Goal: Task Accomplishment & Management: Manage account settings

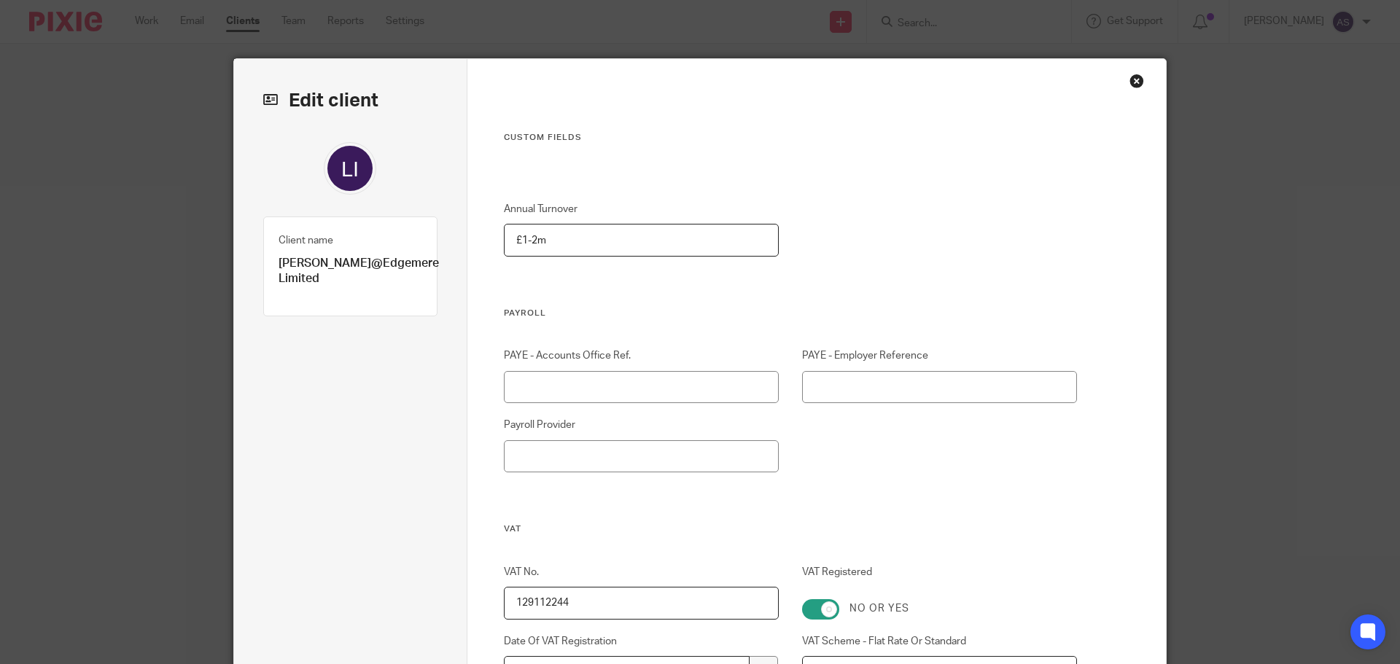
scroll to position [2401, 0]
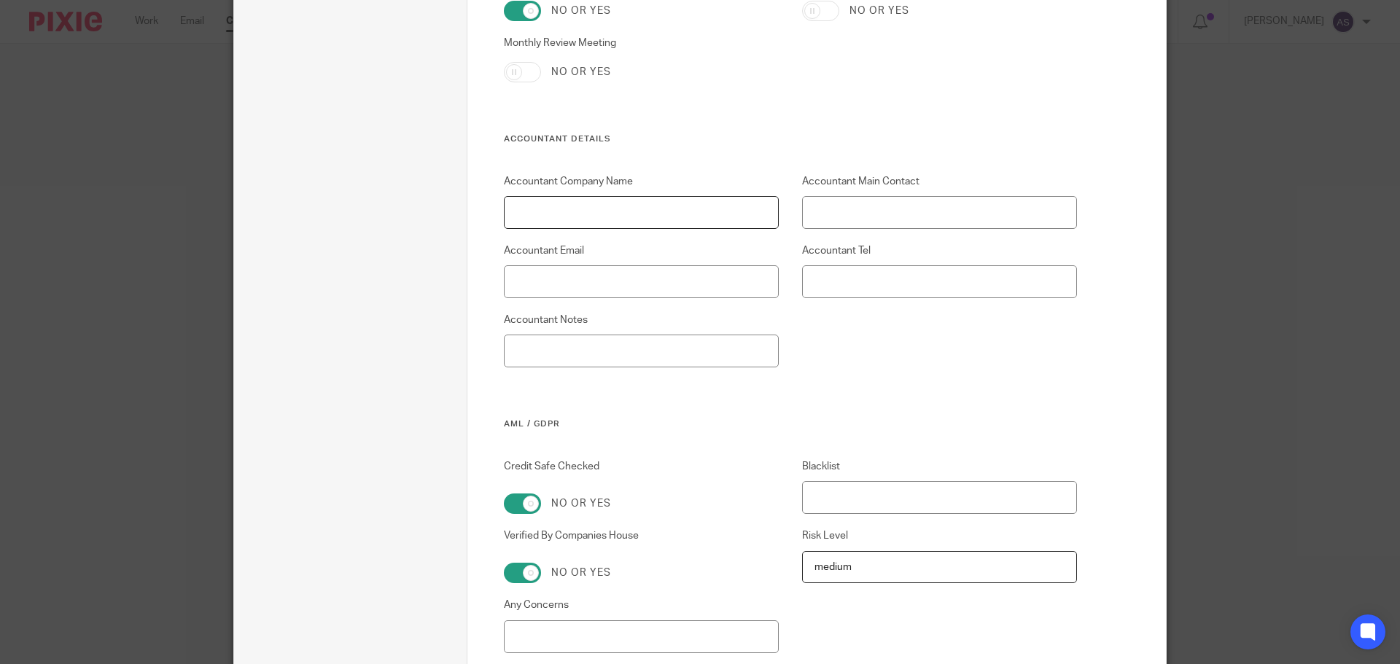
click at [603, 206] on input "Accountant Company Name" at bounding box center [642, 212] width 276 height 33
type input "Afford Bond"
type input "Pete O'Malley"
click at [542, 294] on input "Accountant Email" at bounding box center [642, 281] width 276 height 33
paste input "Peter O'malley <petero@affordbond.com>"
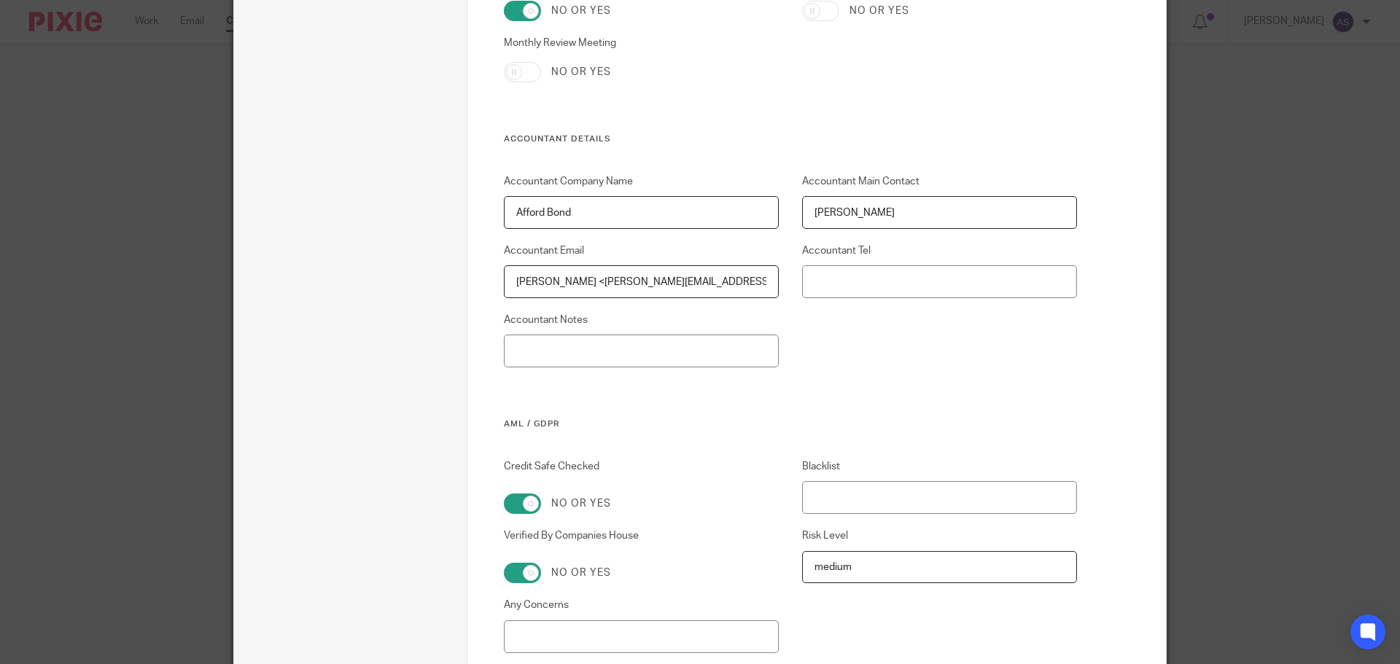
drag, startPoint x: 583, startPoint y: 280, endPoint x: 502, endPoint y: 280, distance: 80.9
click at [504, 280] on input "Peter O'malley <petero@affordbond.com>" at bounding box center [642, 281] width 276 height 33
click at [635, 282] on input "petero@affordbond.com>" at bounding box center [642, 281] width 276 height 33
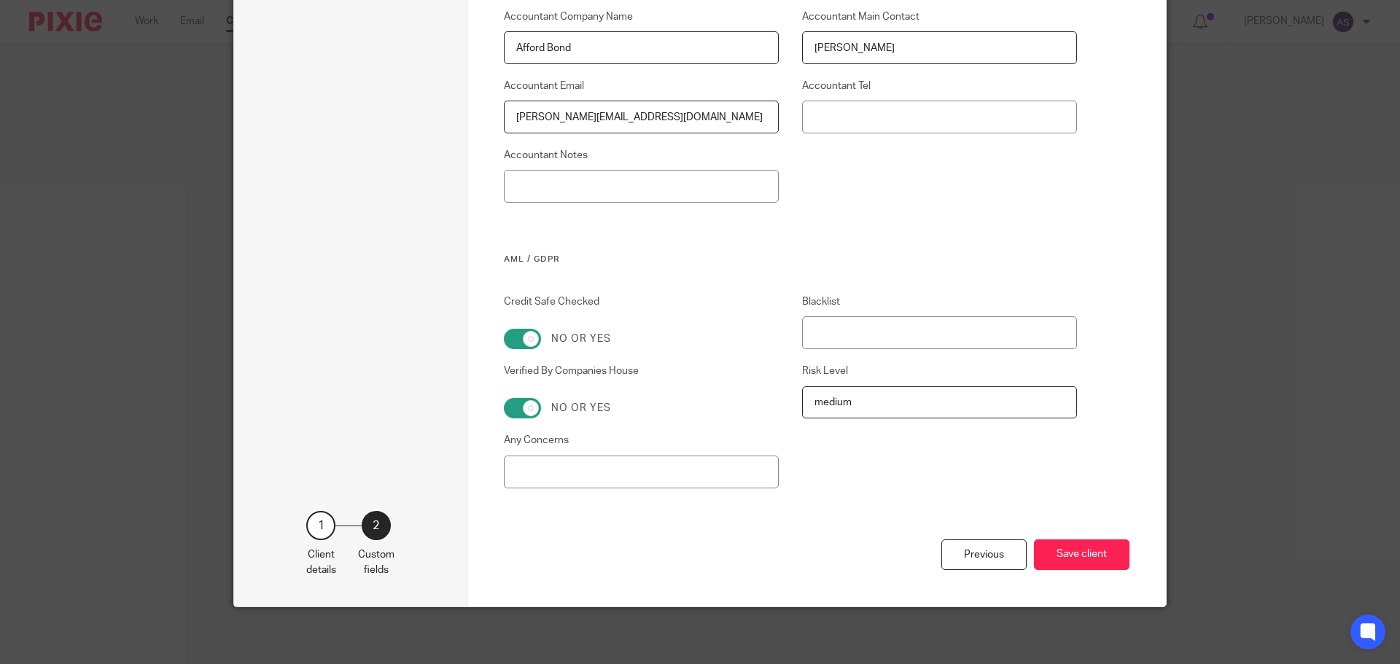
scroll to position [2567, 0]
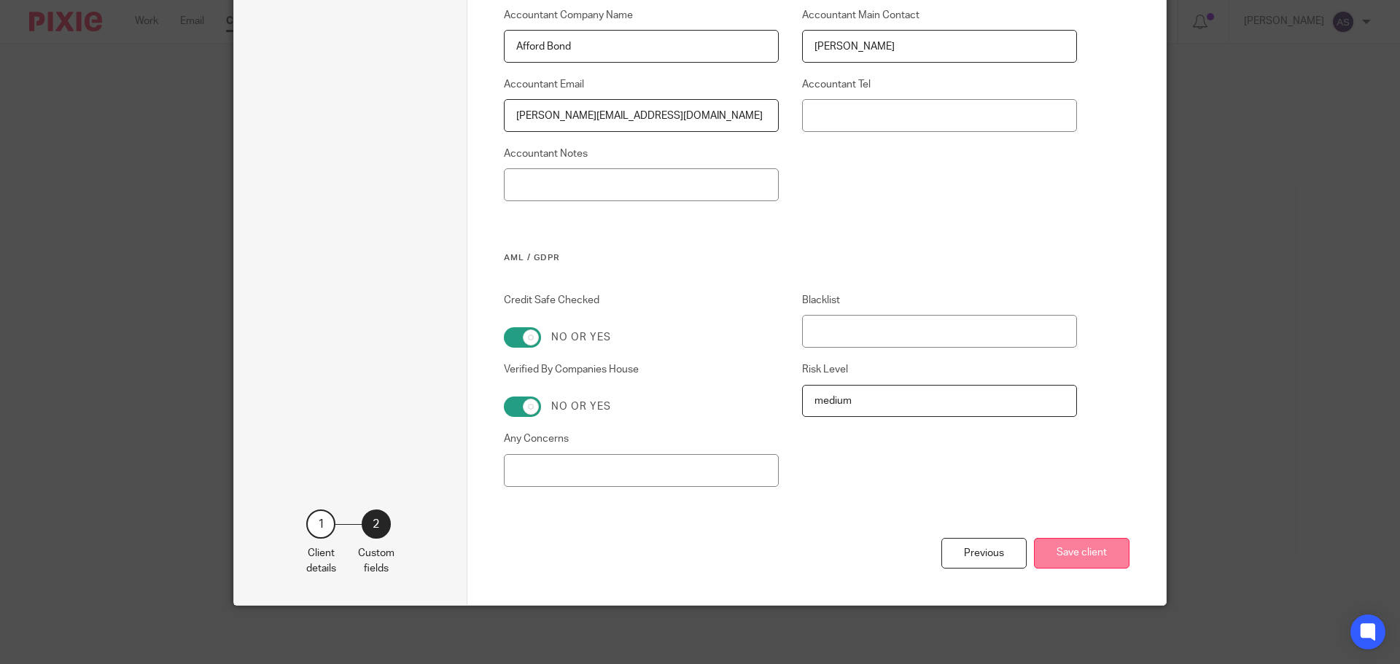
type input "petero@affordbond.com"
click at [1060, 551] on button "Save client" at bounding box center [1082, 553] width 96 height 31
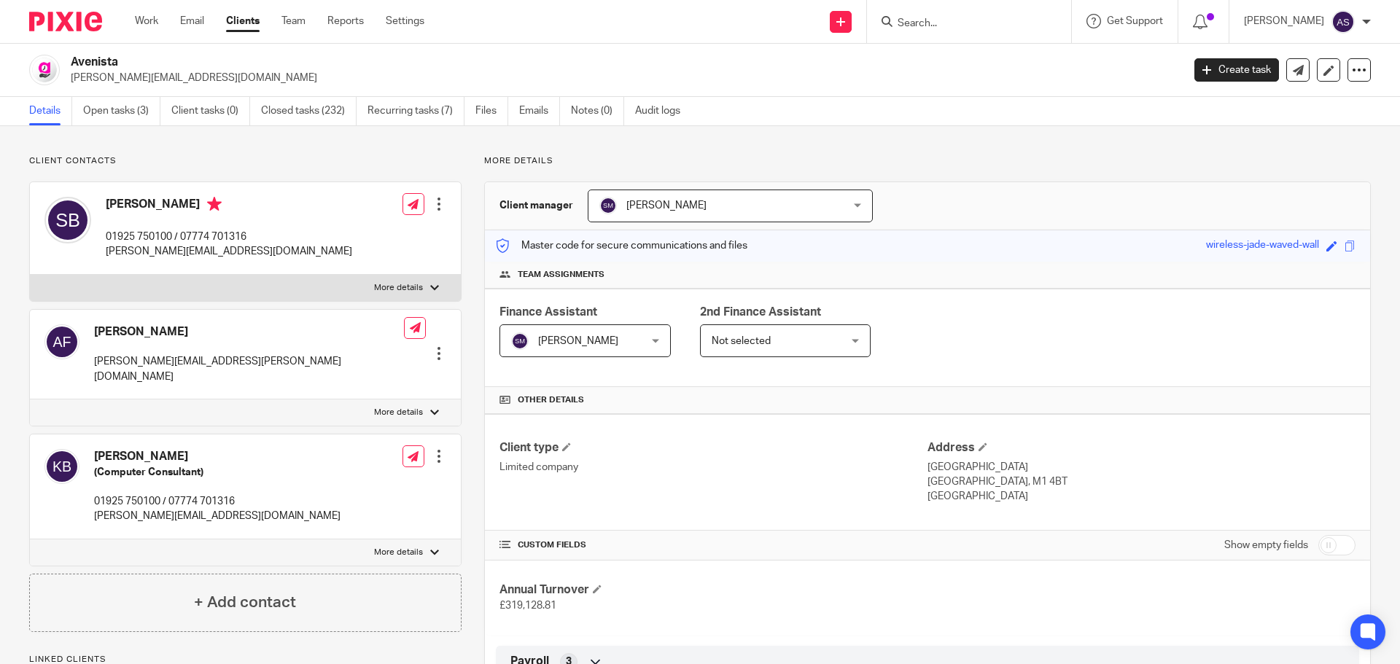
drag, startPoint x: 143, startPoint y: 17, endPoint x: 171, endPoint y: 23, distance: 28.3
click at [143, 17] on link "Work" at bounding box center [146, 21] width 23 height 15
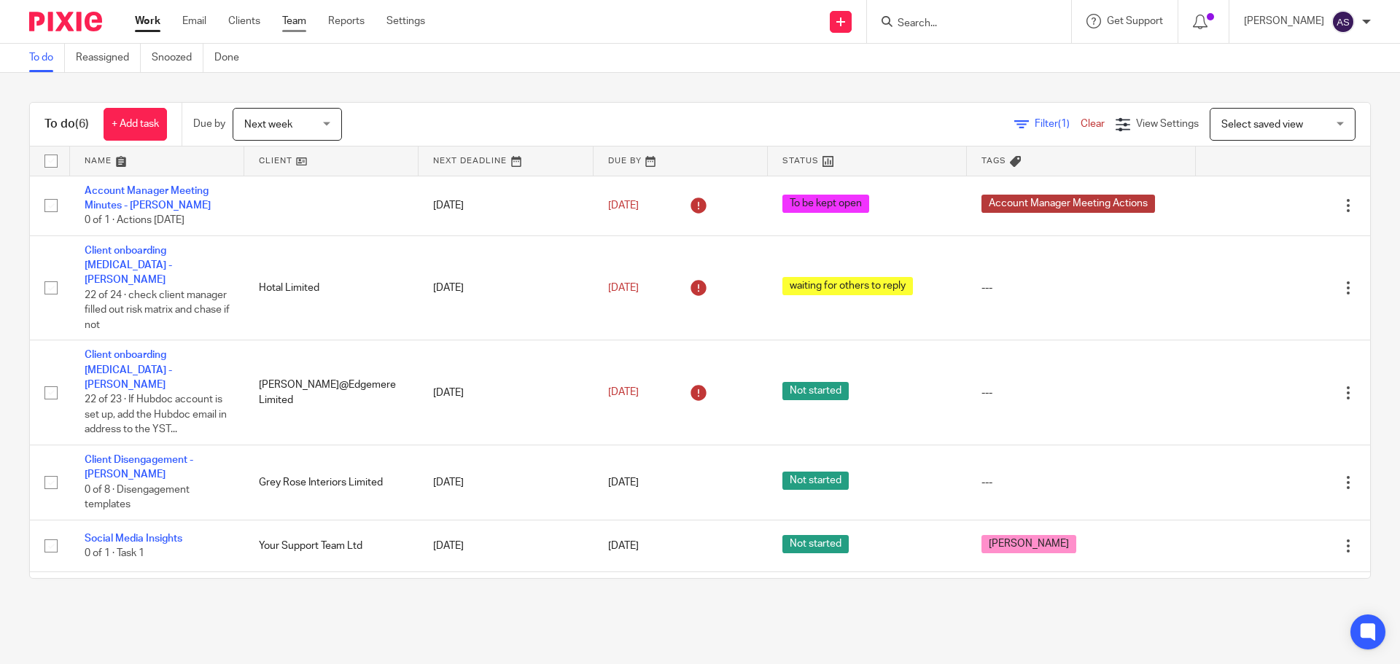
click at [298, 20] on link "Team" at bounding box center [294, 21] width 24 height 15
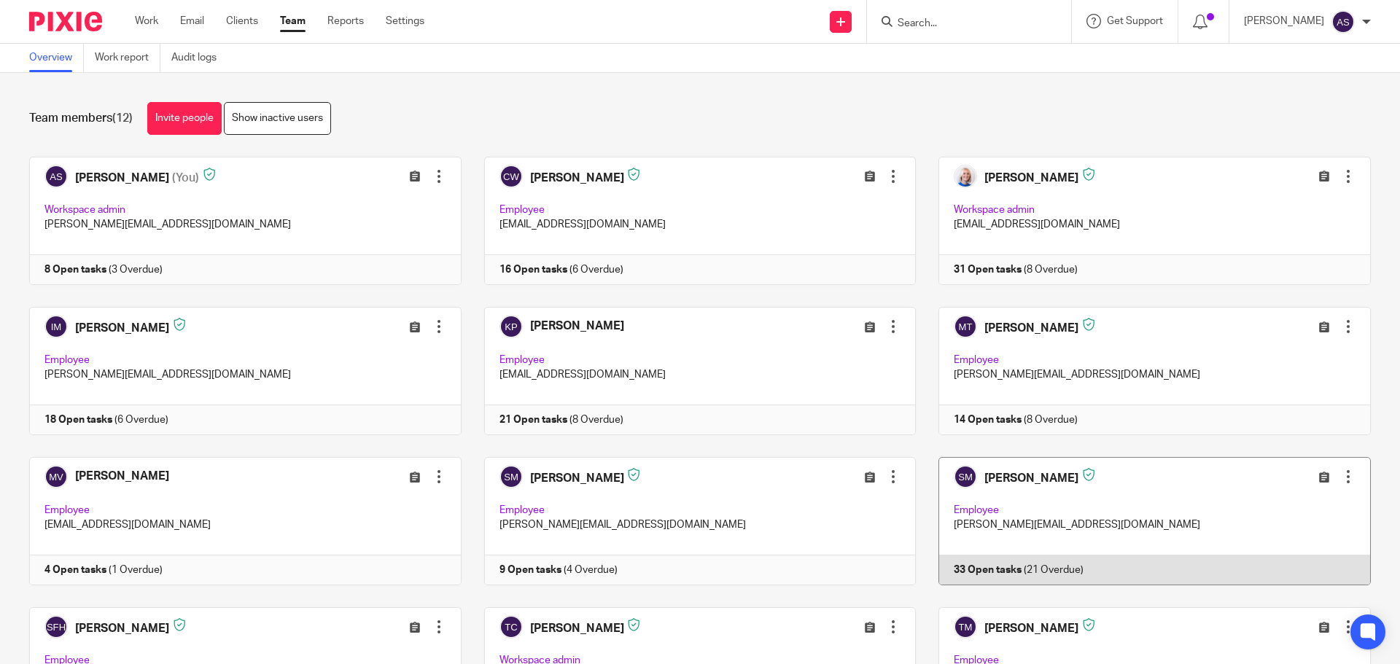
click at [1038, 510] on link at bounding box center [1143, 521] width 455 height 128
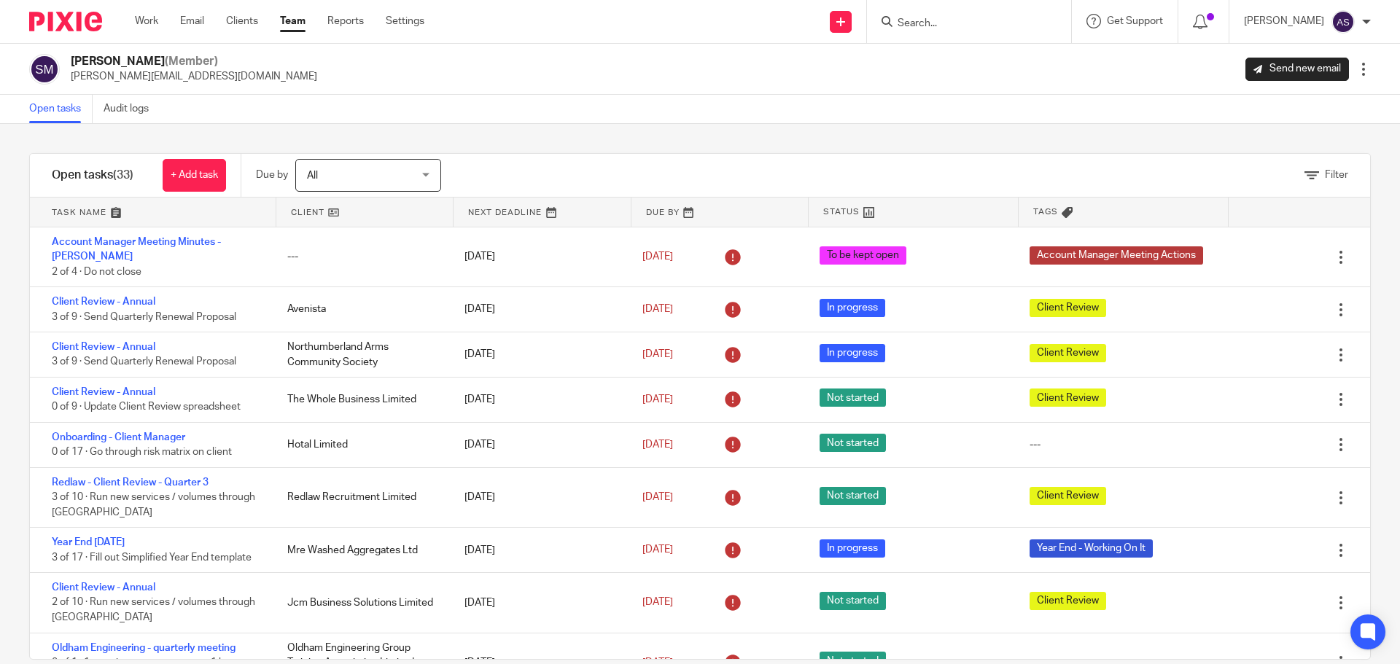
click at [946, 21] on input "Search" at bounding box center [961, 24] width 131 height 13
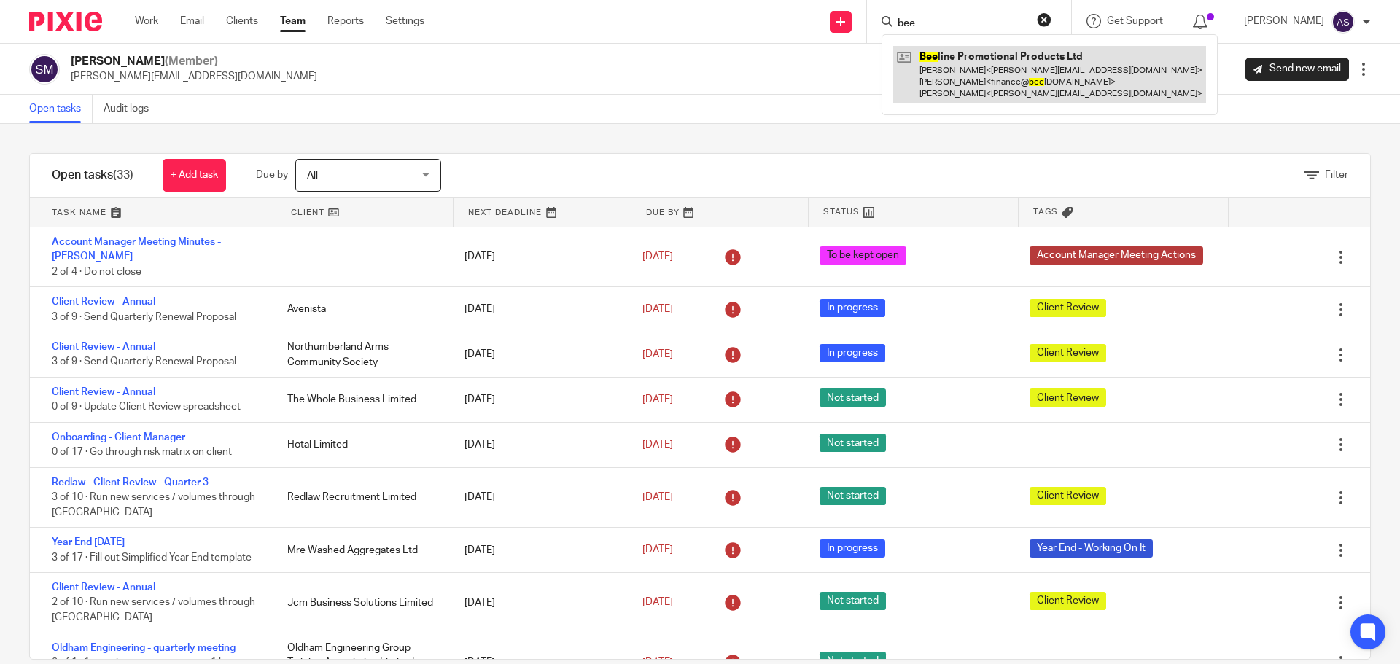
type input "bee"
drag, startPoint x: 1013, startPoint y: 80, endPoint x: 977, endPoint y: 103, distance: 42.3
click at [1013, 80] on link at bounding box center [1049, 75] width 313 height 58
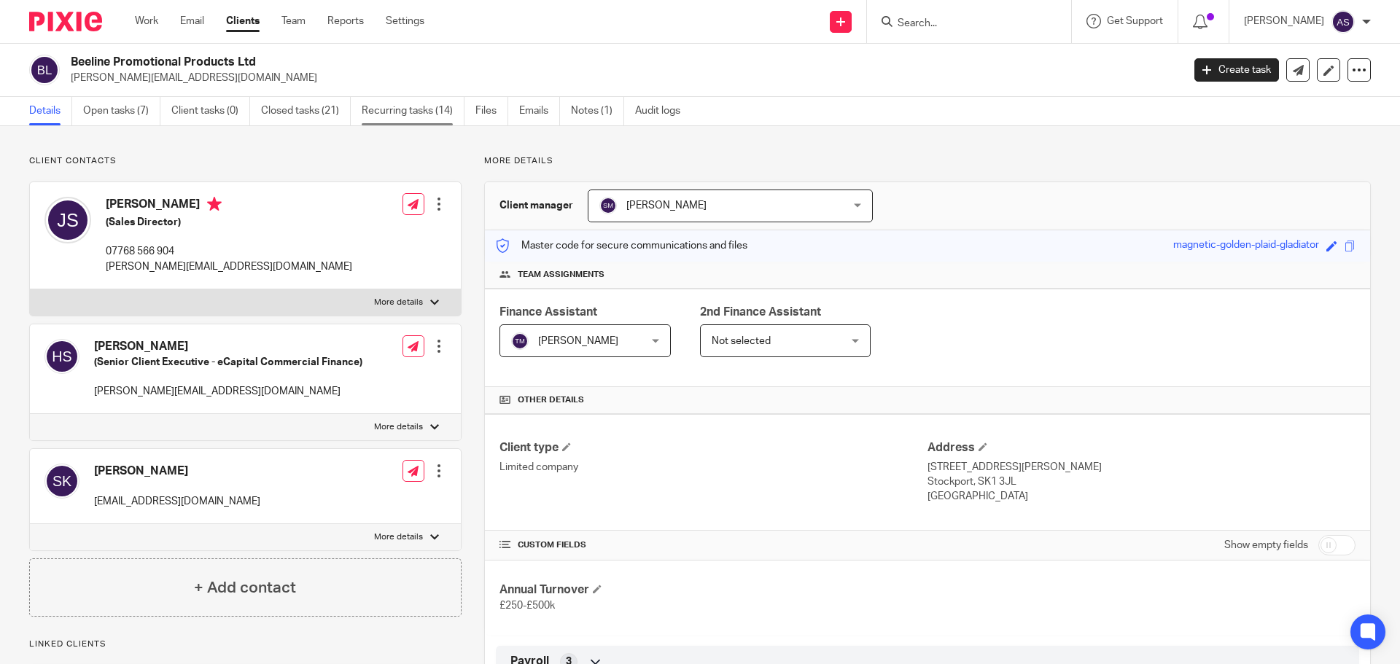
click at [414, 111] on link "Recurring tasks (14)" at bounding box center [413, 111] width 103 height 28
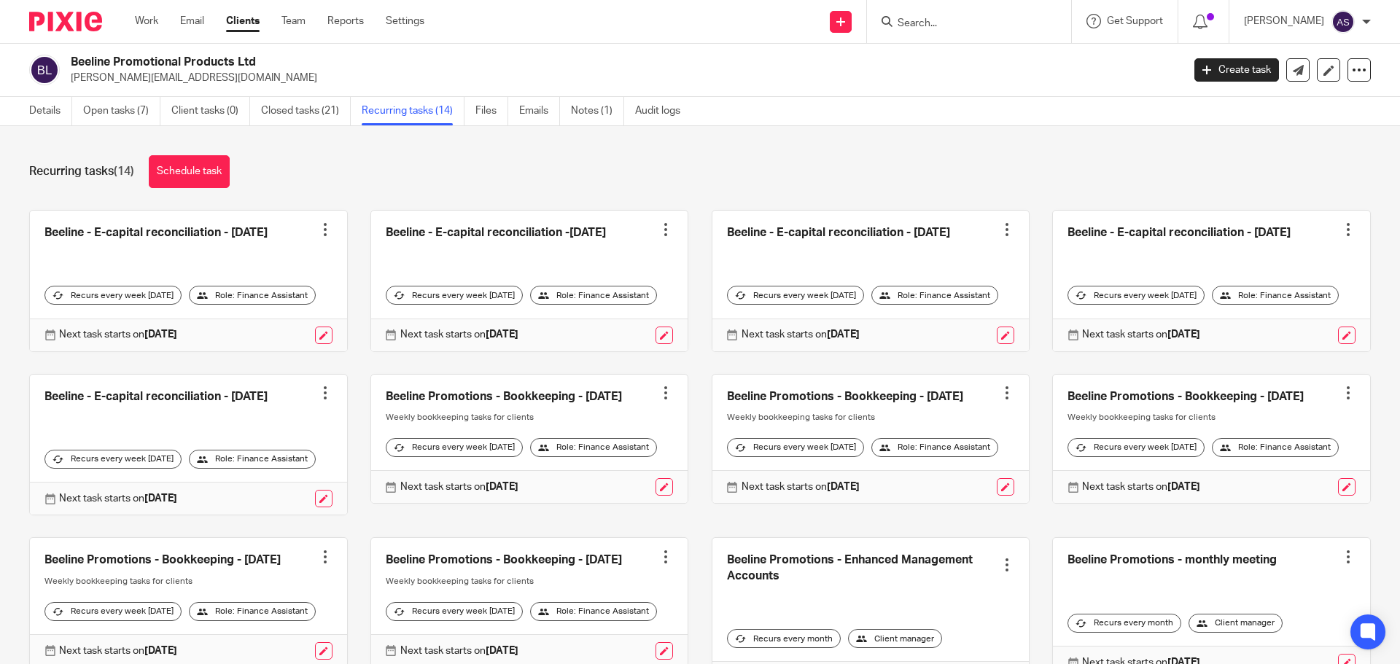
drag, startPoint x: 298, startPoint y: 27, endPoint x: 442, endPoint y: 141, distance: 183.2
click at [298, 27] on link "Team" at bounding box center [293, 21] width 24 height 15
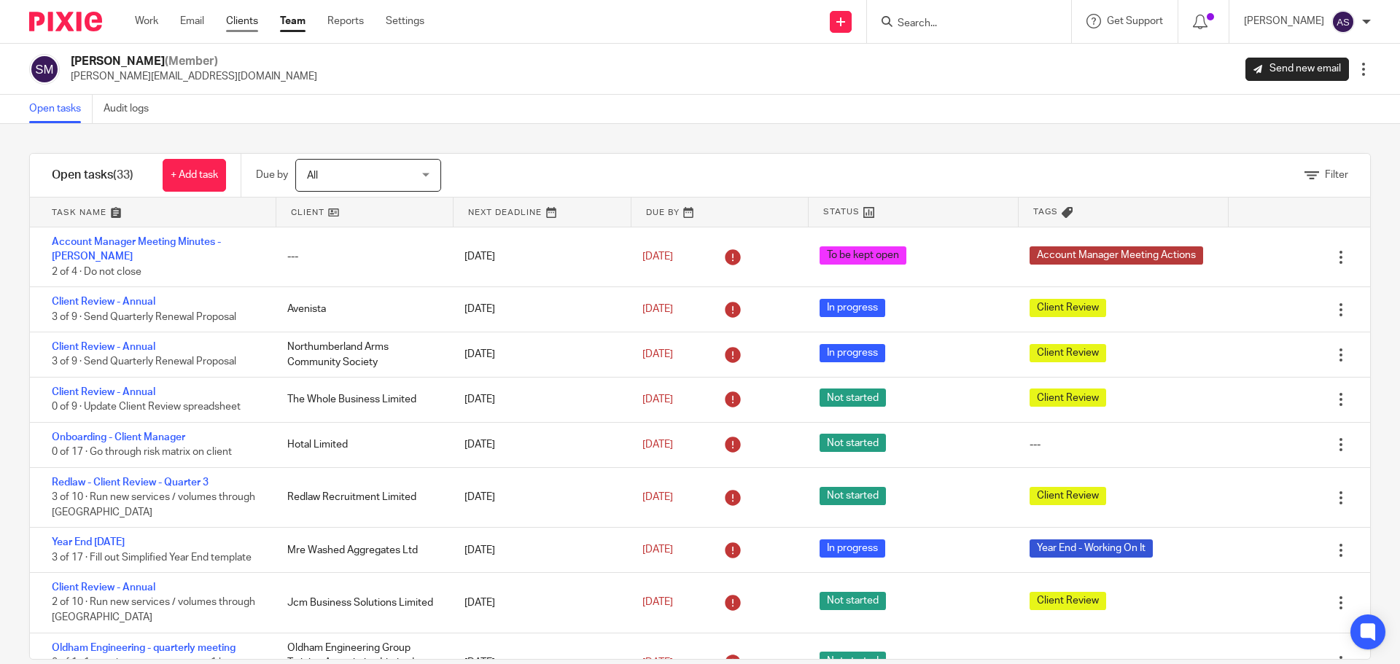
click at [243, 21] on link "Clients" at bounding box center [242, 21] width 32 height 15
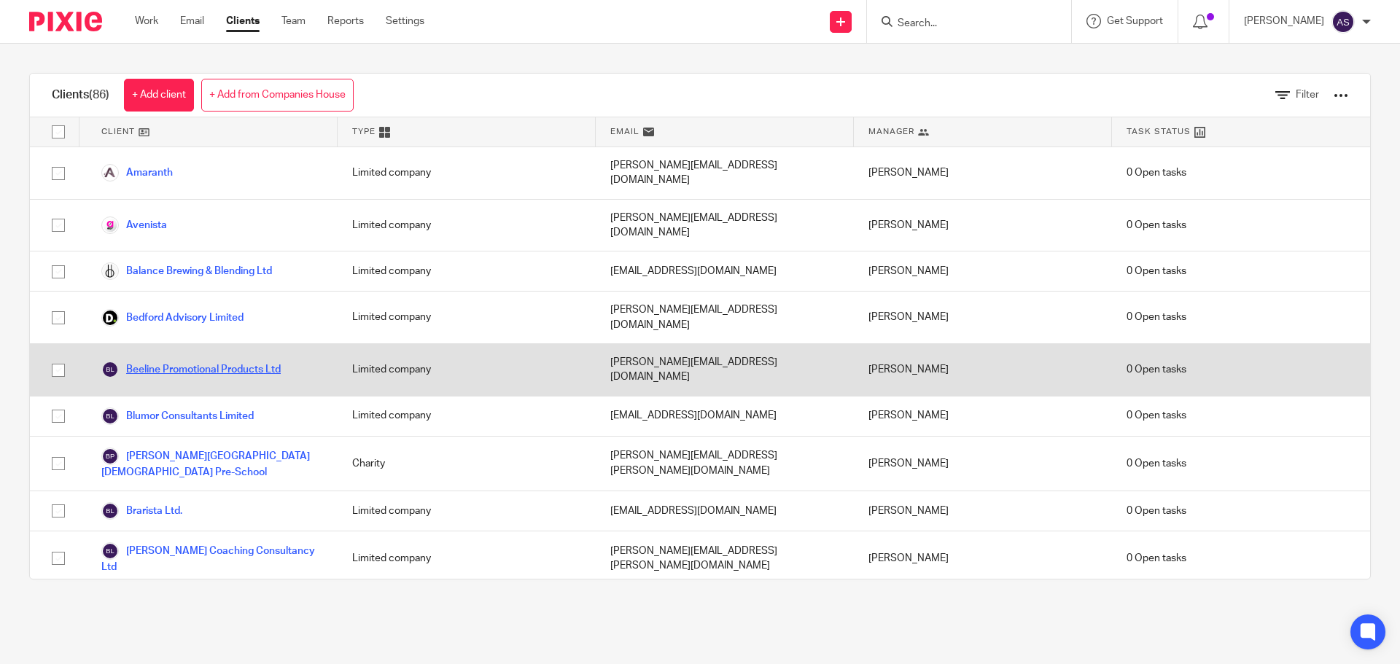
click at [201, 361] on link "Beeline Promotional Products Ltd" at bounding box center [190, 370] width 179 height 18
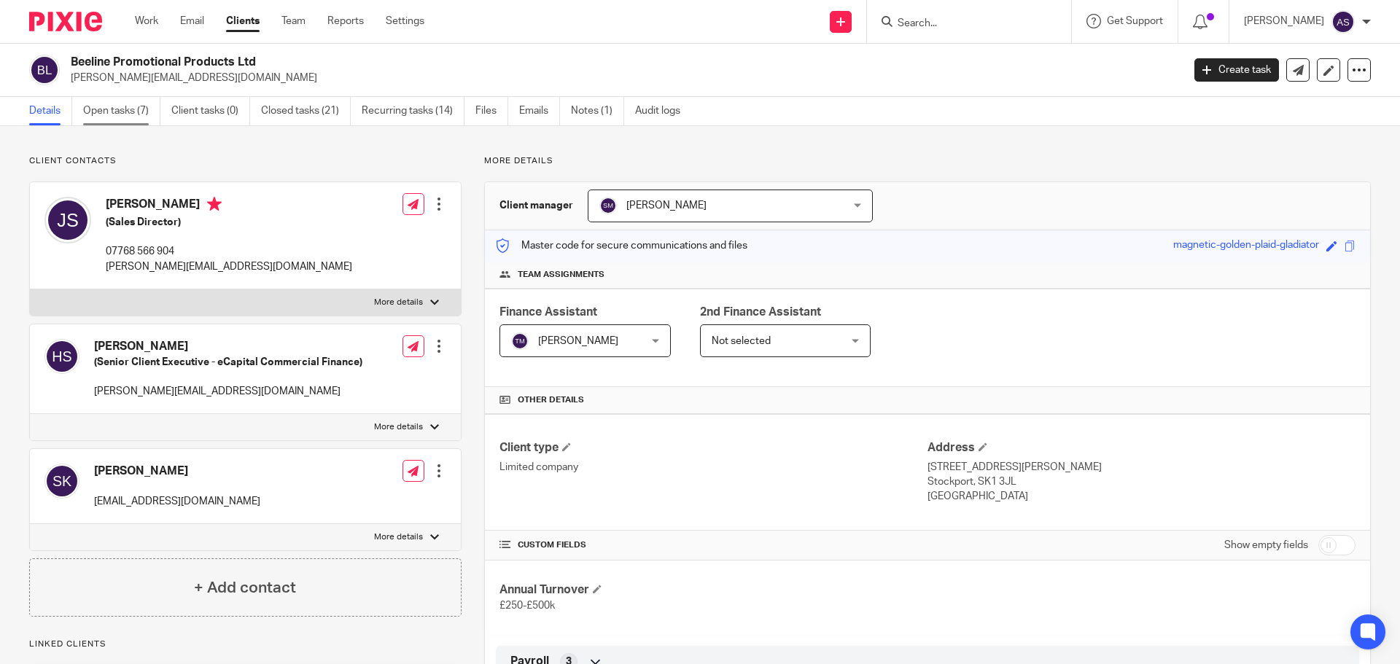
click at [114, 117] on link "Open tasks (7)" at bounding box center [121, 111] width 77 height 28
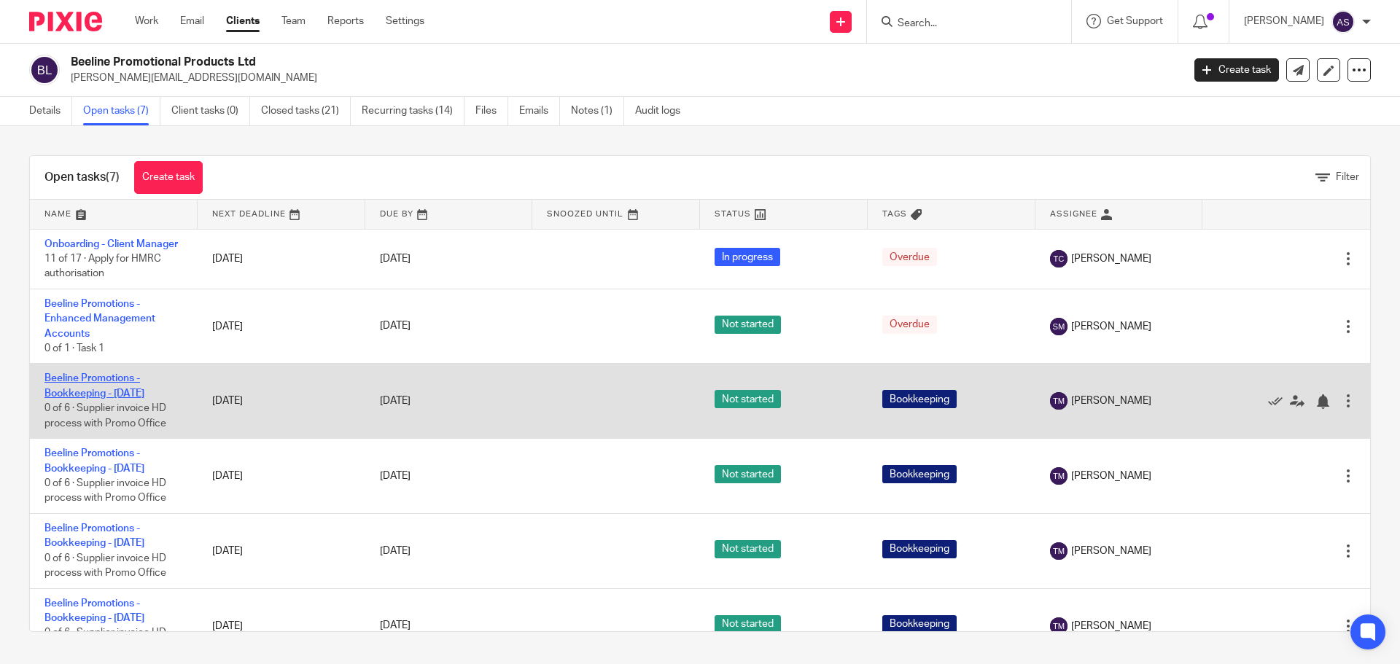
click at [97, 398] on link "Beeline Promotions - Bookkeeping - [DATE]" at bounding box center [94, 385] width 100 height 25
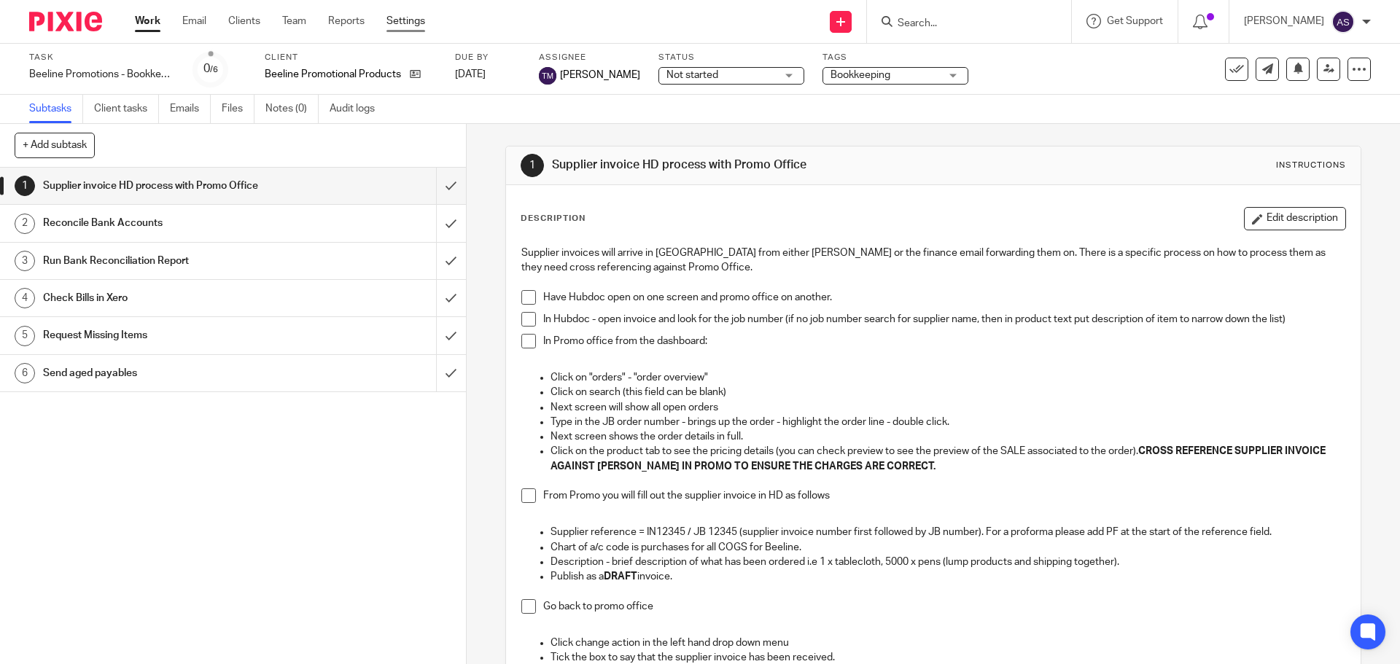
click at [413, 20] on link "Settings" at bounding box center [405, 21] width 39 height 15
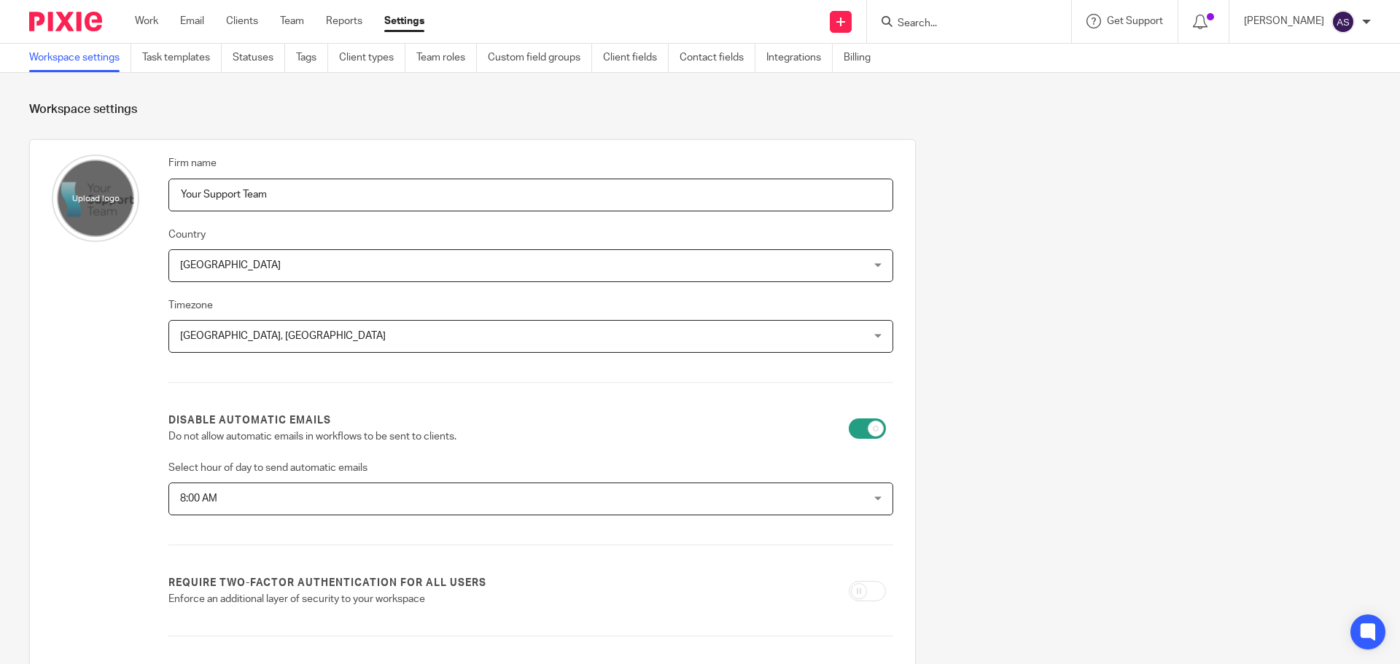
click at [189, 53] on link "Task templates" at bounding box center [181, 58] width 79 height 28
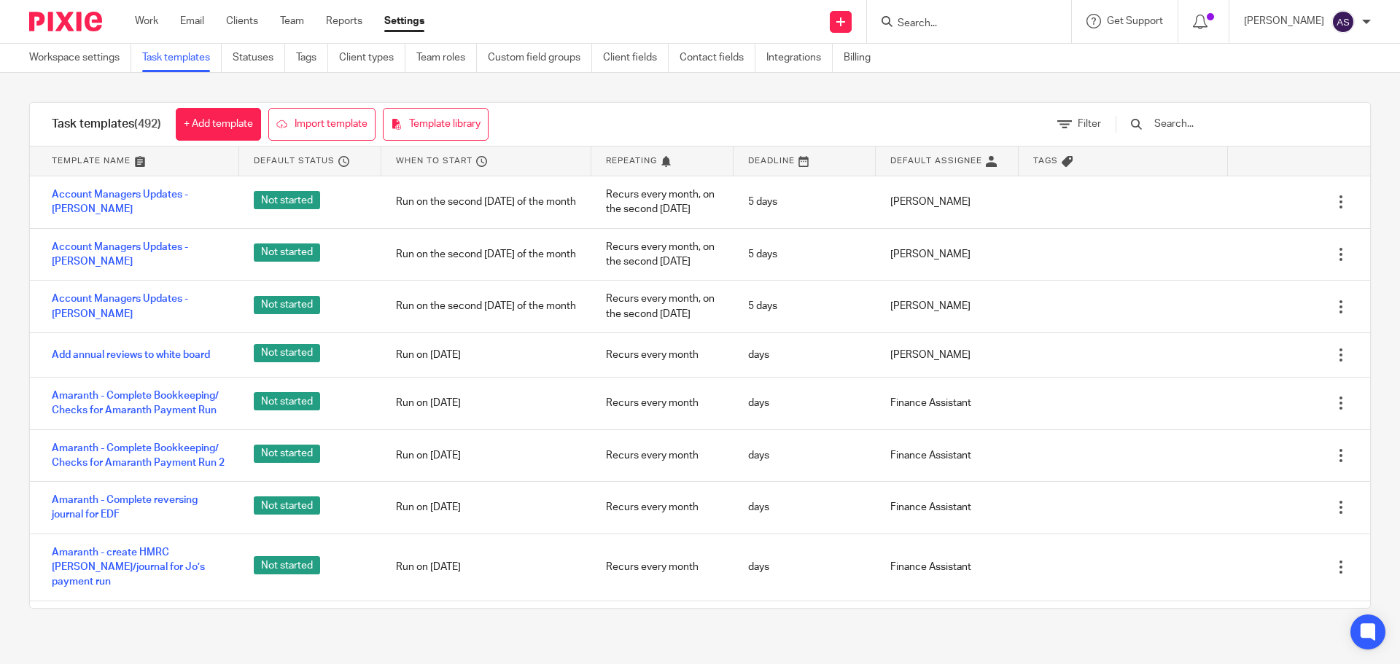
click at [1248, 122] on input "text" at bounding box center [1238, 124] width 170 height 16
click at [1196, 120] on input "text" at bounding box center [1238, 124] width 170 height 16
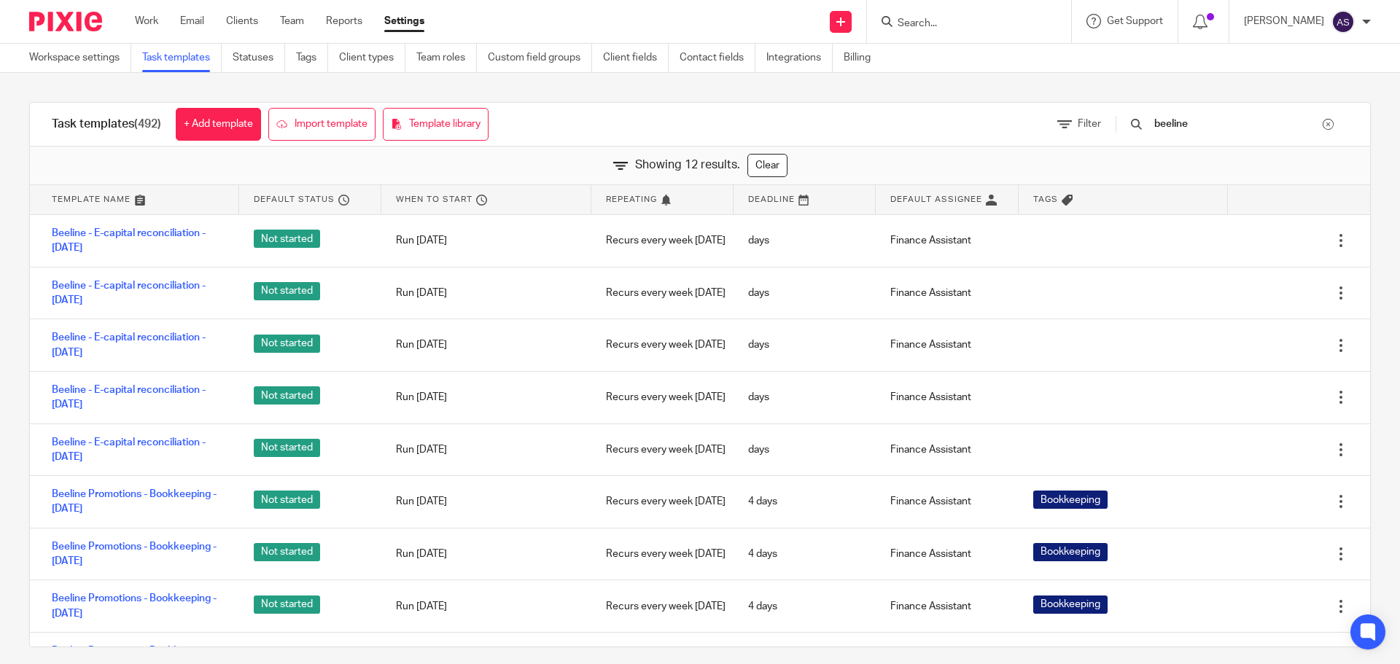
type input "beeline"
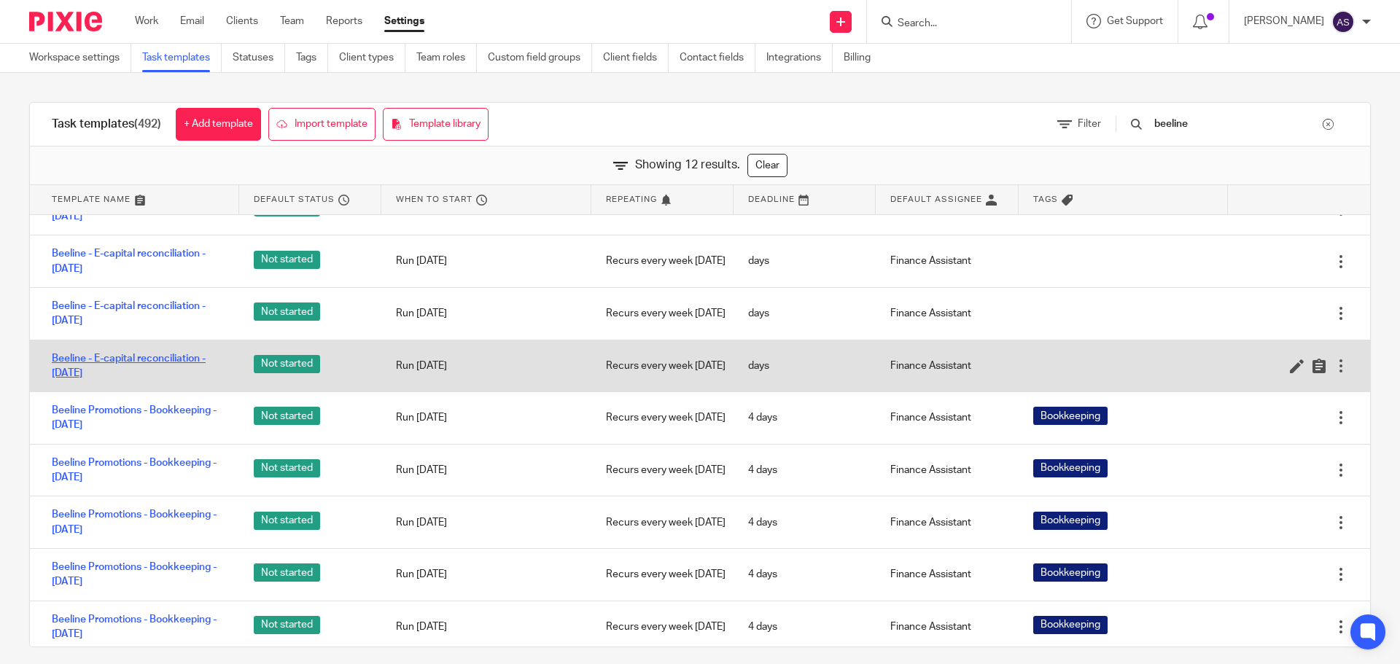
scroll to position [146, 0]
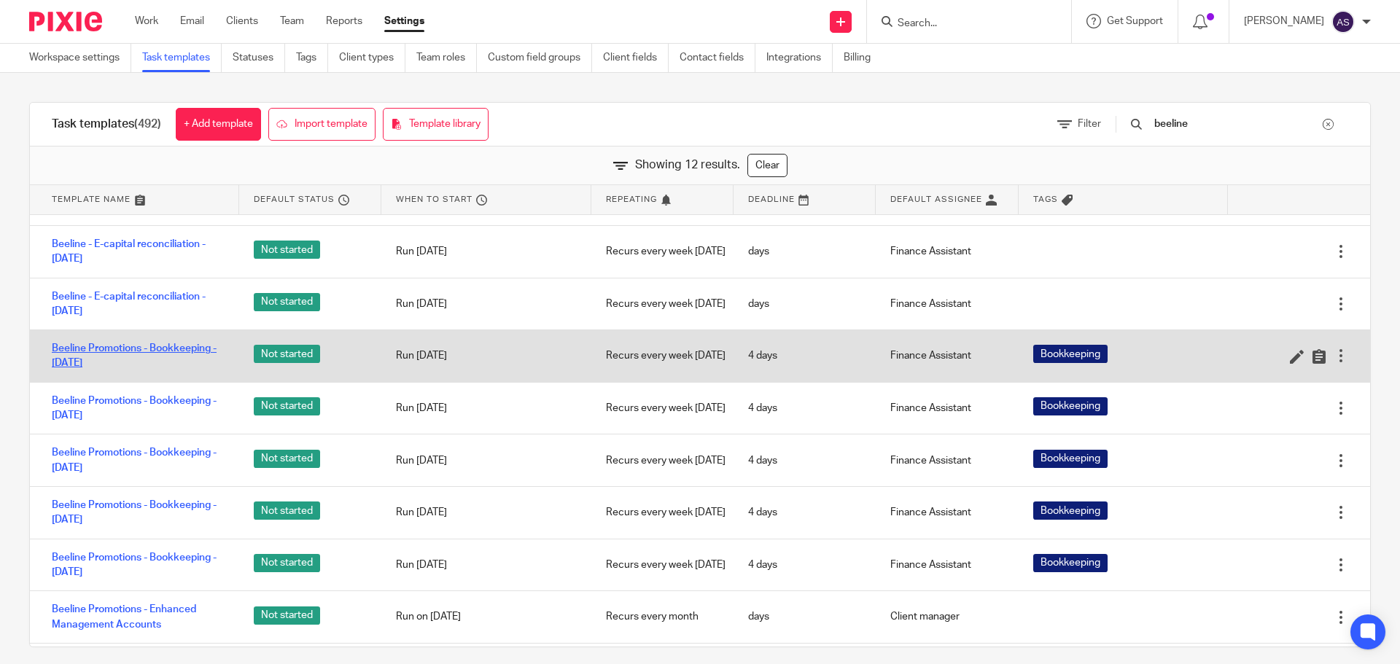
click at [170, 349] on link "Beeline Promotions - Bookkeeping - Friday" at bounding box center [138, 356] width 173 height 30
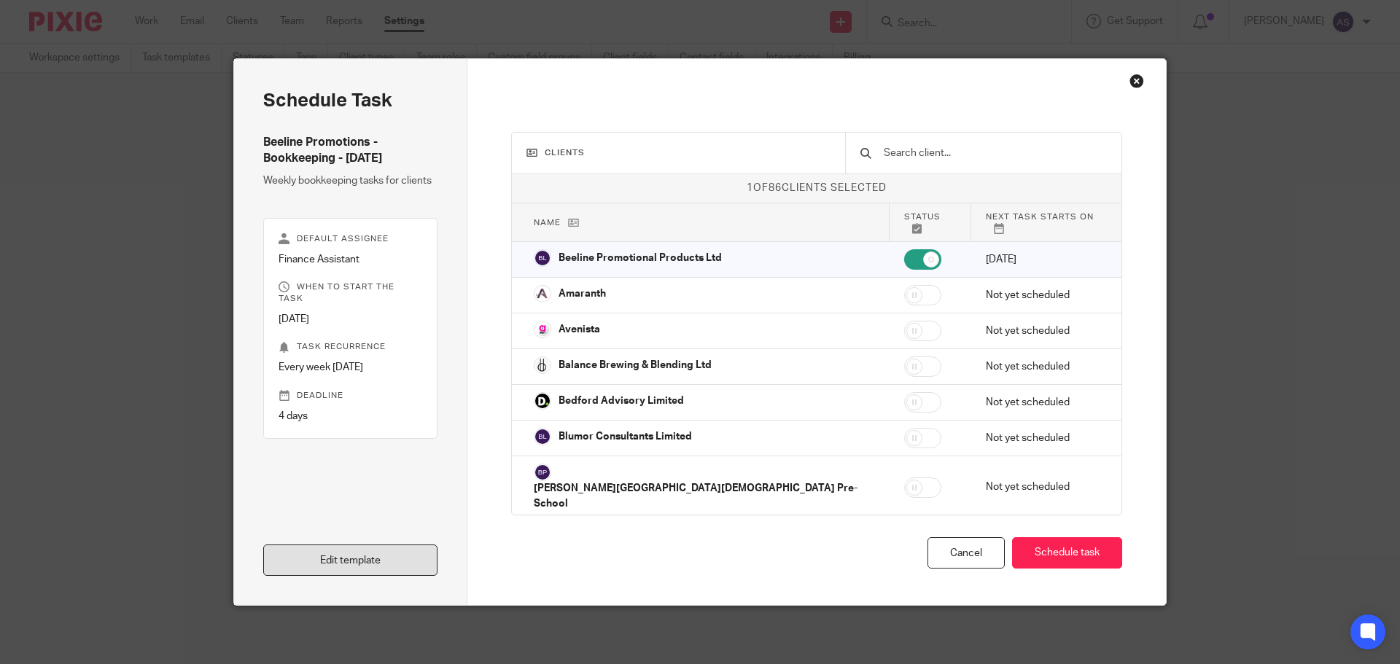
click at [359, 557] on link "Edit template" at bounding box center [350, 560] width 174 height 31
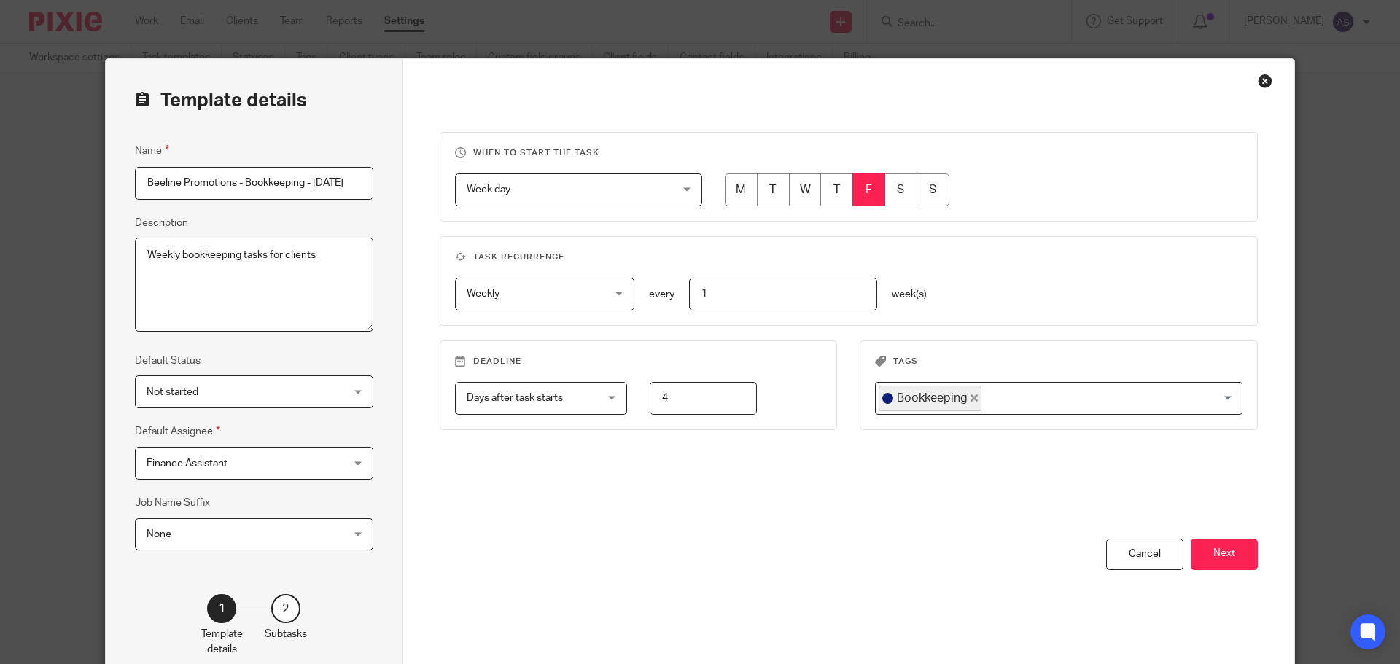
click at [553, 397] on span "Days after task starts" at bounding box center [515, 398] width 96 height 10
drag, startPoint x: 679, startPoint y: 398, endPoint x: 623, endPoint y: 397, distance: 56.2
click at [627, 397] on div "4" at bounding box center [692, 398] width 130 height 33
type input "0"
click at [1237, 557] on button "Next" at bounding box center [1224, 554] width 67 height 31
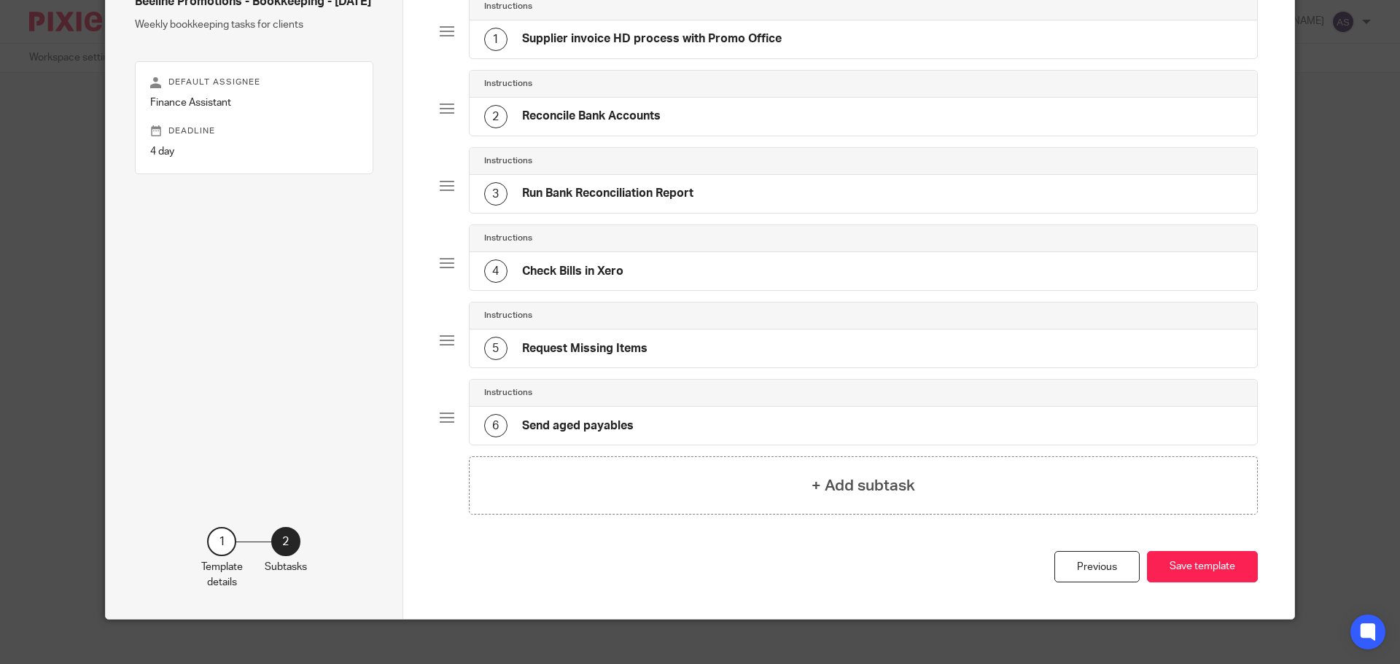
scroll to position [155, 0]
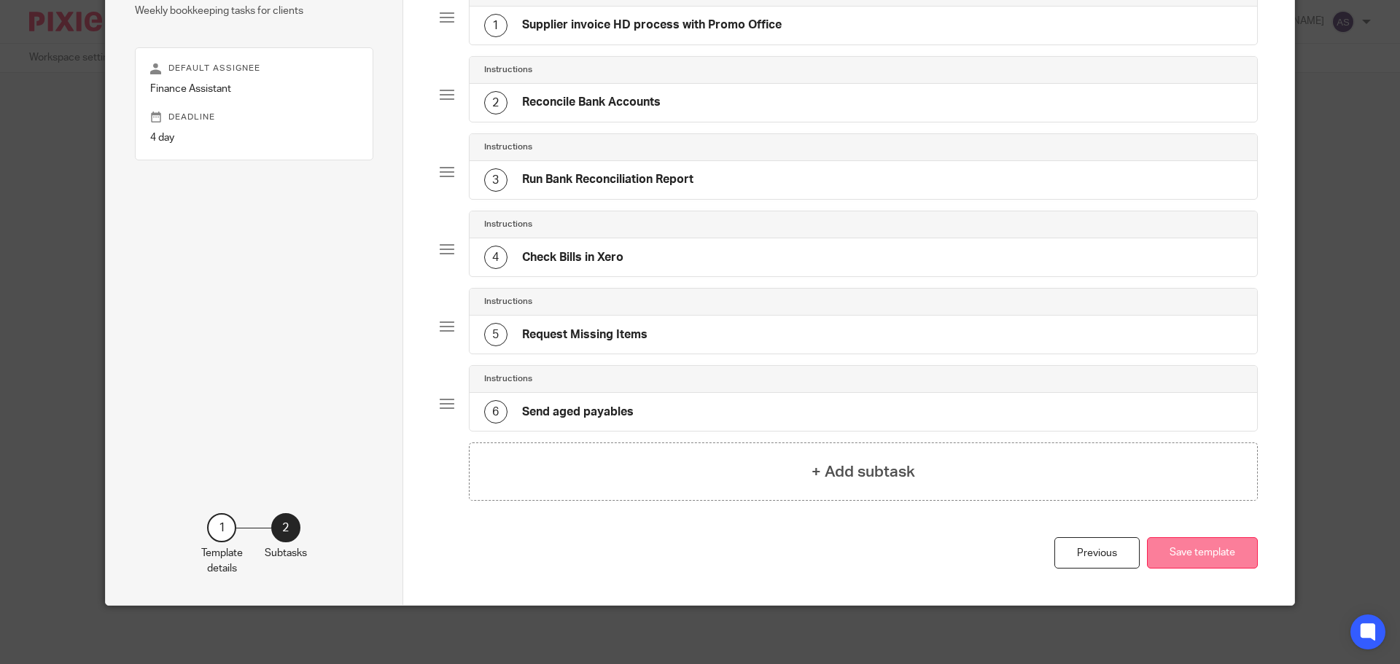
click at [1227, 545] on button "Save template" at bounding box center [1202, 552] width 111 height 31
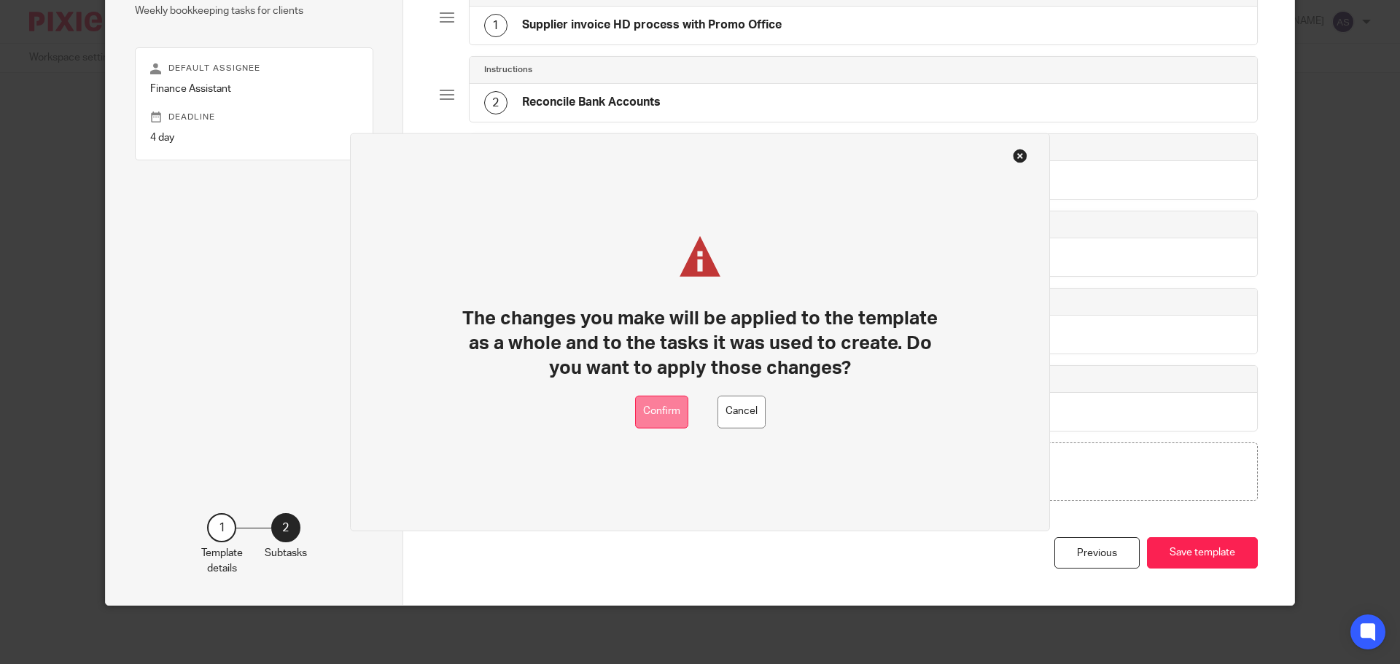
click at [674, 411] on button "Confirm" at bounding box center [661, 411] width 53 height 33
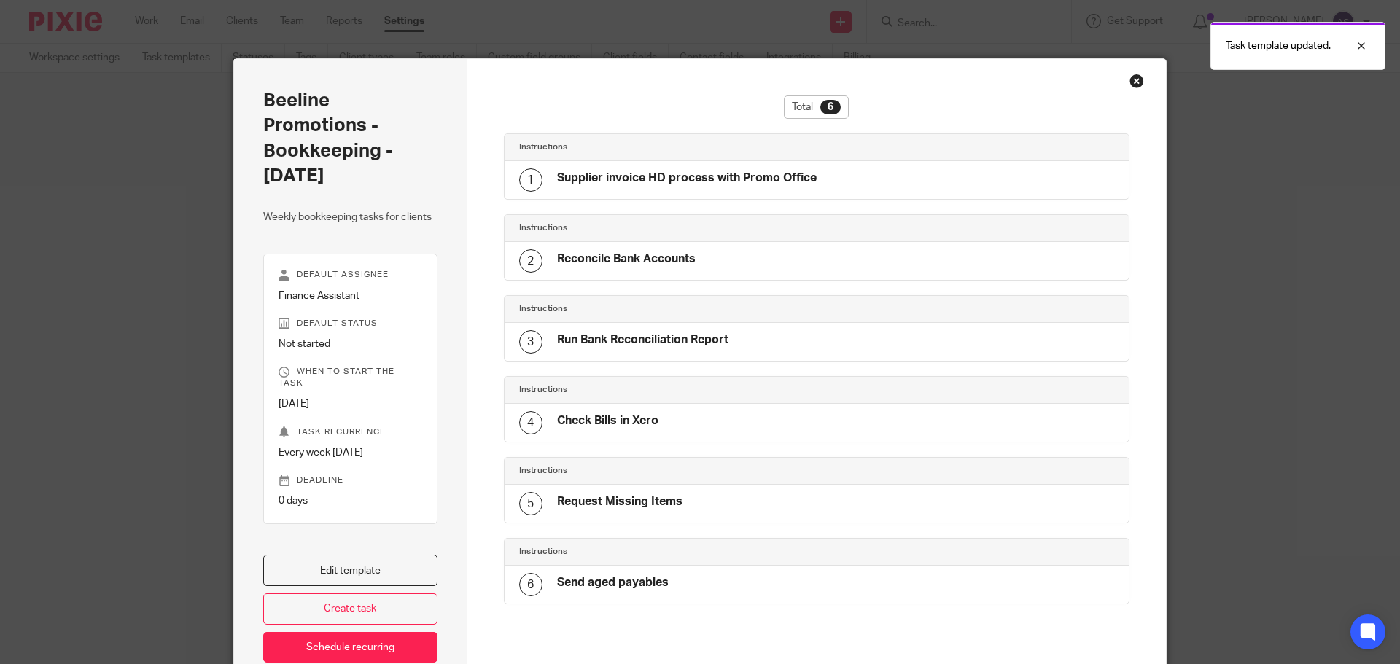
click at [1130, 84] on div "Close this dialog window" at bounding box center [1137, 81] width 15 height 15
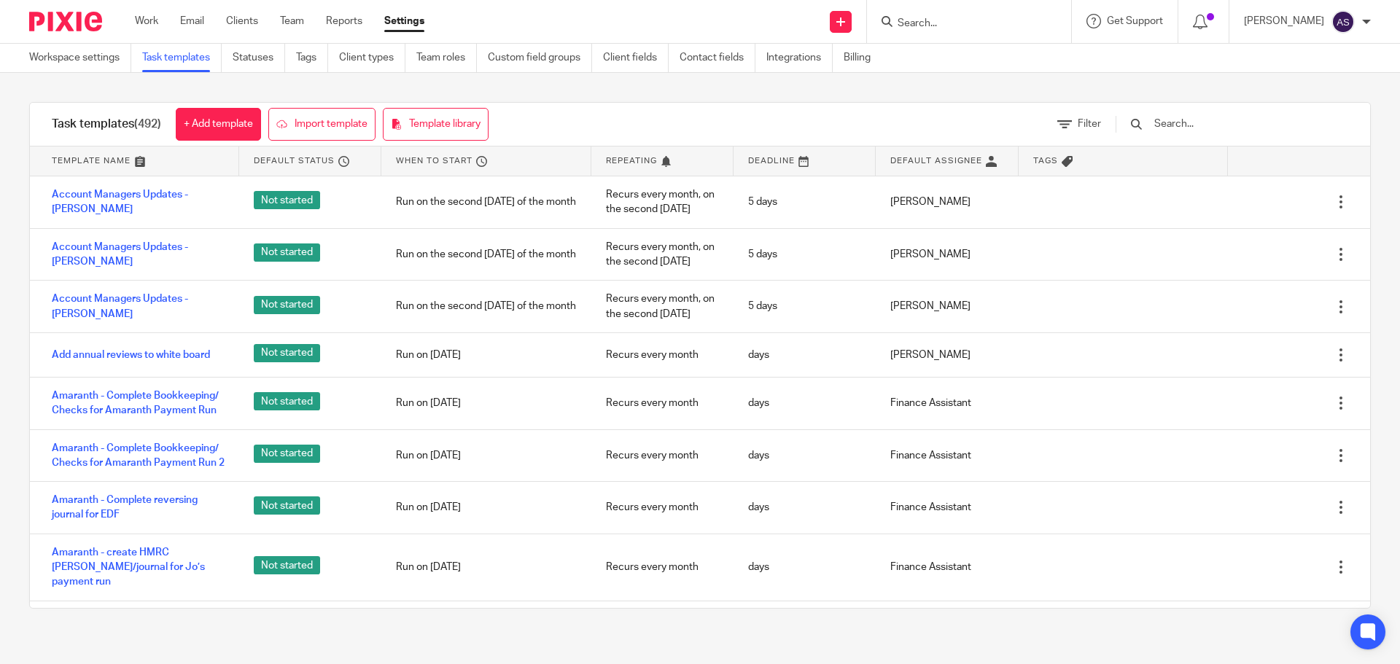
click at [1217, 129] on input "text" at bounding box center [1238, 124] width 170 height 16
click at [1219, 123] on input "beeli" at bounding box center [1238, 124] width 170 height 16
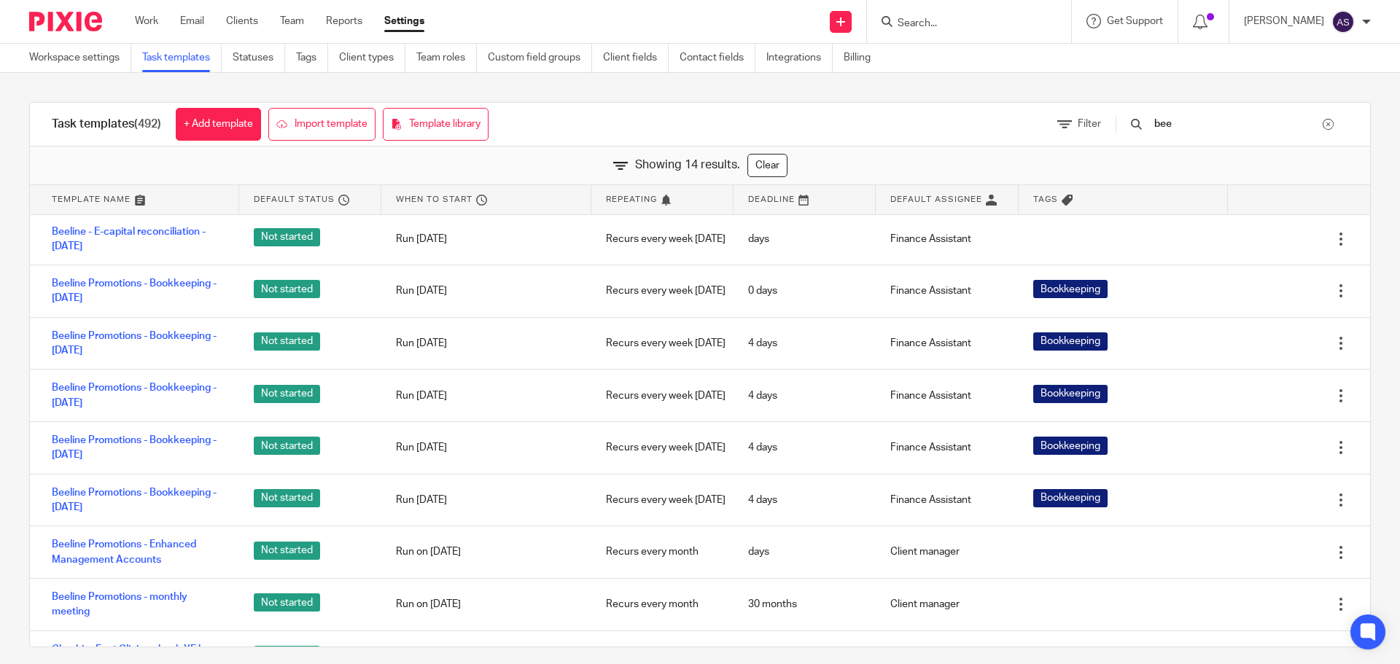
scroll to position [219, 0]
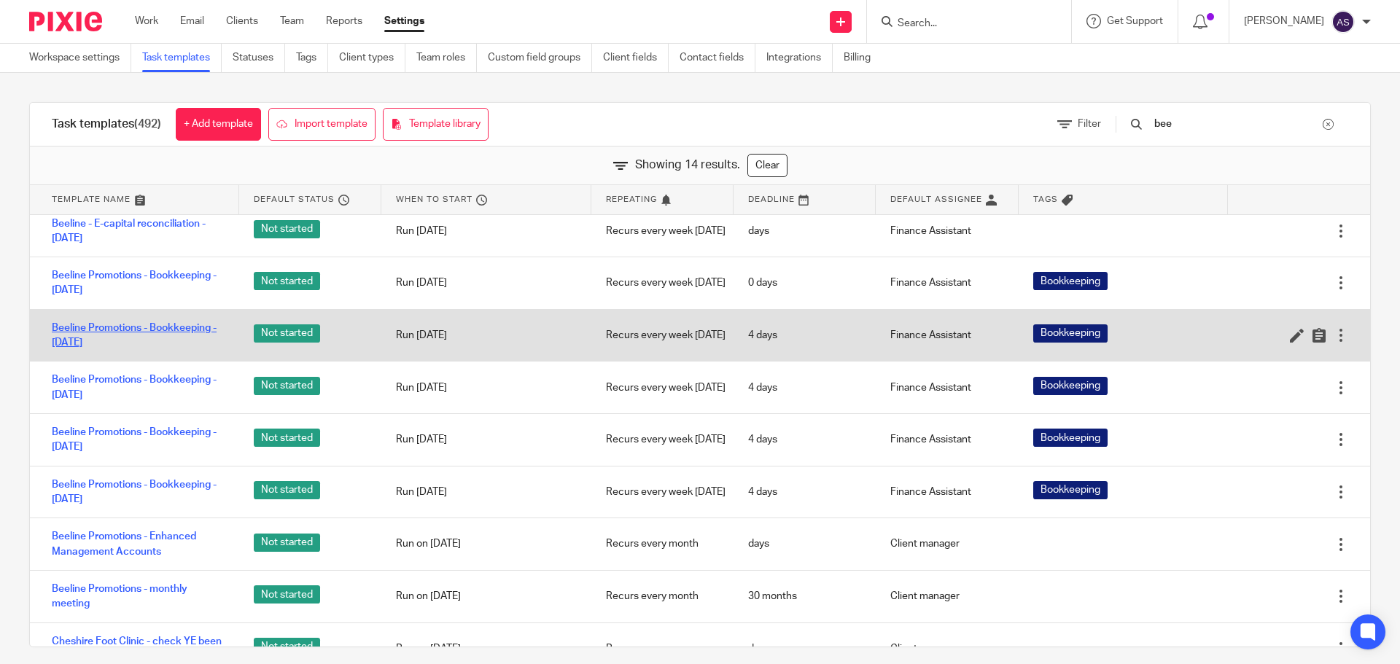
type input "bee"
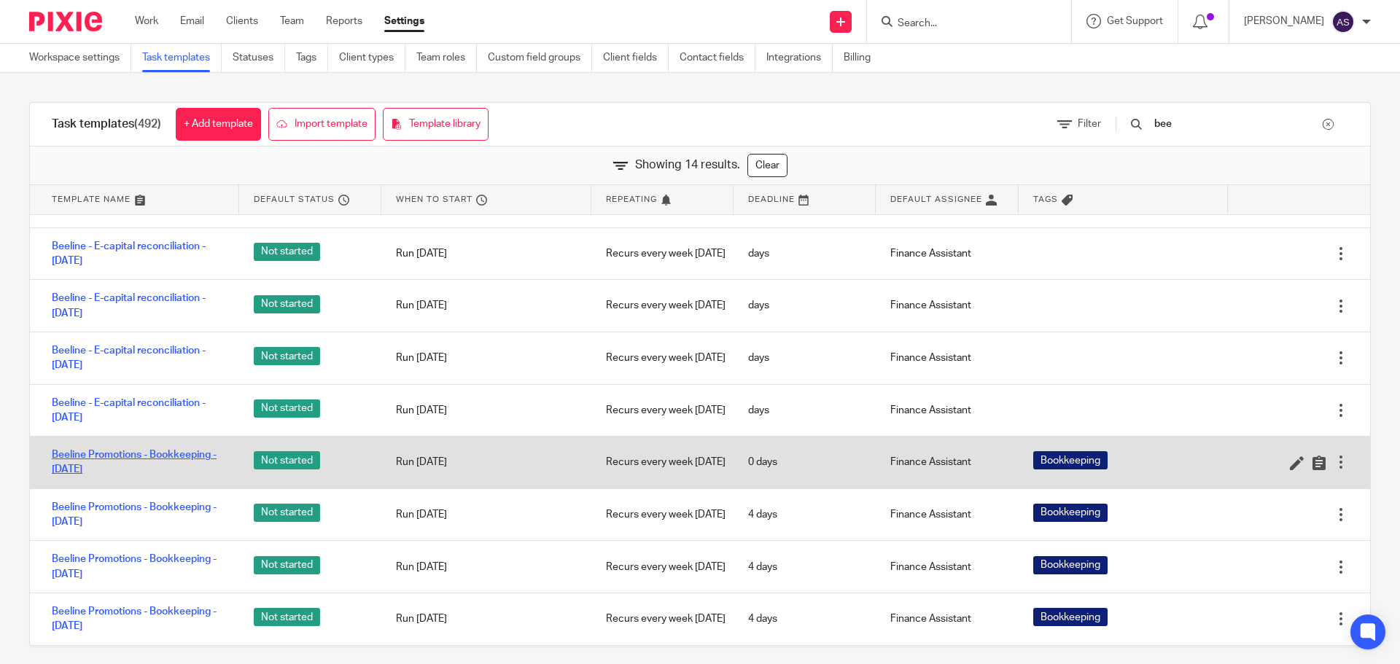
scroll to position [0, 0]
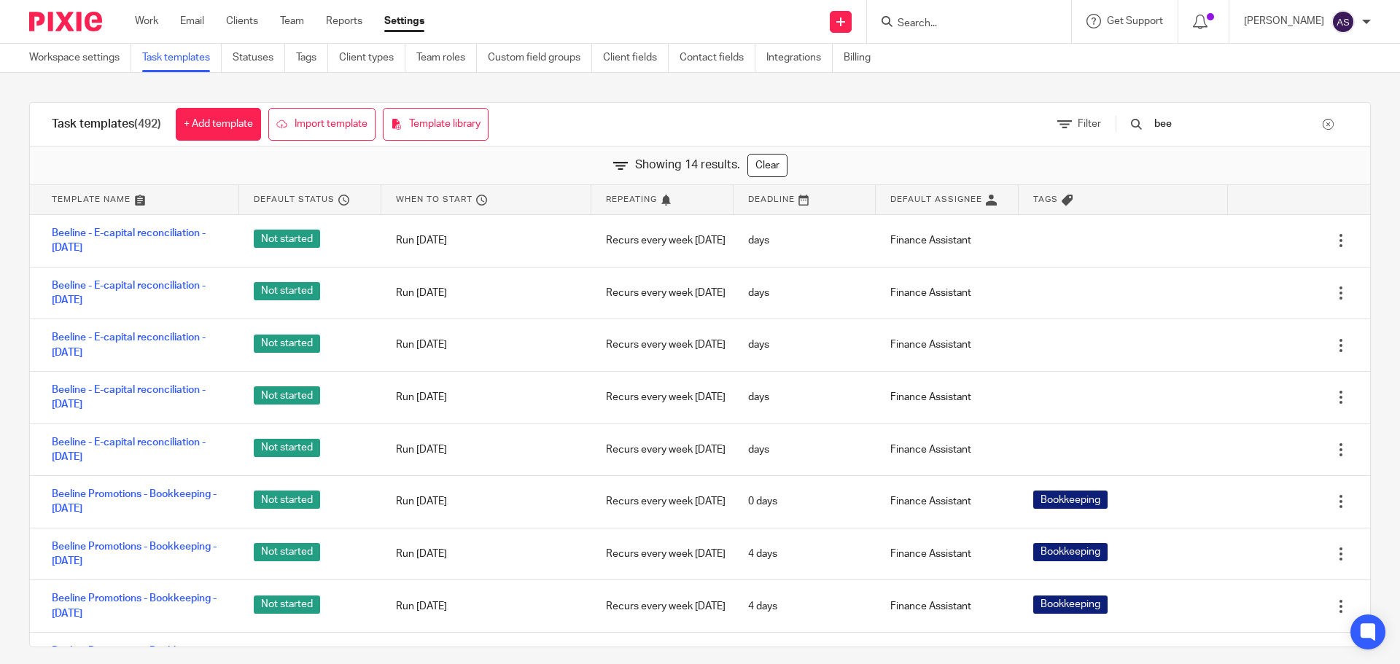
click at [964, 20] on input "Search" at bounding box center [961, 24] width 131 height 13
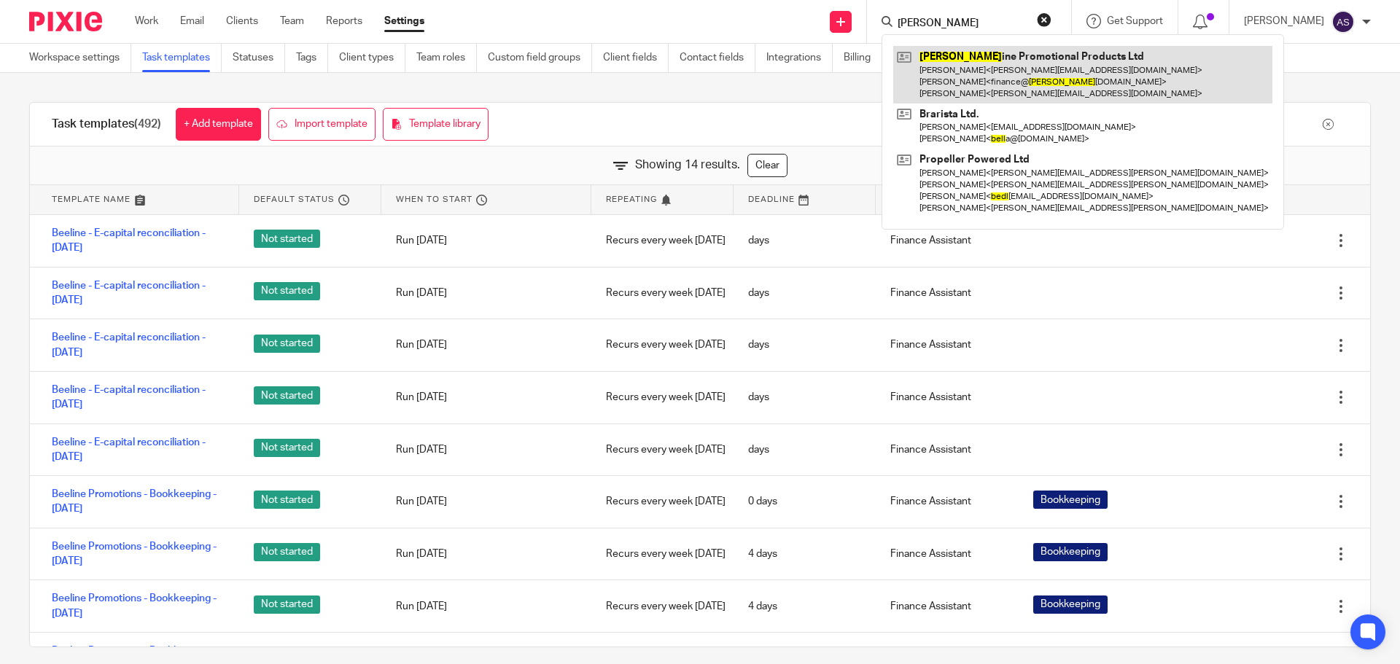
type input "beel"
click at [964, 65] on link at bounding box center [1082, 75] width 379 height 58
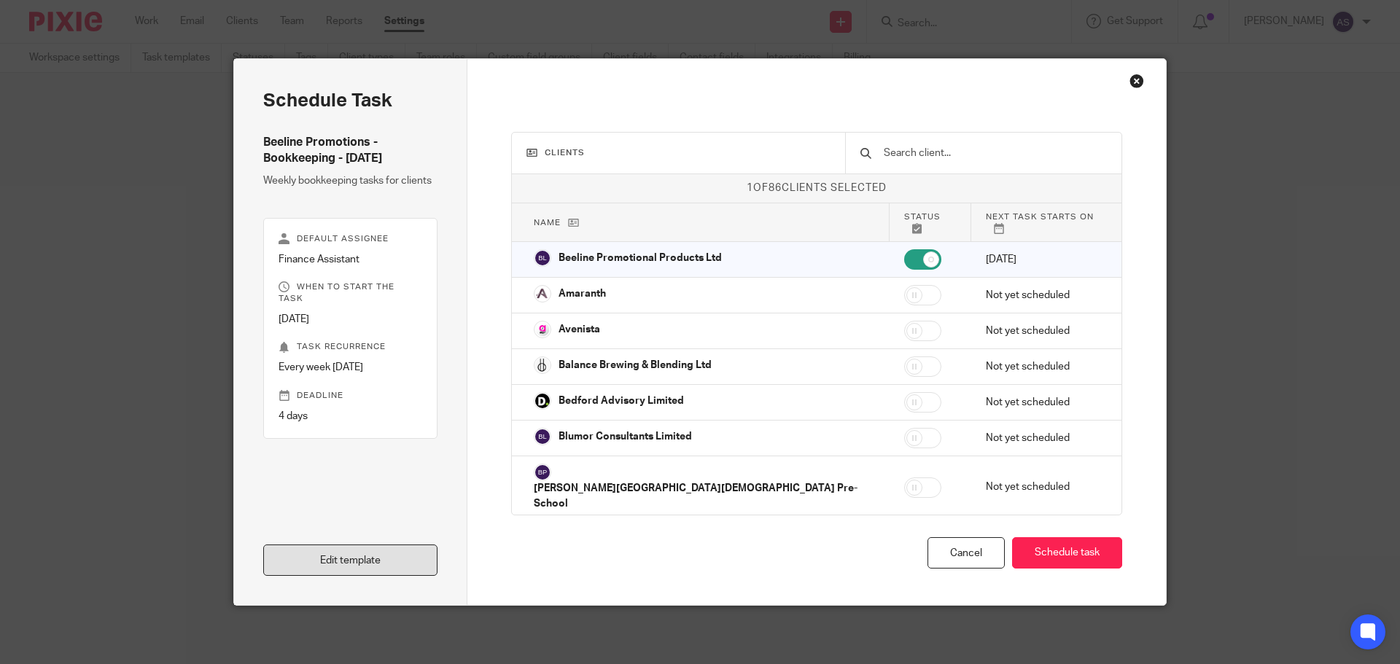
click at [346, 569] on link "Edit template" at bounding box center [350, 560] width 174 height 31
click at [386, 561] on link "Edit template" at bounding box center [350, 560] width 174 height 31
click at [359, 548] on link "Edit template" at bounding box center [350, 560] width 174 height 31
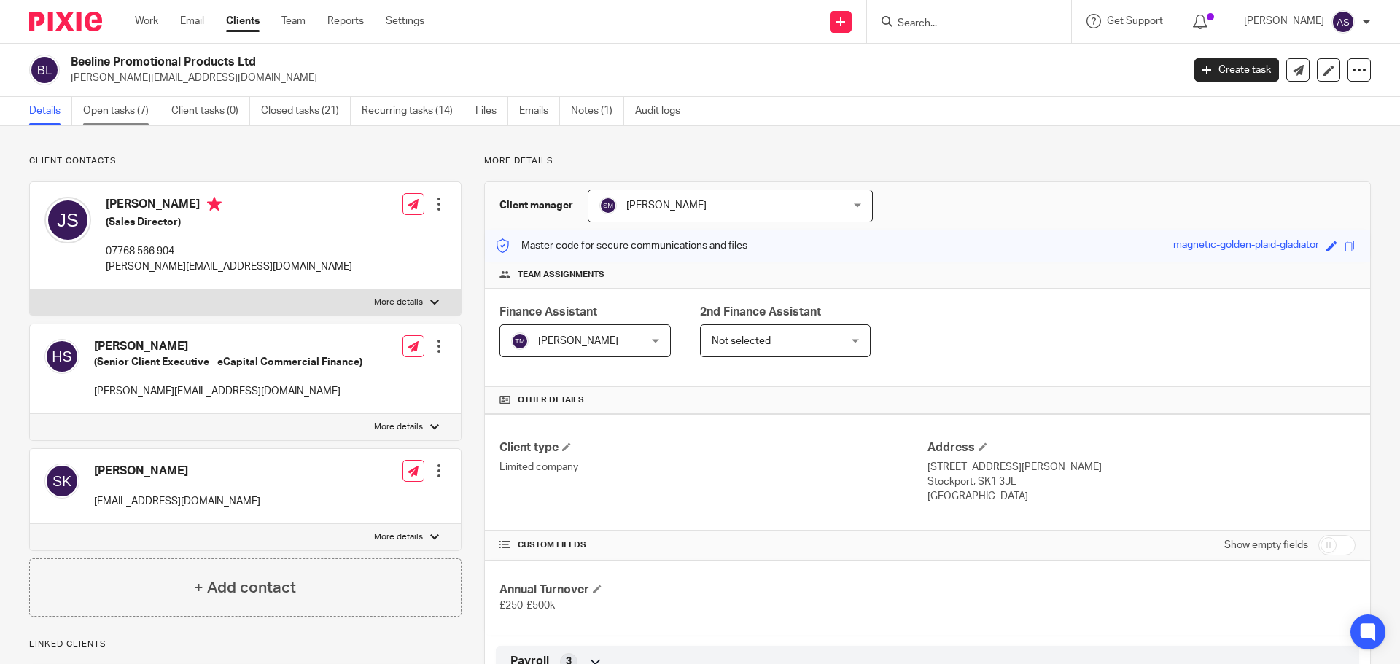
click at [119, 114] on link "Open tasks (7)" at bounding box center [121, 111] width 77 height 28
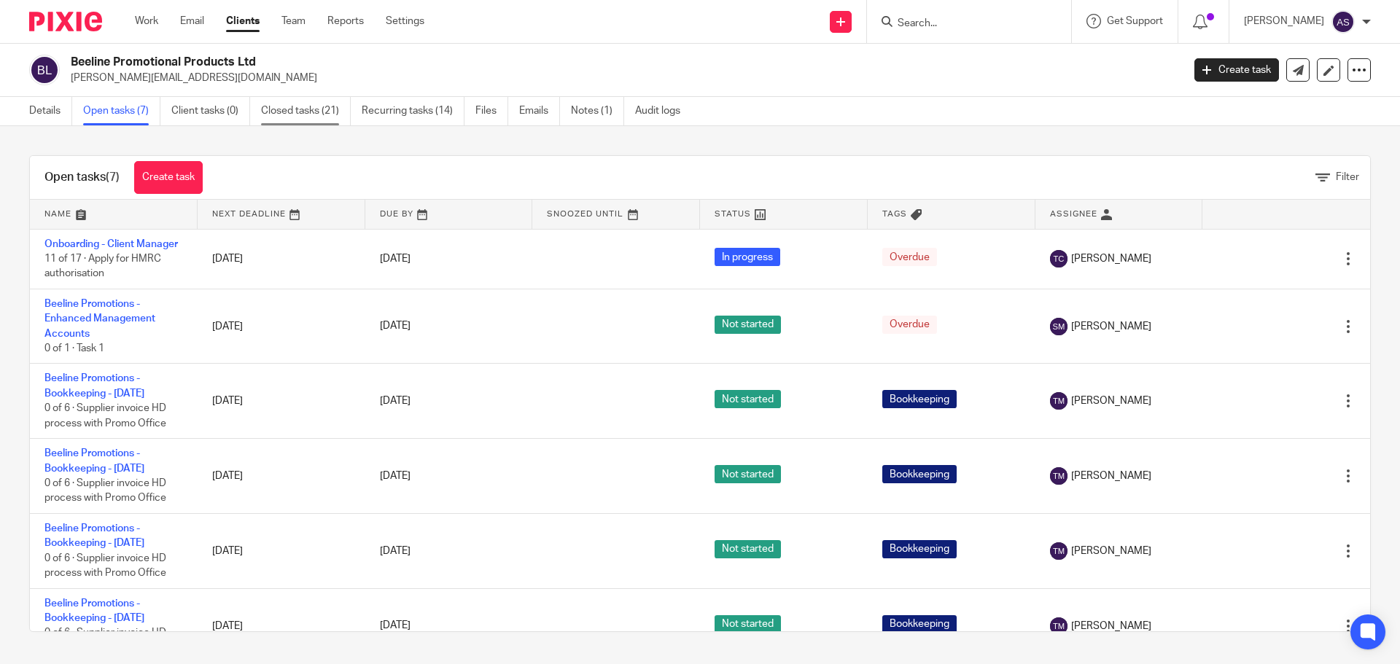
click at [320, 107] on link "Closed tasks (21)" at bounding box center [306, 111] width 90 height 28
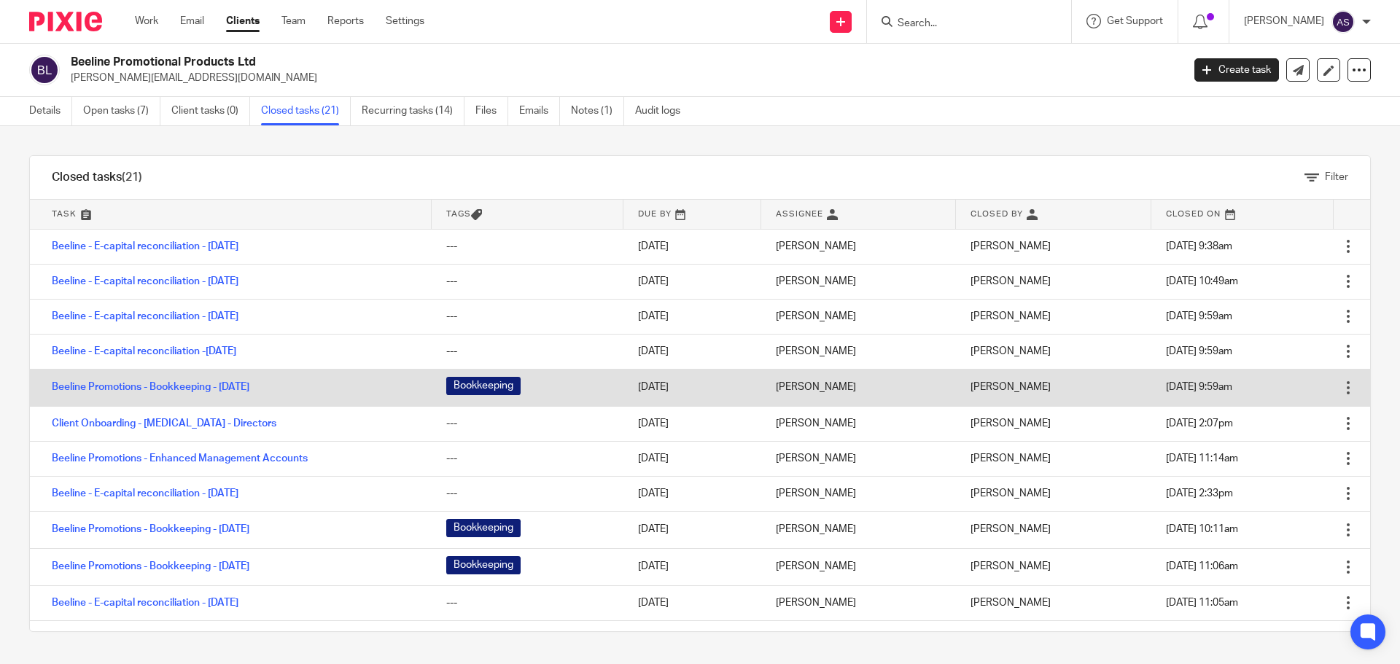
drag, startPoint x: 104, startPoint y: 112, endPoint x: 201, endPoint y: 379, distance: 284.4
click at [104, 112] on link "Open tasks (7)" at bounding box center [121, 111] width 77 height 28
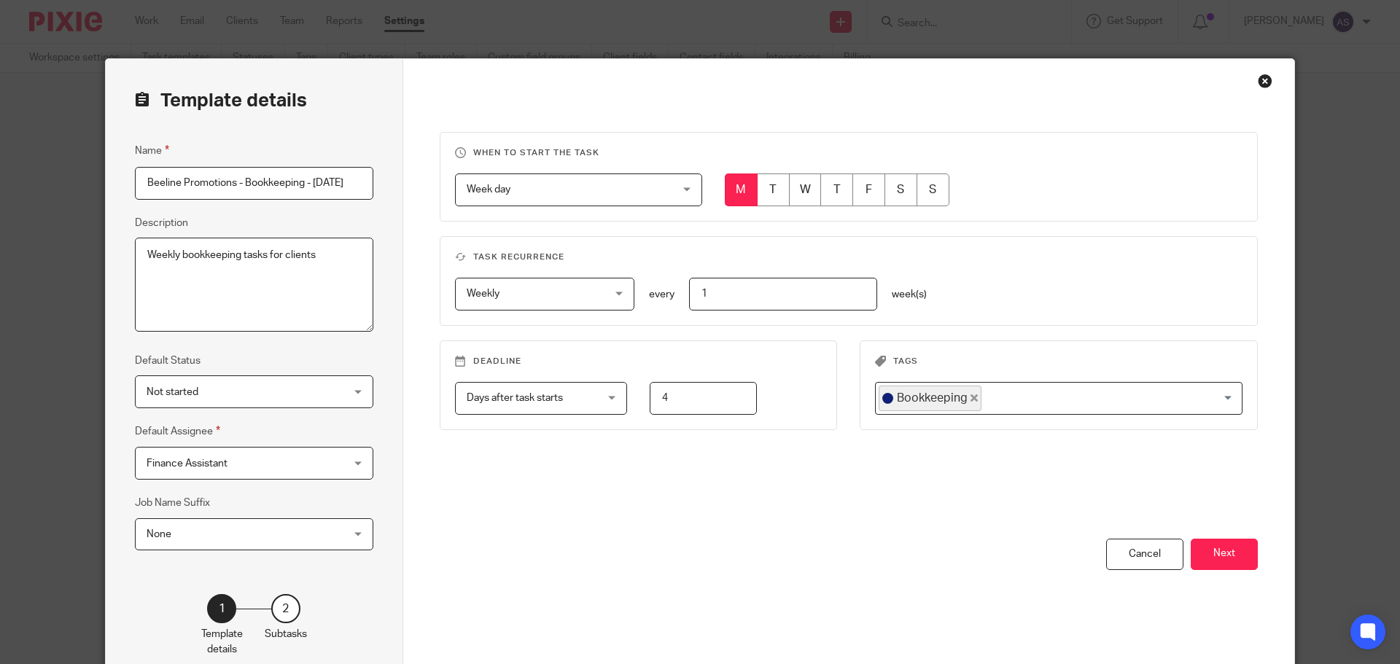
click at [739, 195] on input "radio" at bounding box center [741, 190] width 33 height 33
click at [672, 398] on input "4" at bounding box center [703, 398] width 107 height 33
type input "0"
click at [1206, 555] on button "Next" at bounding box center [1224, 554] width 67 height 31
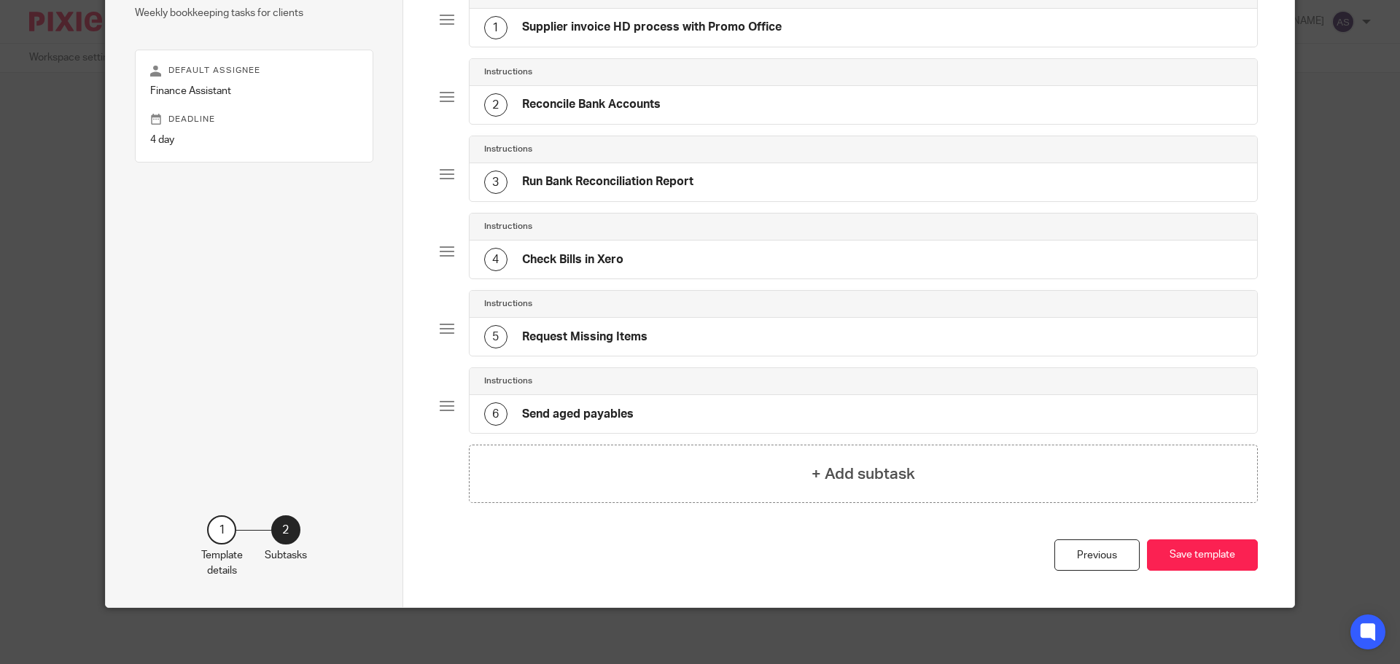
scroll to position [155, 0]
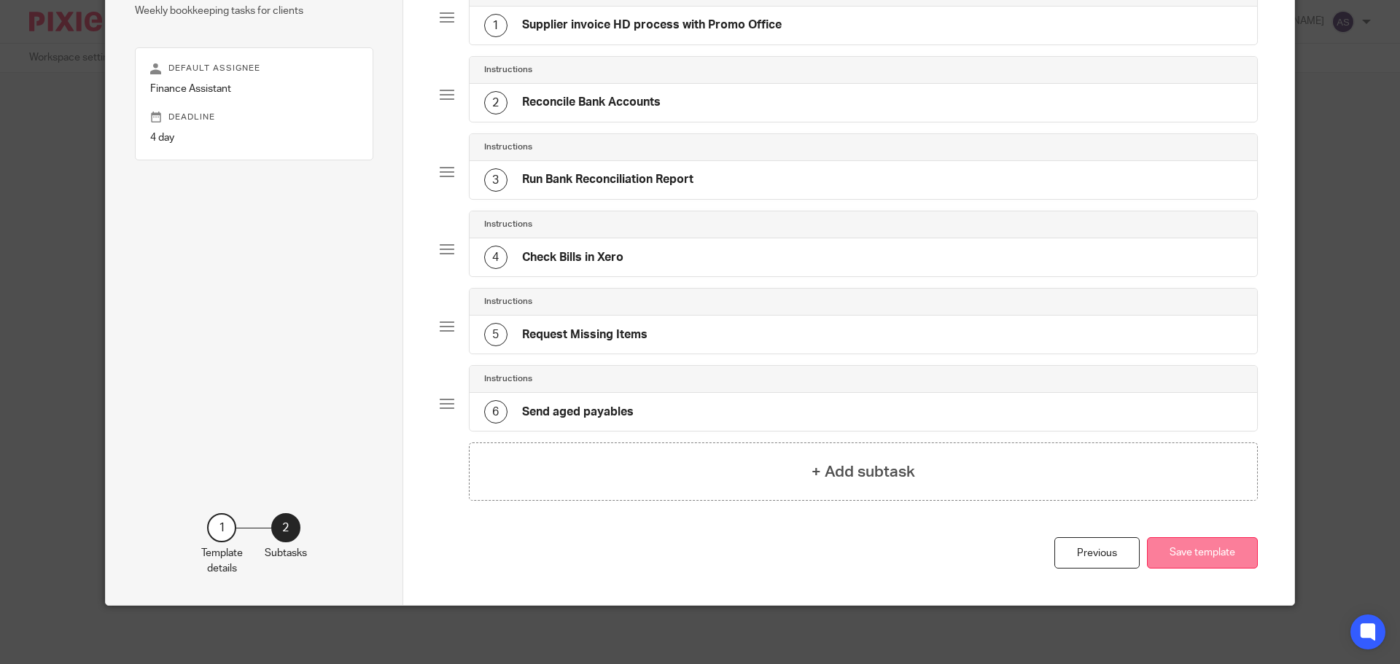
click at [1183, 561] on button "Save template" at bounding box center [1202, 552] width 111 height 31
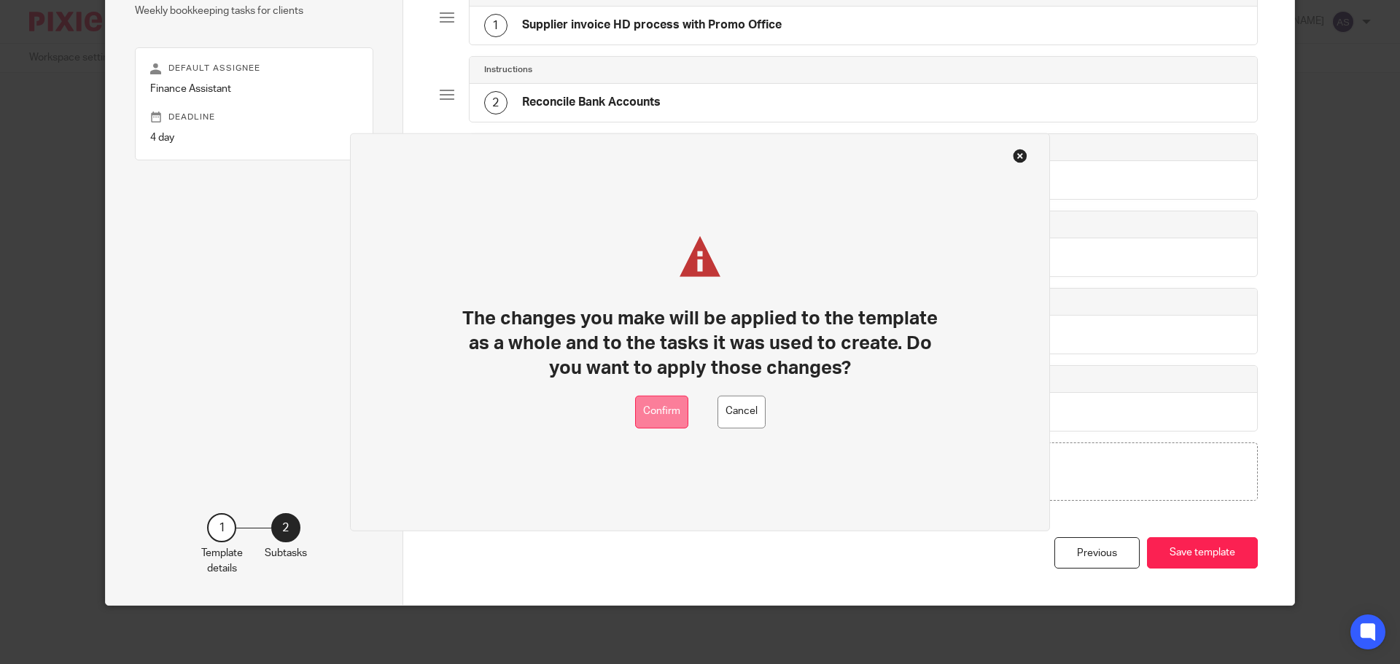
click at [656, 413] on button "Confirm" at bounding box center [661, 411] width 53 height 33
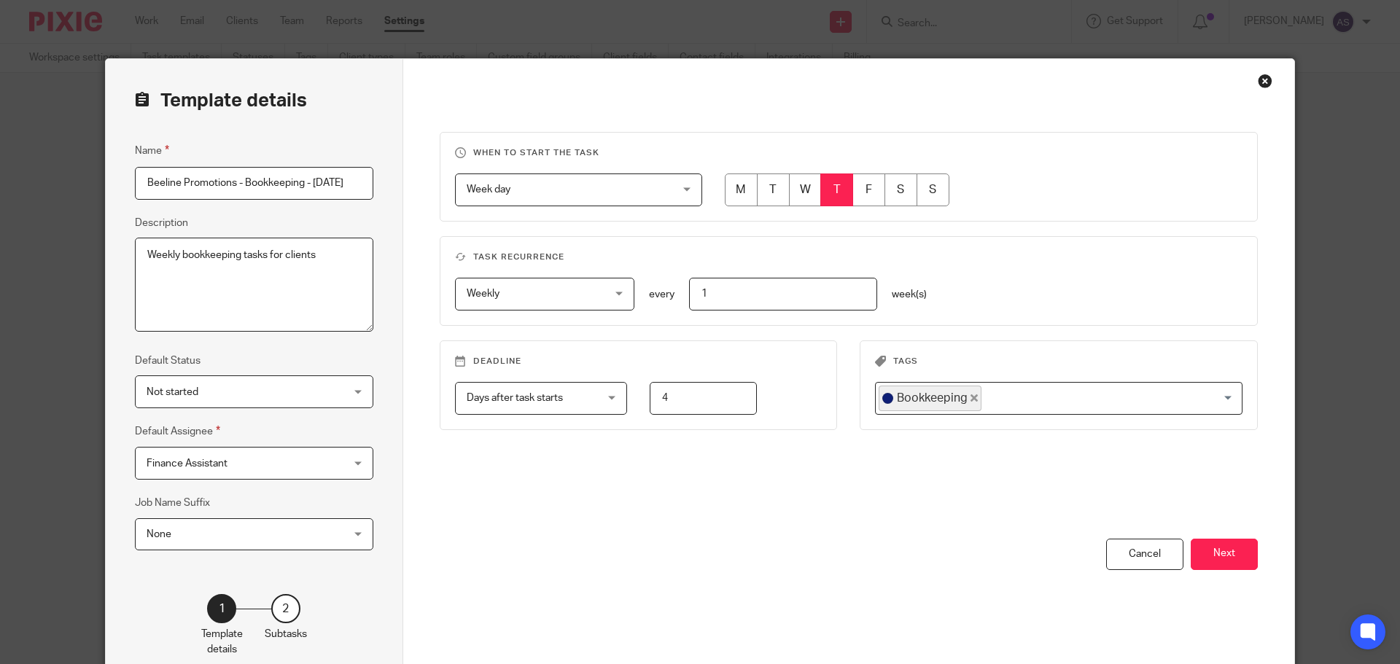
click at [833, 191] on input "radio" at bounding box center [836, 190] width 33 height 33
drag, startPoint x: 704, startPoint y: 395, endPoint x: 631, endPoint y: 402, distance: 73.2
click at [631, 402] on div "4" at bounding box center [692, 398] width 130 height 33
type input "0"
click at [1241, 548] on button "Next" at bounding box center [1224, 554] width 67 height 31
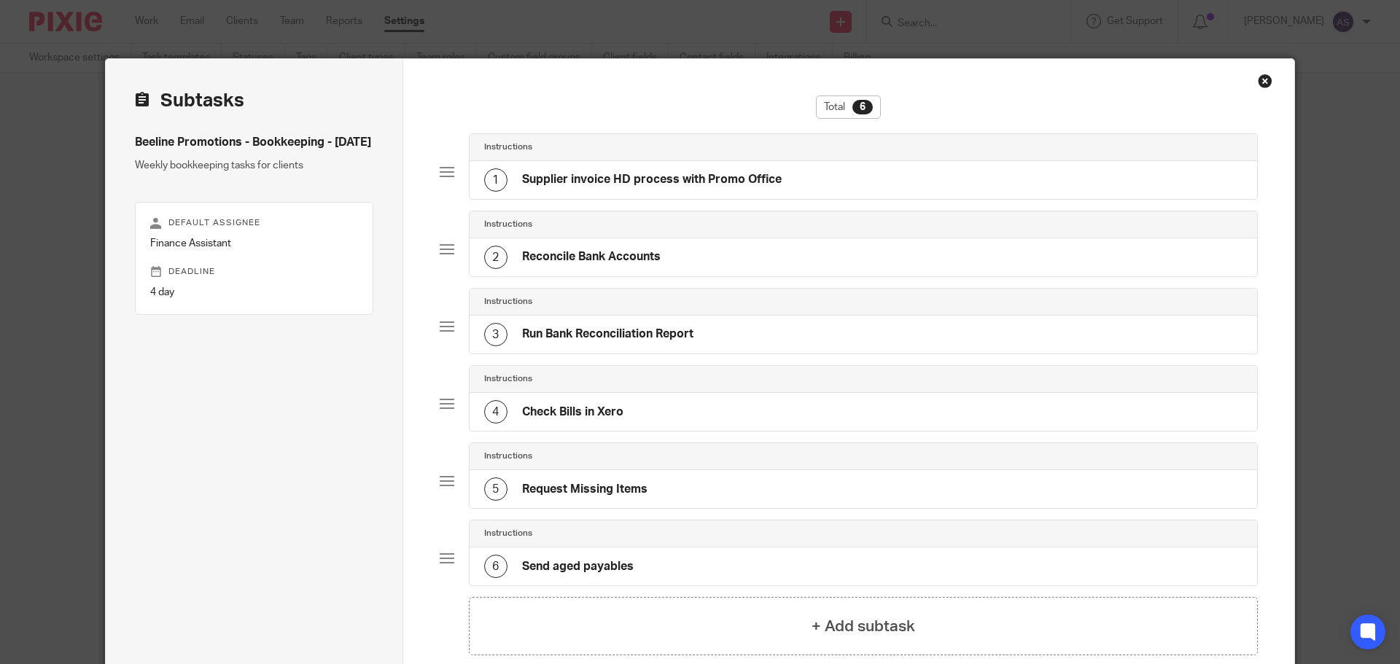
scroll to position [146, 0]
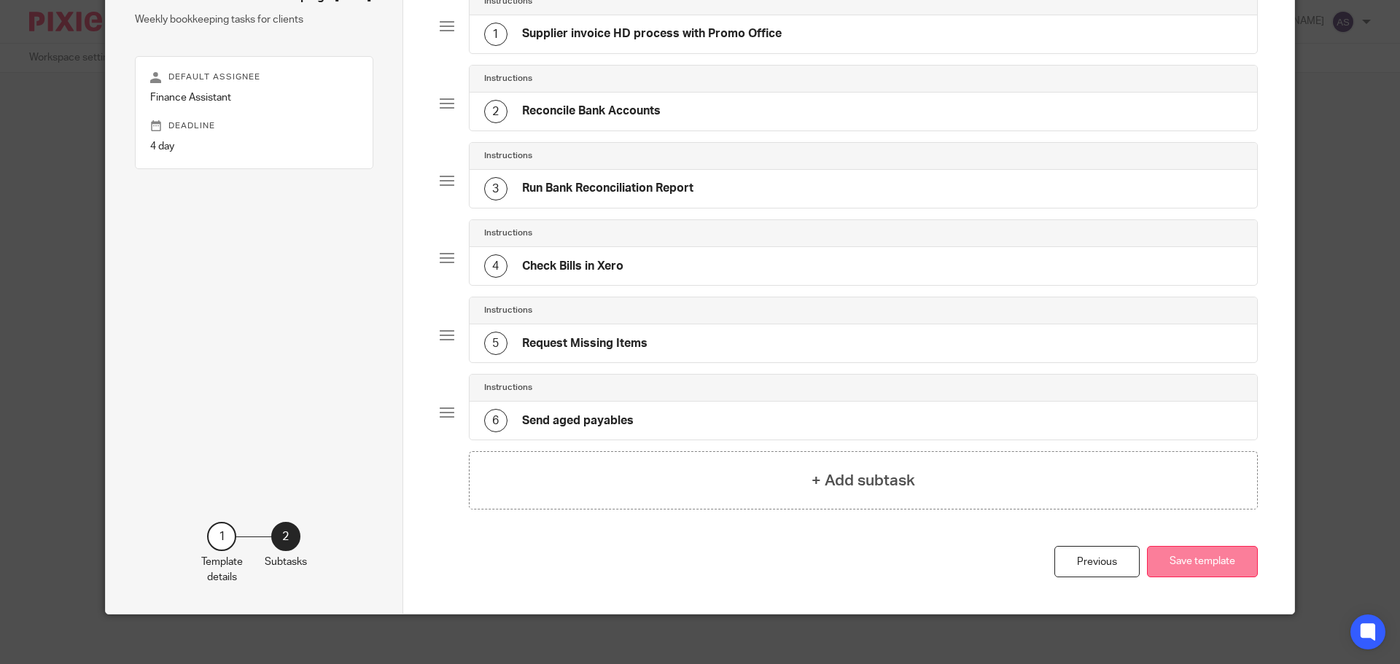
click at [1173, 557] on button "Save template" at bounding box center [1202, 561] width 111 height 31
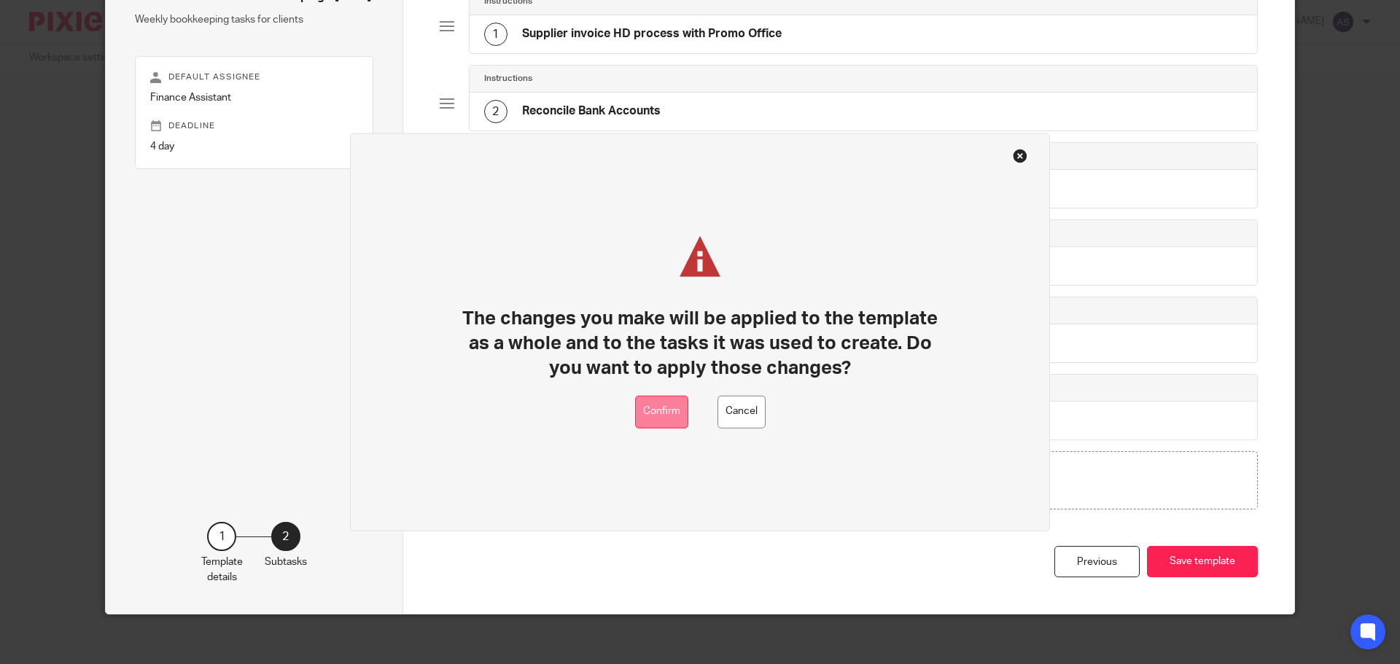
click at [655, 418] on button "Confirm" at bounding box center [661, 411] width 53 height 33
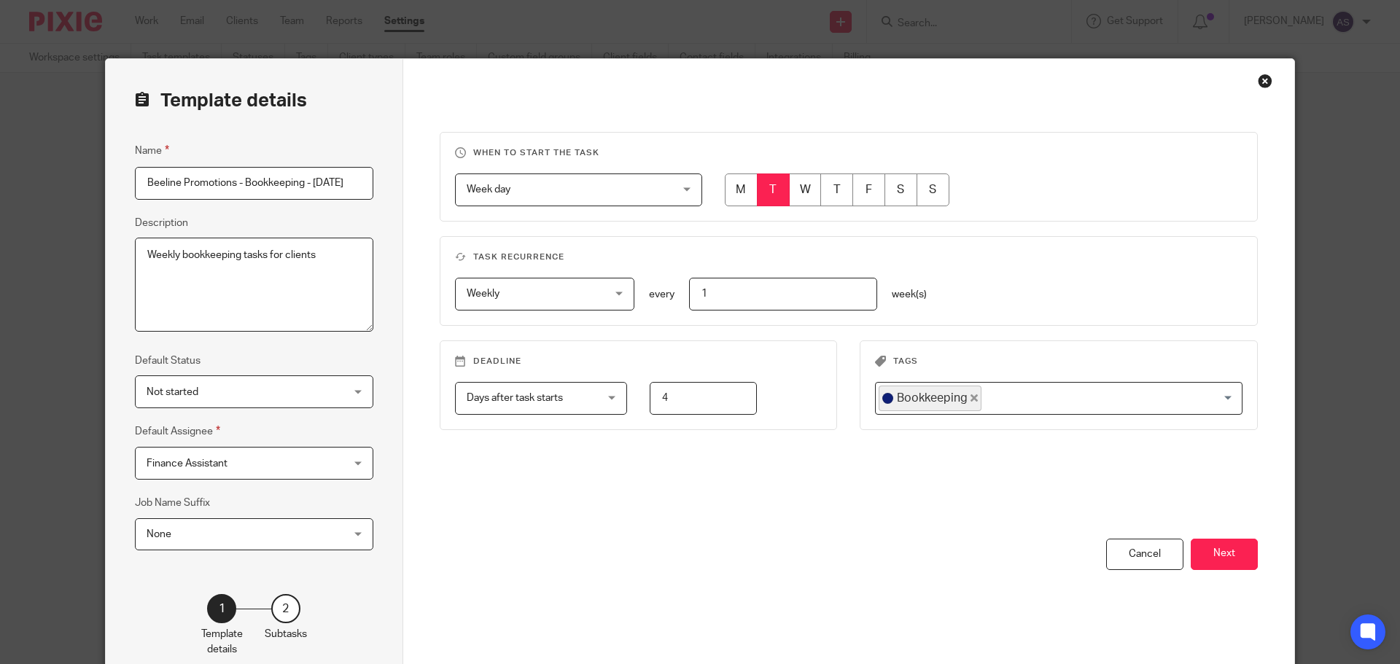
click at [769, 193] on input "radio" at bounding box center [773, 190] width 33 height 33
drag, startPoint x: 673, startPoint y: 405, endPoint x: 650, endPoint y: 405, distance: 22.6
click at [650, 405] on input "4" at bounding box center [703, 398] width 107 height 33
type input "0"
click at [1216, 549] on button "Next" at bounding box center [1224, 554] width 67 height 31
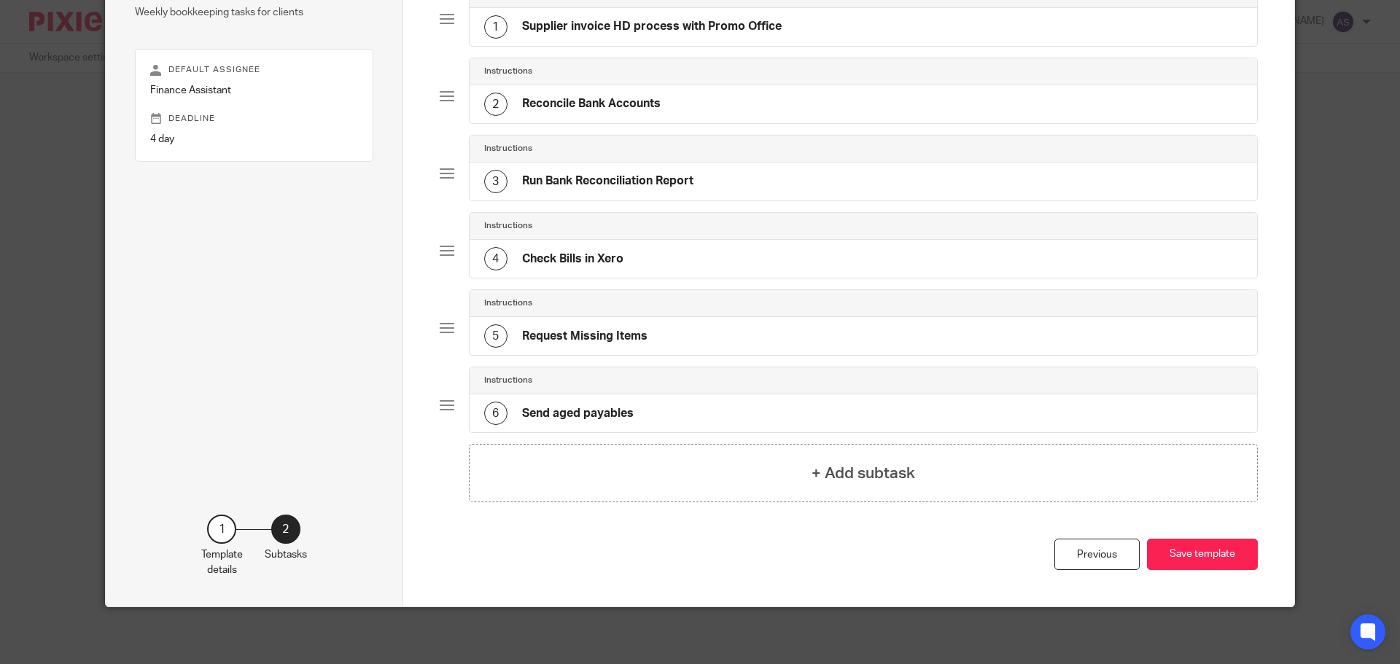
scroll to position [155, 0]
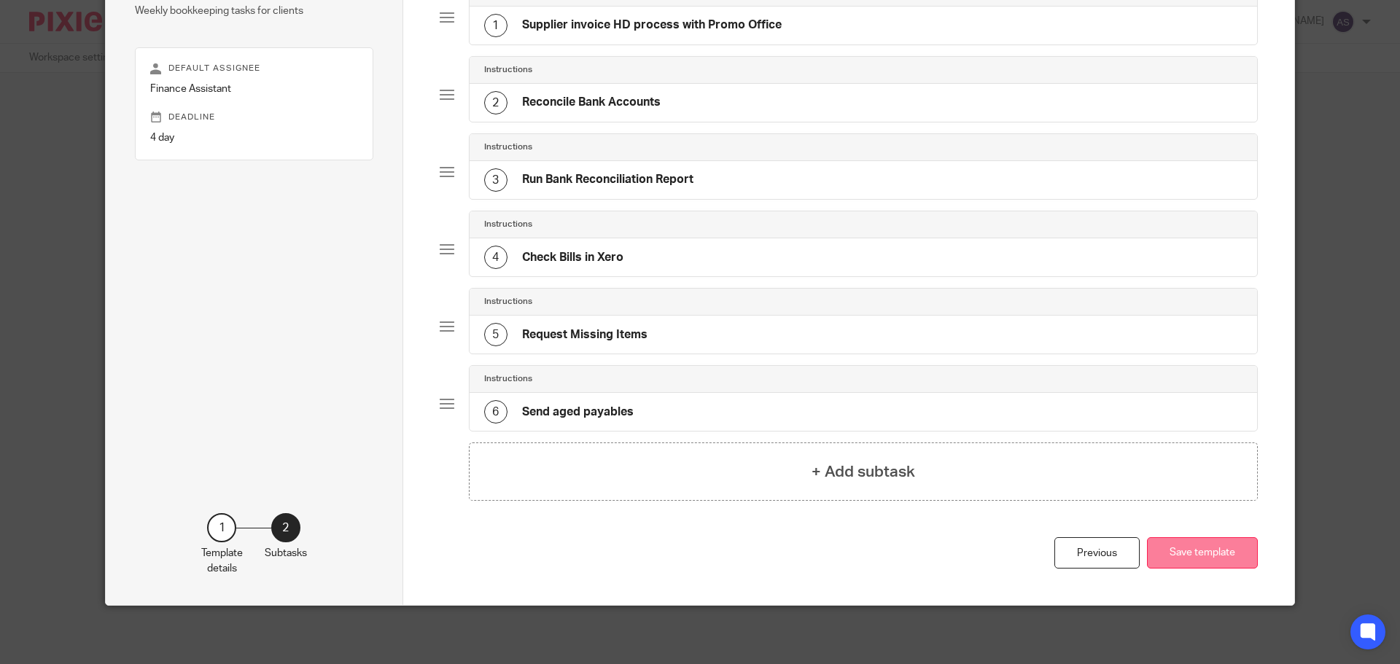
click at [1183, 561] on button "Save template" at bounding box center [1202, 552] width 111 height 31
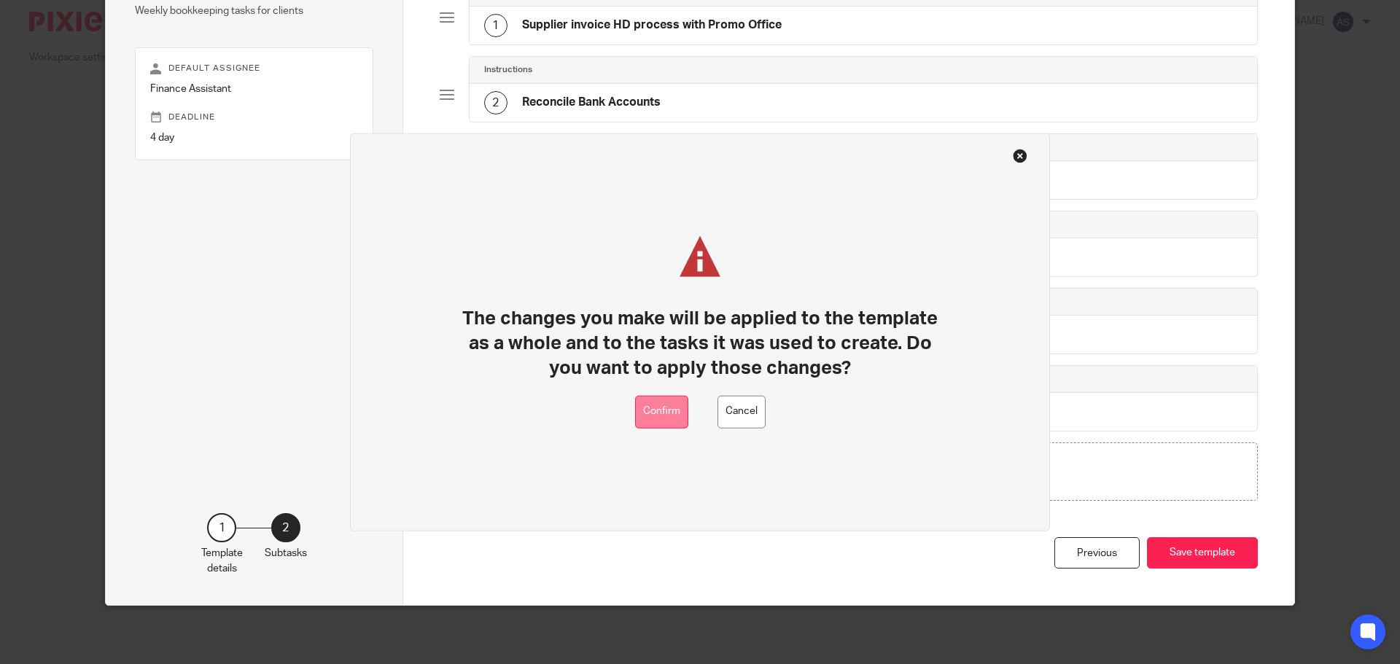
click at [679, 404] on button "Confirm" at bounding box center [661, 411] width 53 height 33
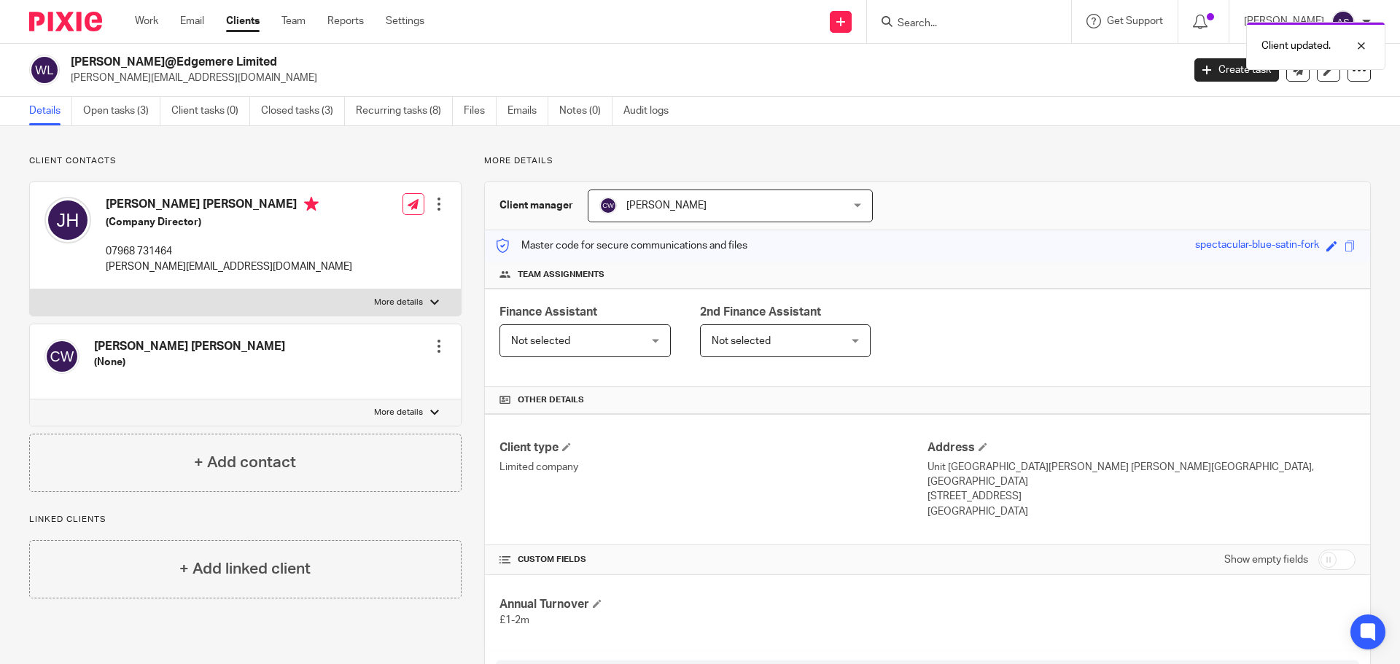
click at [947, 22] on div "Client updated." at bounding box center [1042, 42] width 685 height 55
click at [956, 21] on div "Client updated." at bounding box center [1042, 42] width 685 height 55
click at [937, 21] on input "Search" at bounding box center [961, 24] width 131 height 13
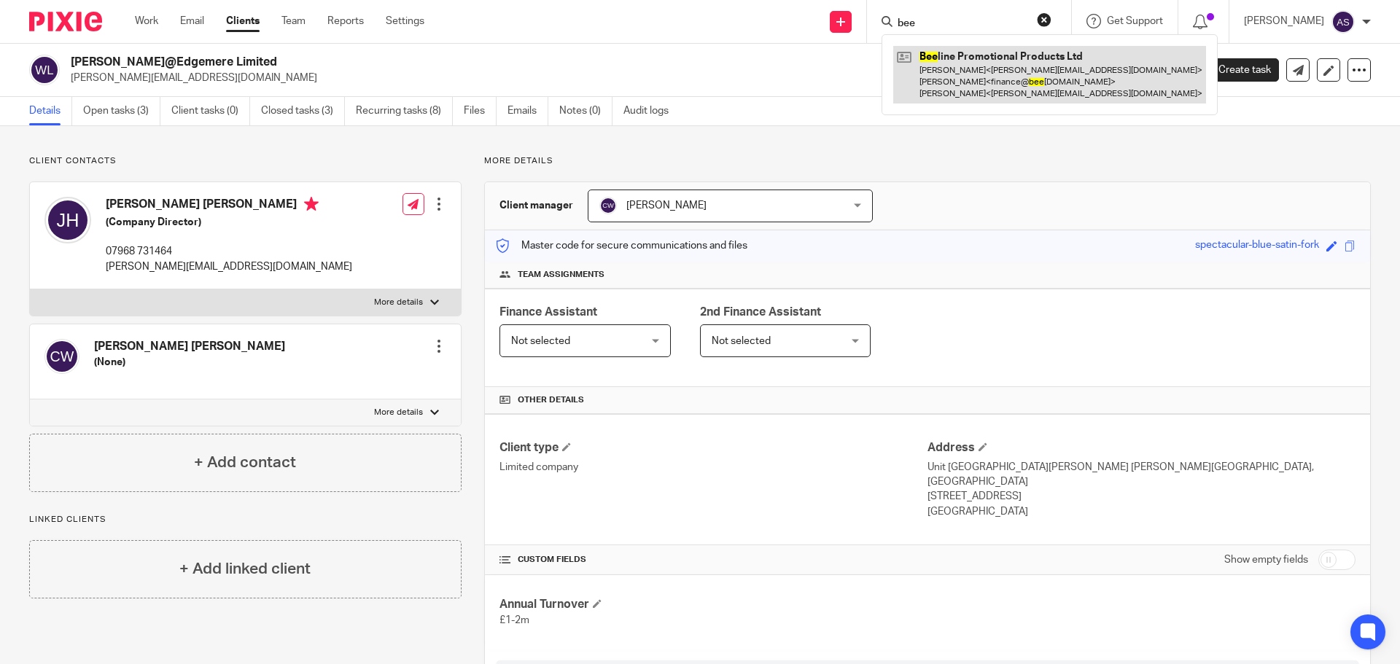
type input "bee"
click at [972, 69] on link at bounding box center [1049, 75] width 313 height 58
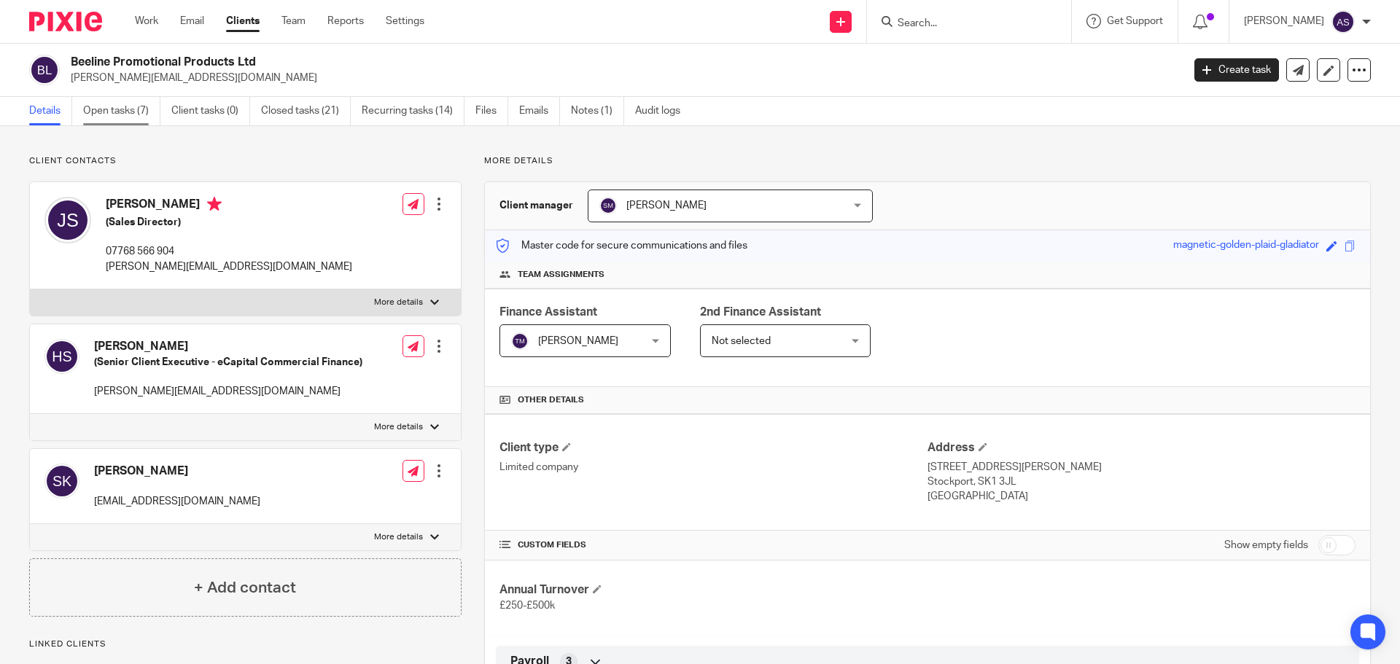
click at [110, 114] on link "Open tasks (7)" at bounding box center [121, 111] width 77 height 28
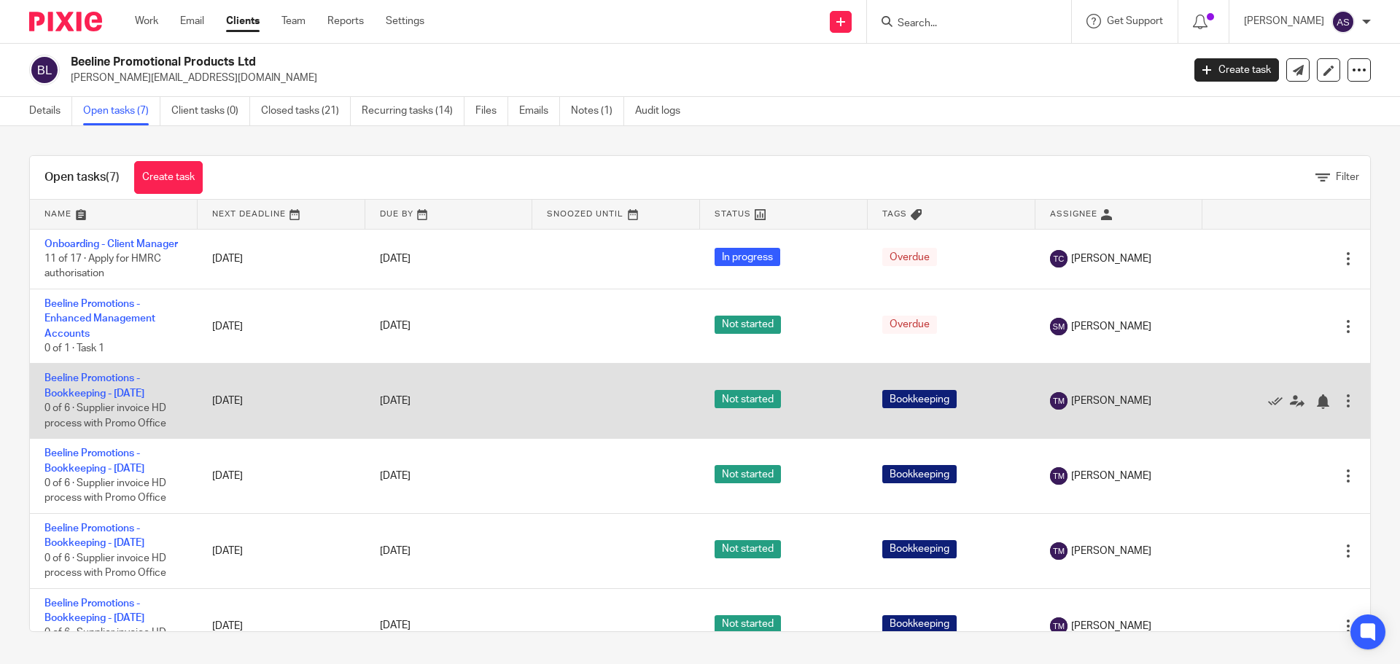
click at [257, 419] on td "25 Sep 2025" at bounding box center [282, 401] width 168 height 75
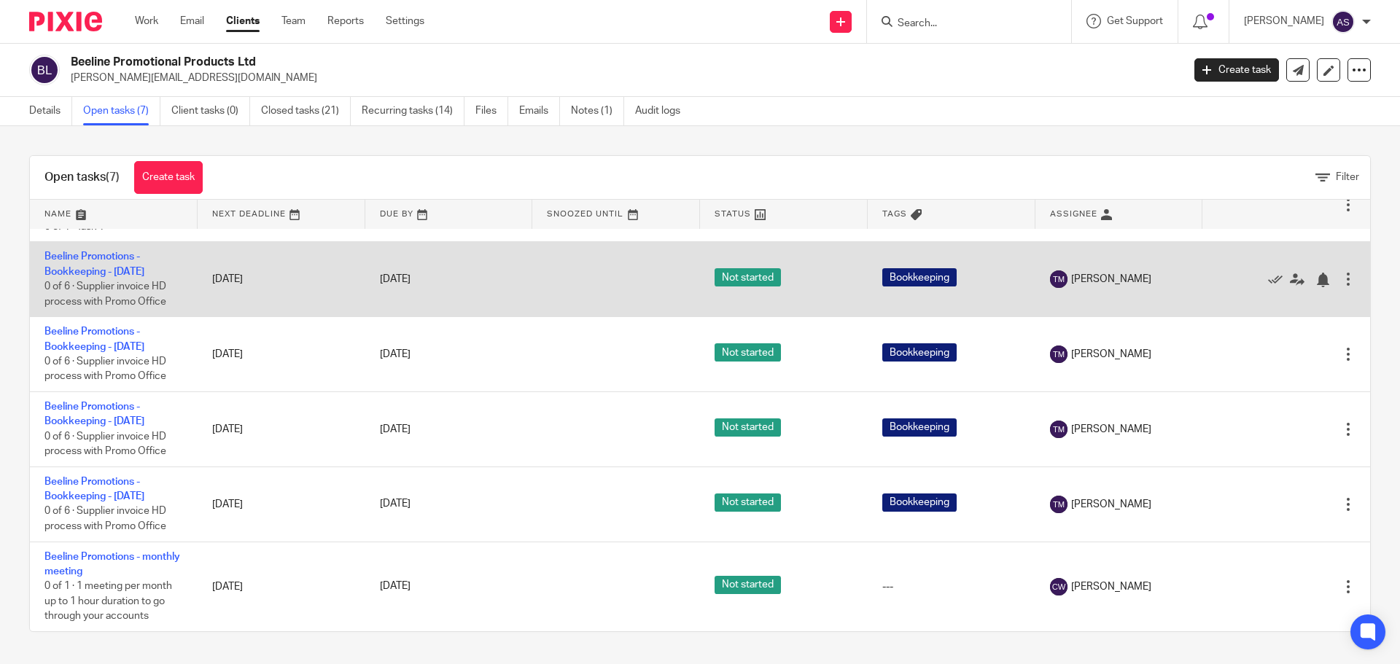
scroll to position [136, 0]
drag, startPoint x: 121, startPoint y: 264, endPoint x: 551, endPoint y: 316, distance: 432.6
click at [121, 264] on td "Beeline Promotions - Bookkeeping - Monday 0 of 6 · Supplier invoice HD process …" at bounding box center [114, 279] width 168 height 75
click at [123, 265] on td "Beeline Promotions - Bookkeeping - Monday 0 of 6 · Supplier invoice HD process …" at bounding box center [114, 279] width 168 height 75
click at [125, 274] on link "Beeline Promotions - Bookkeeping - [DATE]" at bounding box center [94, 264] width 100 height 25
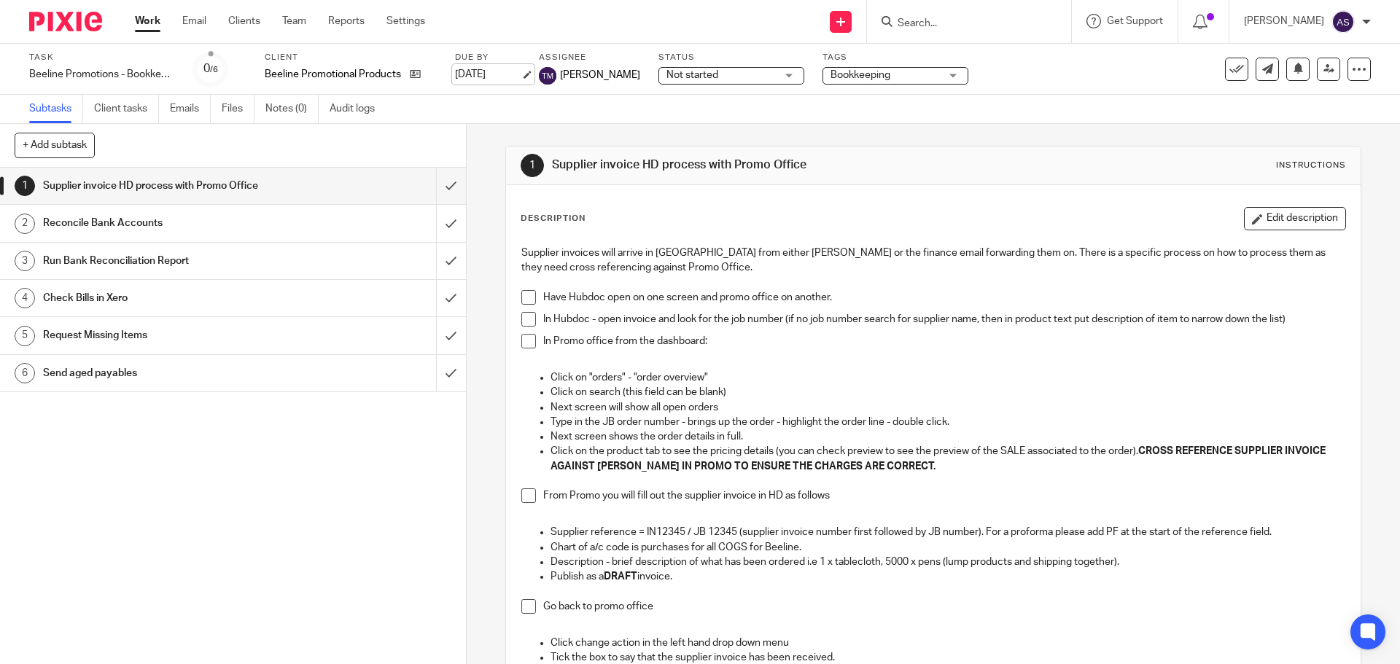
click at [474, 73] on link "[DATE]" at bounding box center [488, 74] width 66 height 15
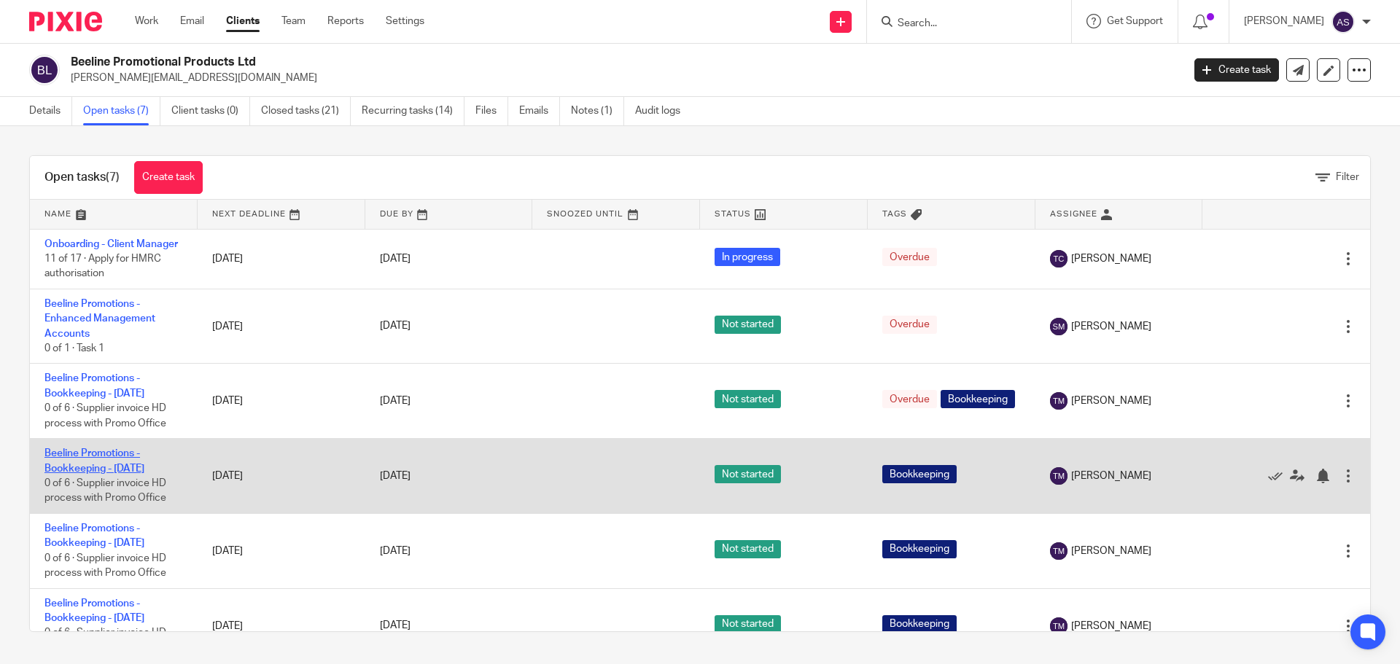
click at [110, 473] on link "Beeline Promotions - Bookkeeping - [DATE]" at bounding box center [94, 460] width 100 height 25
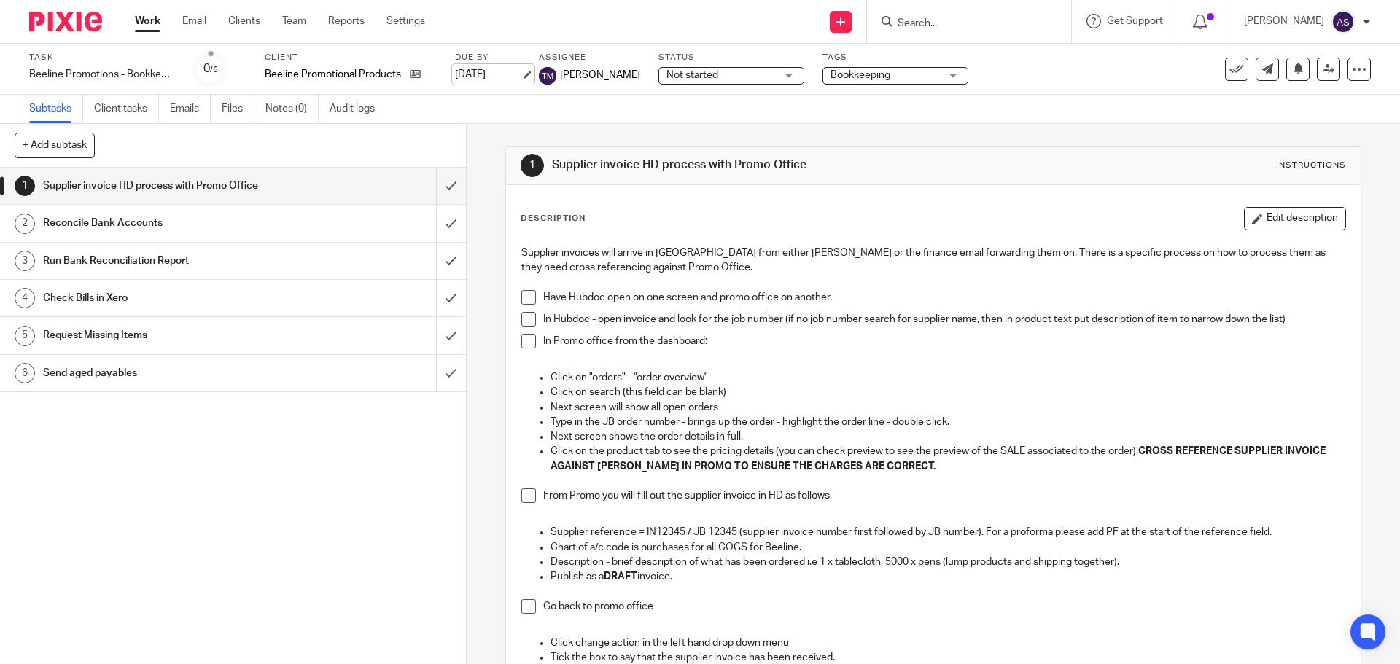
click at [481, 74] on link "[DATE]" at bounding box center [488, 74] width 66 height 15
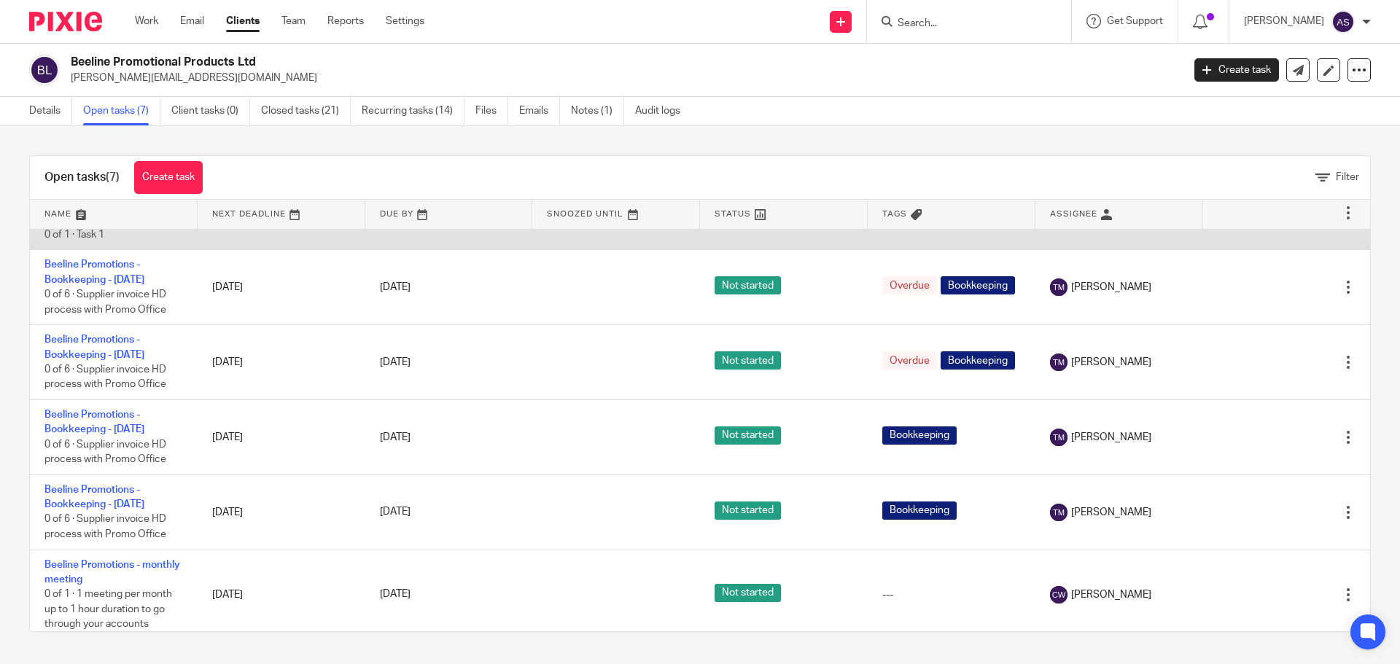
scroll to position [136, 0]
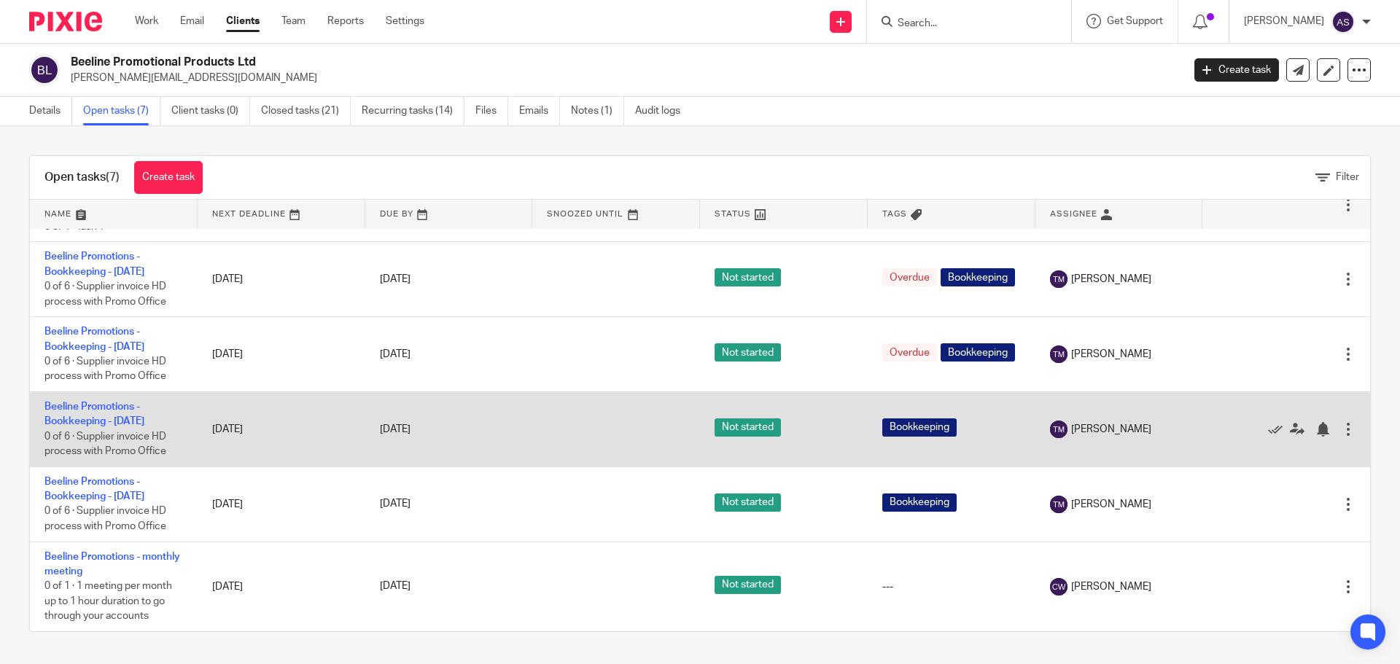
click at [154, 408] on td "Beeline Promotions - Bookkeeping - Wednesday 0 of 6 · Supplier invoice HD proce…" at bounding box center [114, 429] width 168 height 75
click at [106, 421] on link "Beeline Promotions - Bookkeeping - [DATE]" at bounding box center [94, 414] width 100 height 25
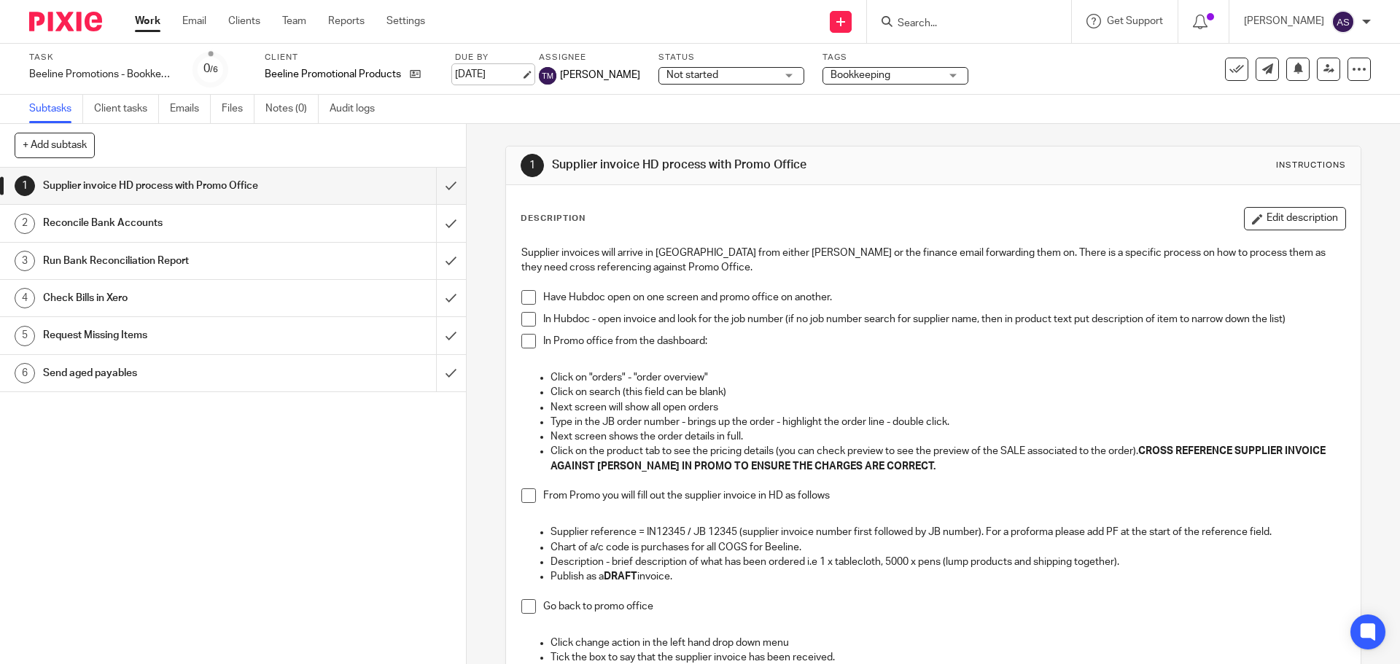
click at [484, 69] on link "[DATE]" at bounding box center [488, 74] width 66 height 15
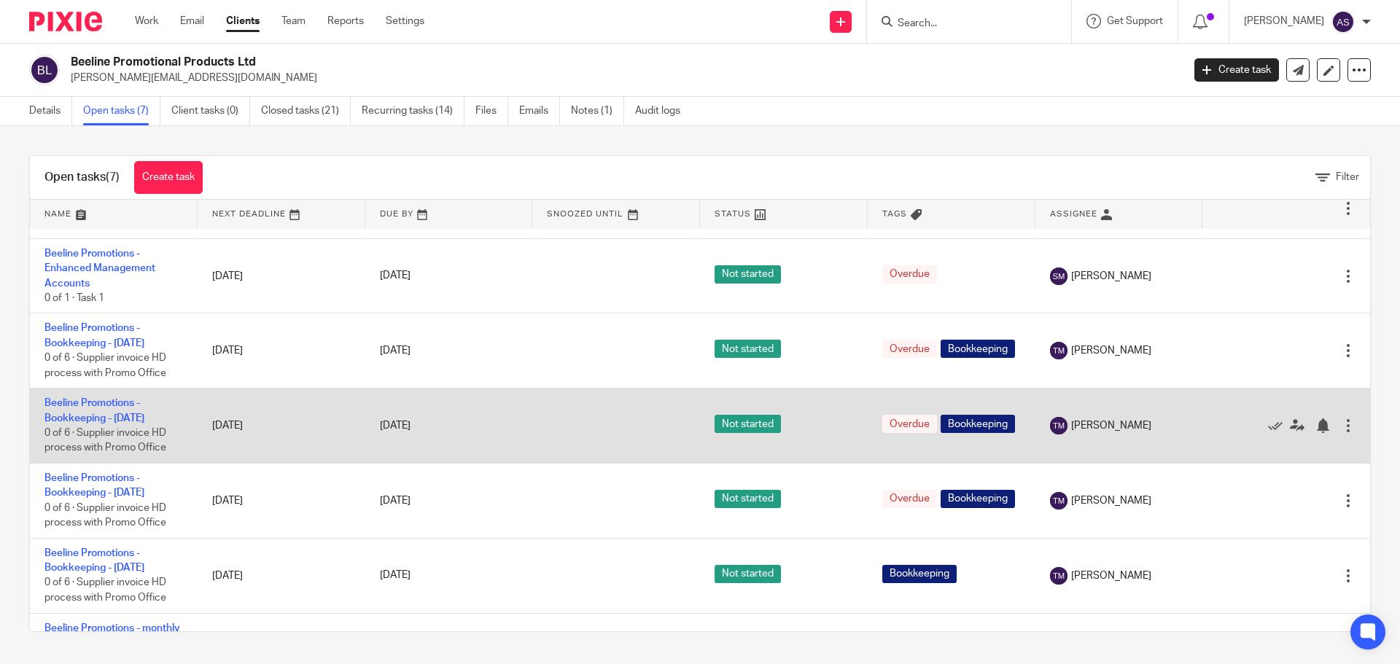
scroll to position [136, 0]
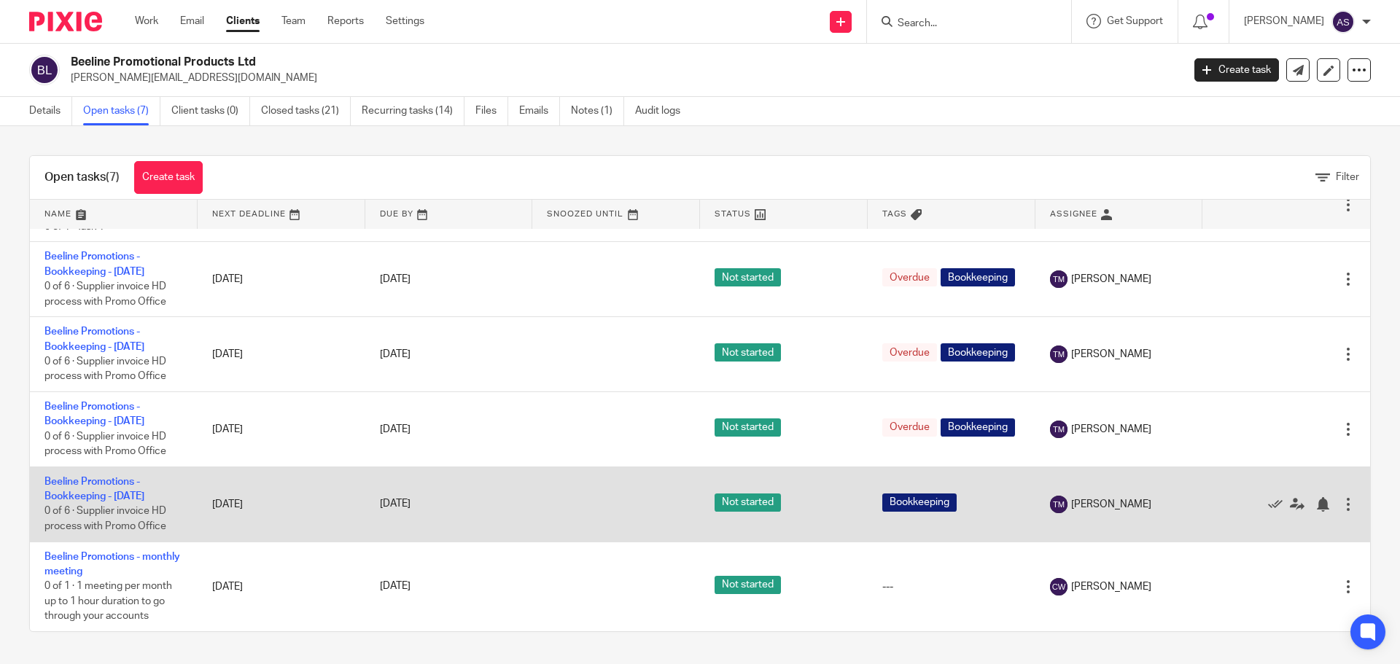
click at [140, 490] on td "Beeline Promotions - Bookkeeping - [DATE] 0 of 6 · Supplier invoice HD process …" at bounding box center [114, 504] width 168 height 75
click at [129, 495] on link "Beeline Promotions - Bookkeeping - [DATE]" at bounding box center [94, 489] width 100 height 25
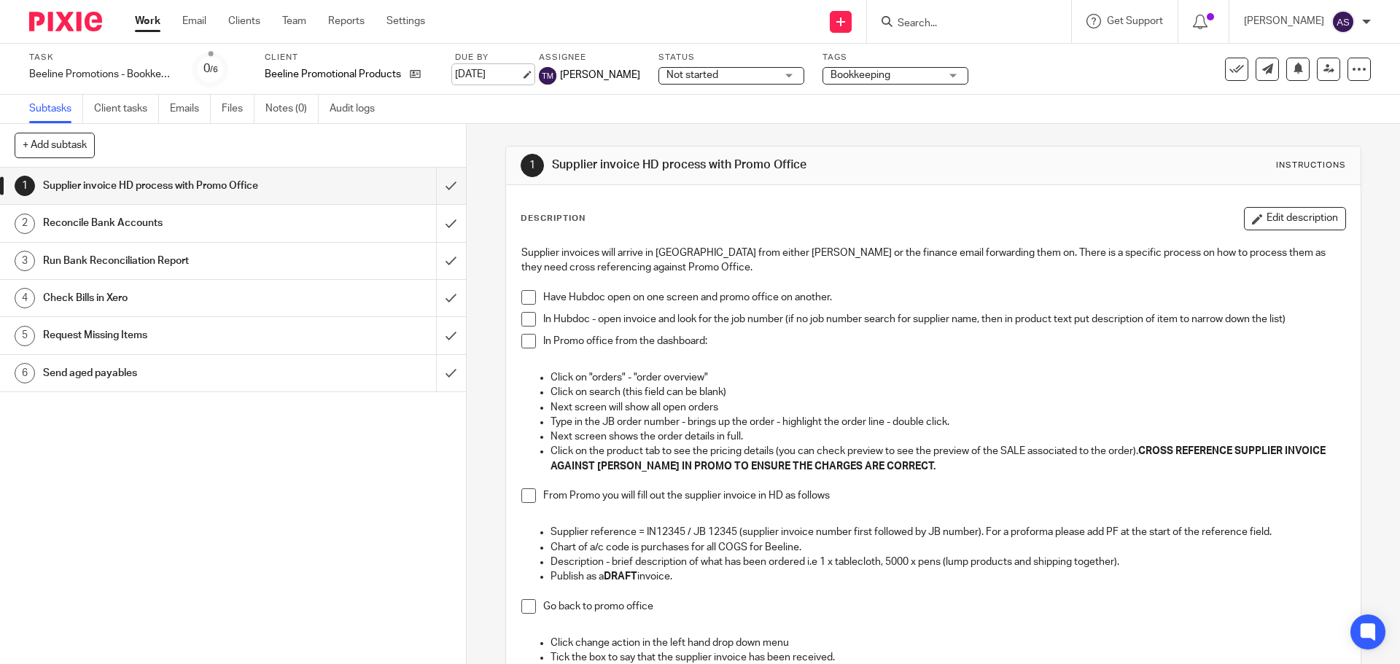
click at [473, 71] on link "28 Sep 2025" at bounding box center [488, 74] width 66 height 15
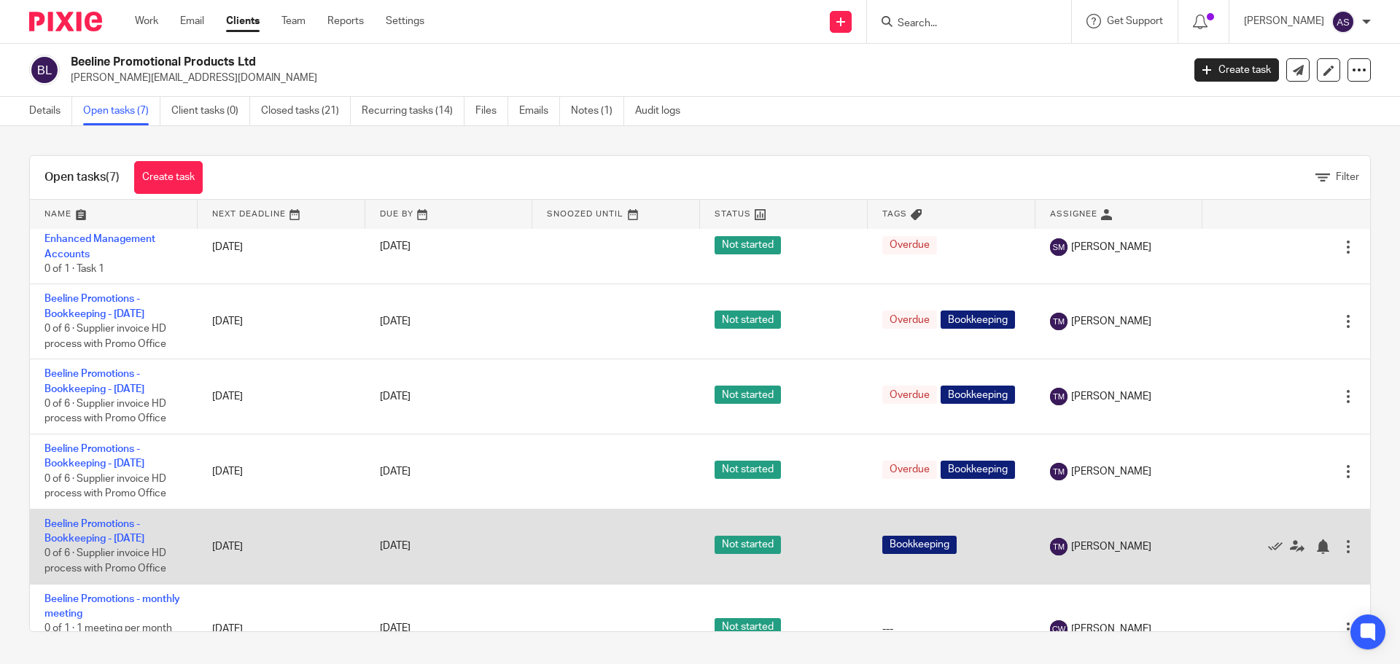
scroll to position [136, 0]
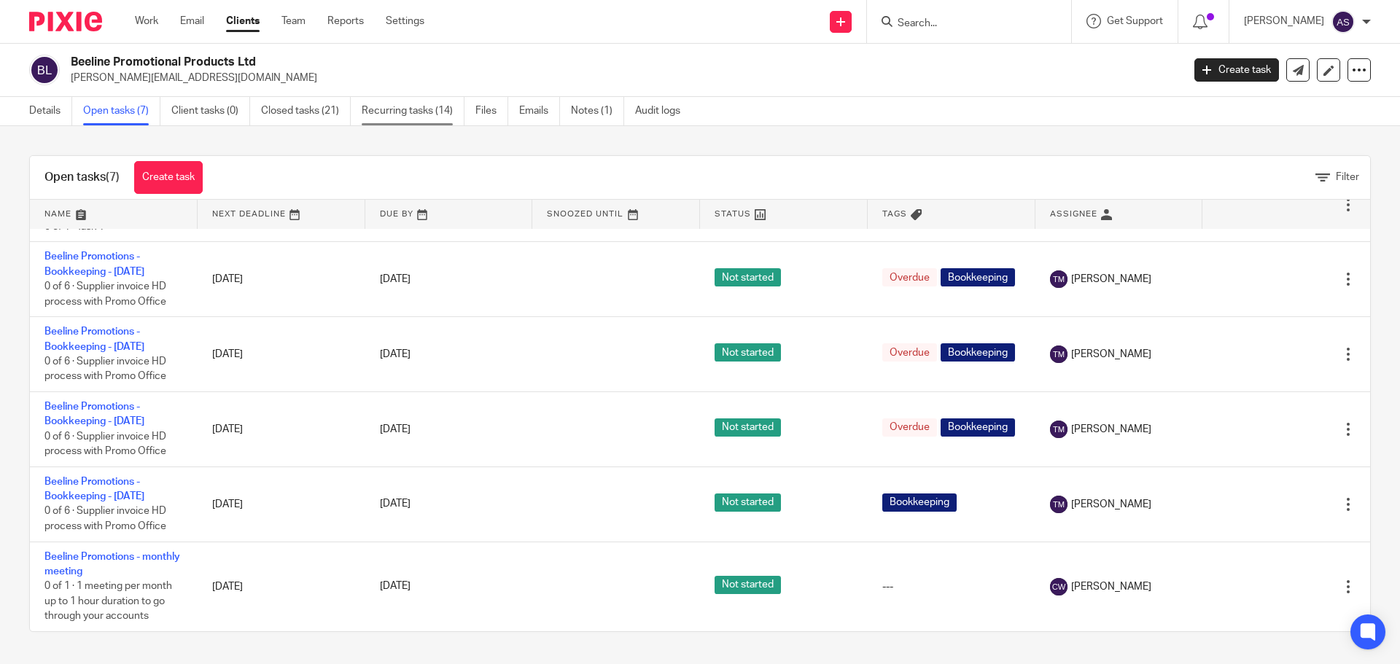
click at [381, 117] on link "Recurring tasks (14)" at bounding box center [413, 111] width 103 height 28
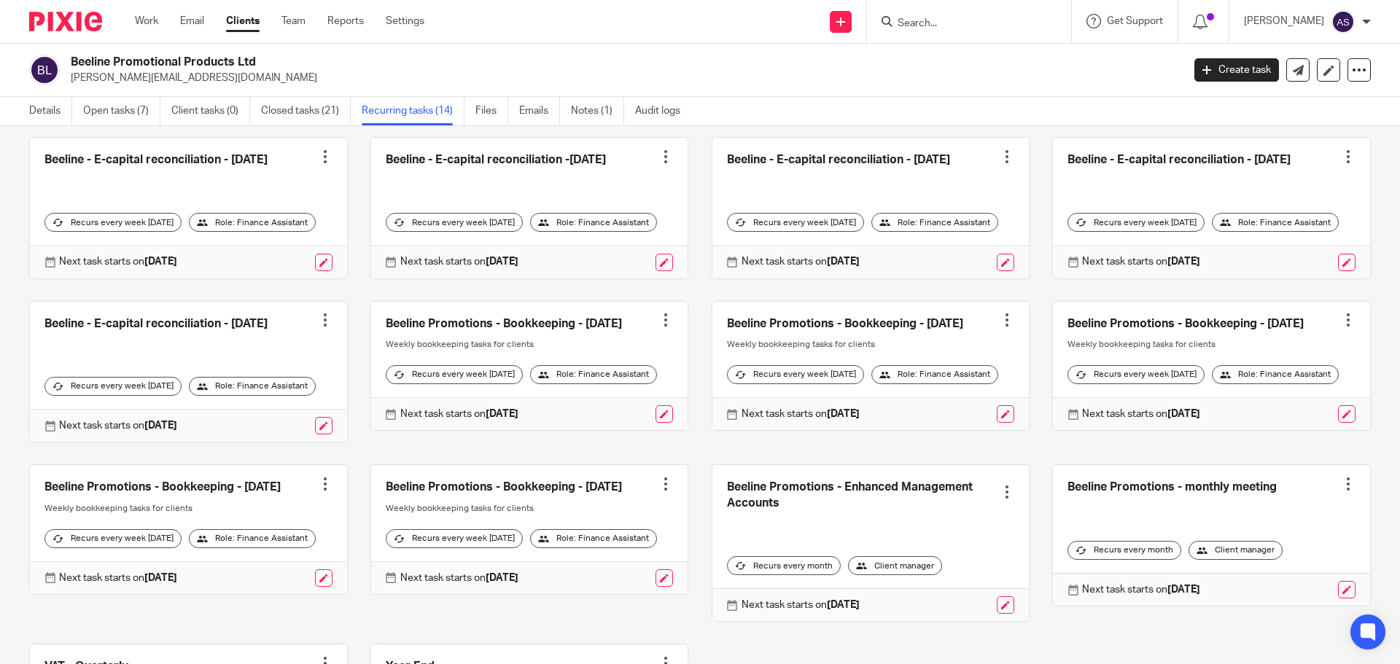
scroll to position [146, 0]
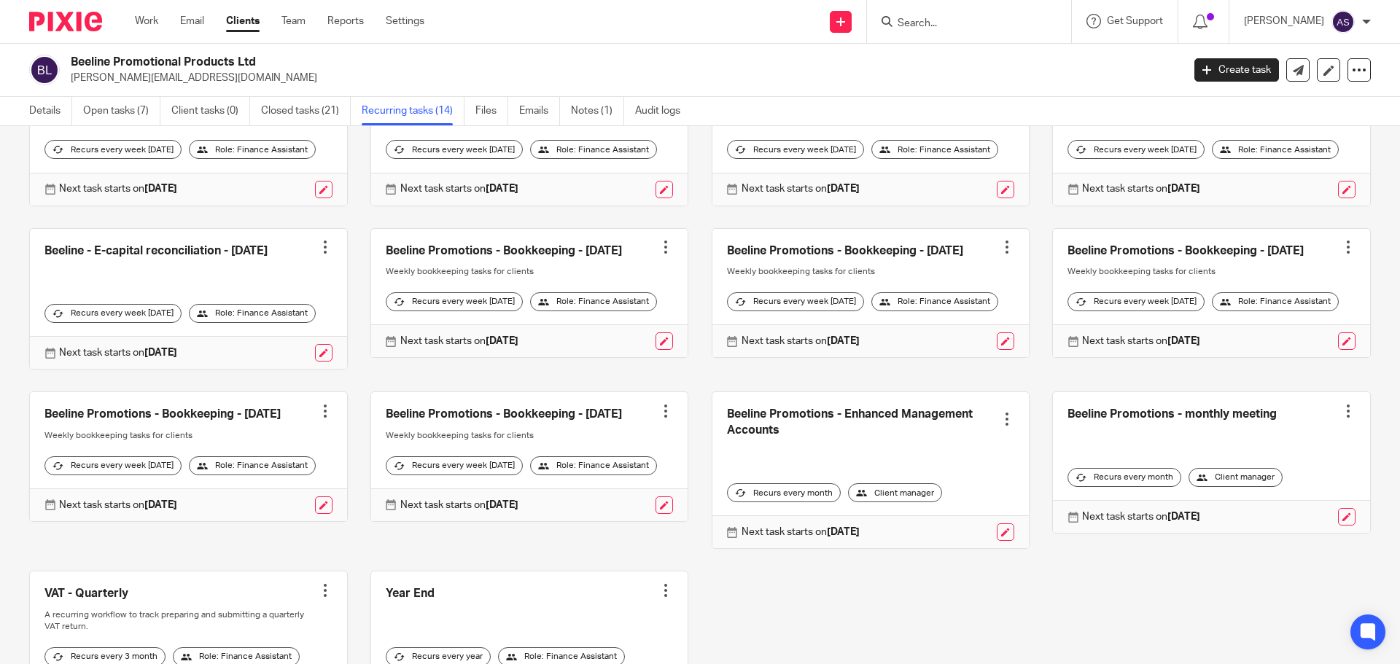
click at [893, 26] on icon at bounding box center [887, 21] width 11 height 11
click at [970, 22] on input "Search" at bounding box center [961, 24] width 131 height 13
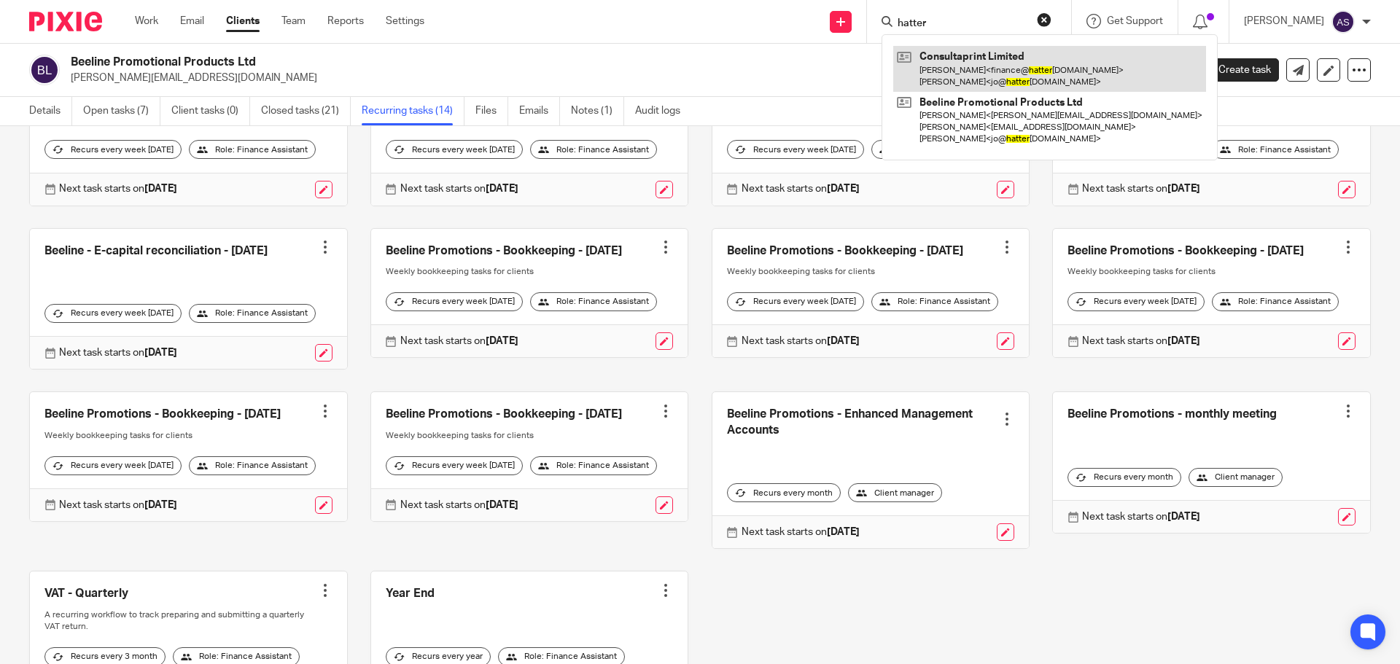
type input "hatter"
click at [964, 79] on link at bounding box center [1049, 68] width 313 height 45
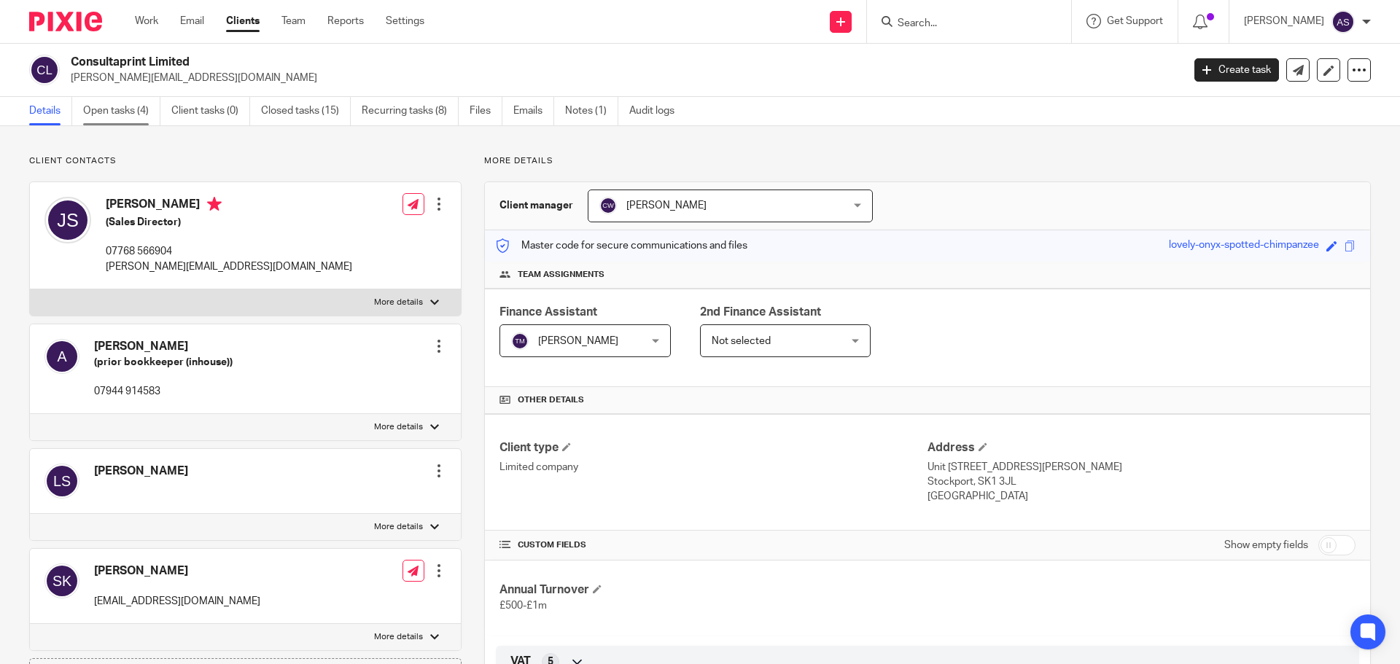
click at [110, 114] on link "Open tasks (4)" at bounding box center [121, 111] width 77 height 28
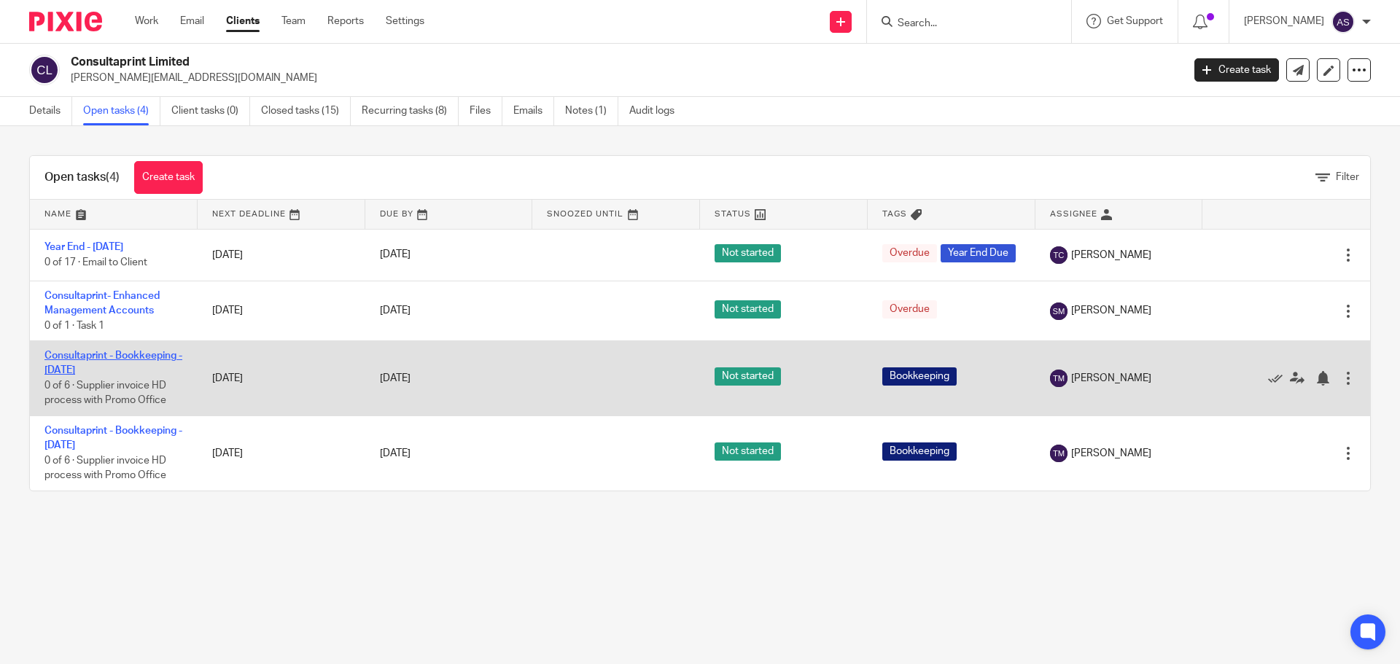
click at [79, 365] on link "Consultaprint - Bookkeeping - [DATE]" at bounding box center [113, 363] width 138 height 25
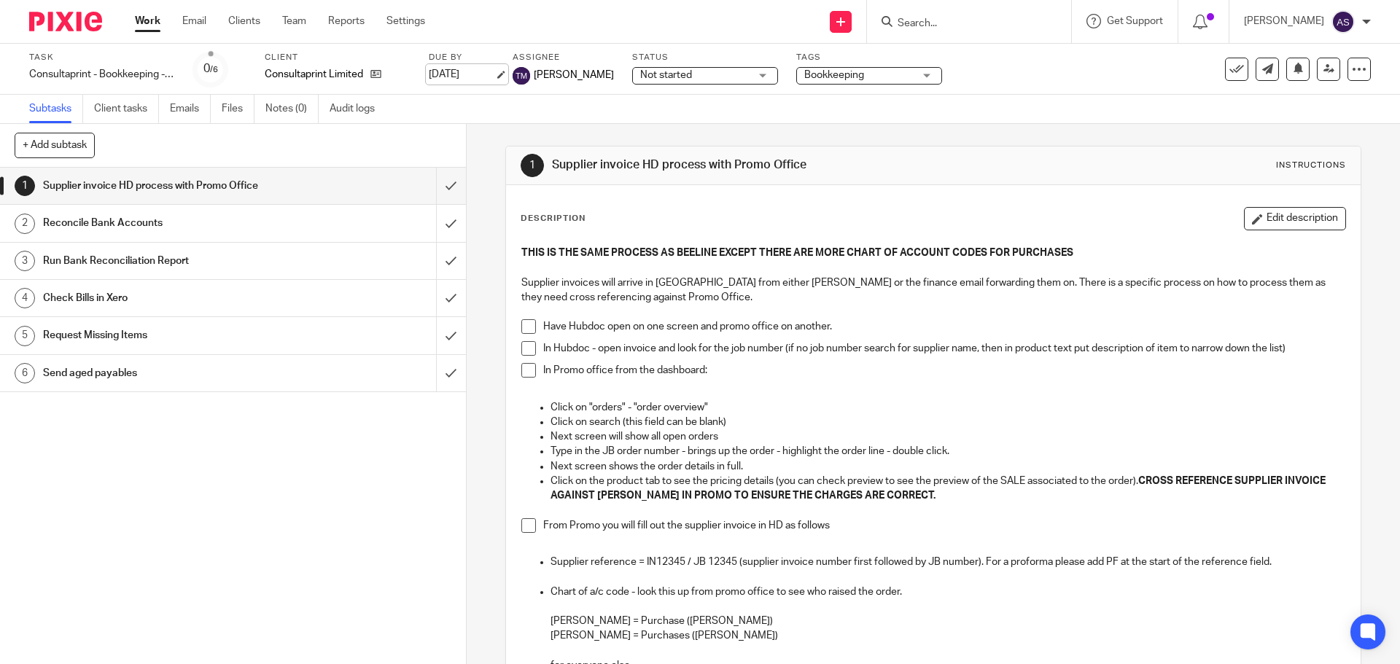
click at [441, 75] on link "[DATE]" at bounding box center [462, 74] width 66 height 15
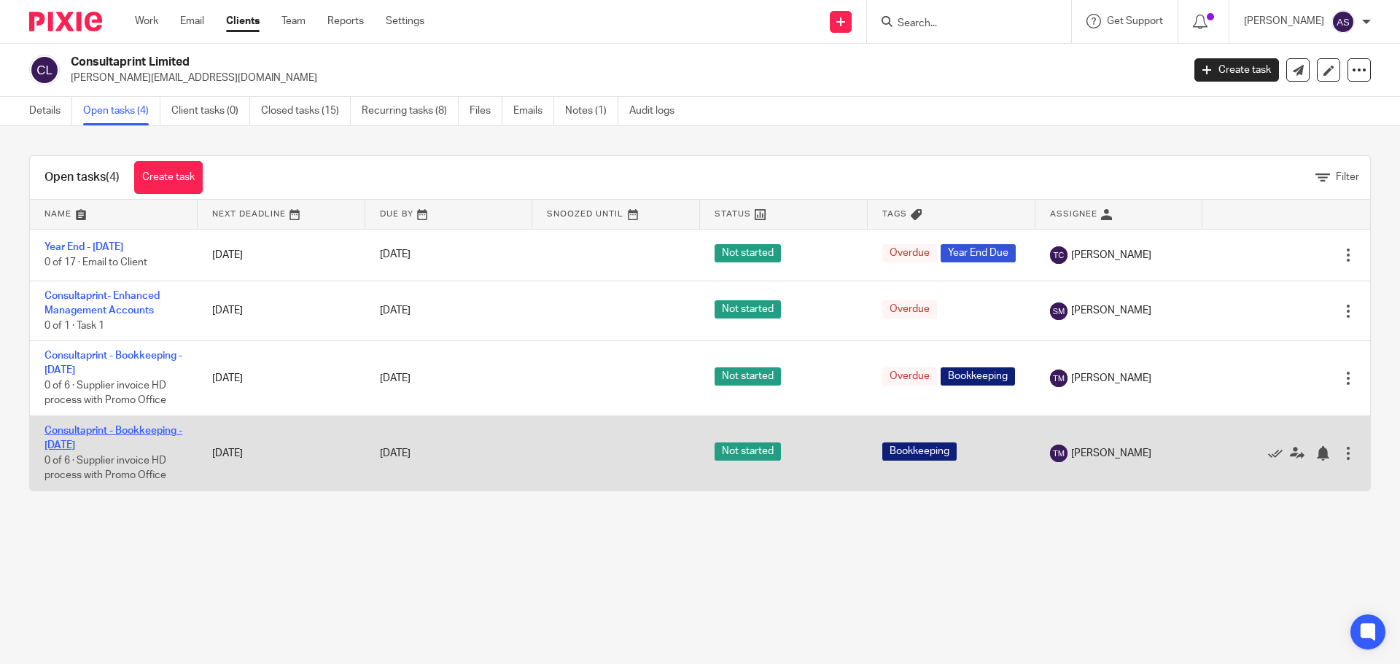
click at [111, 438] on link "Consultaprint - Bookkeeping - [DATE]" at bounding box center [113, 438] width 138 height 25
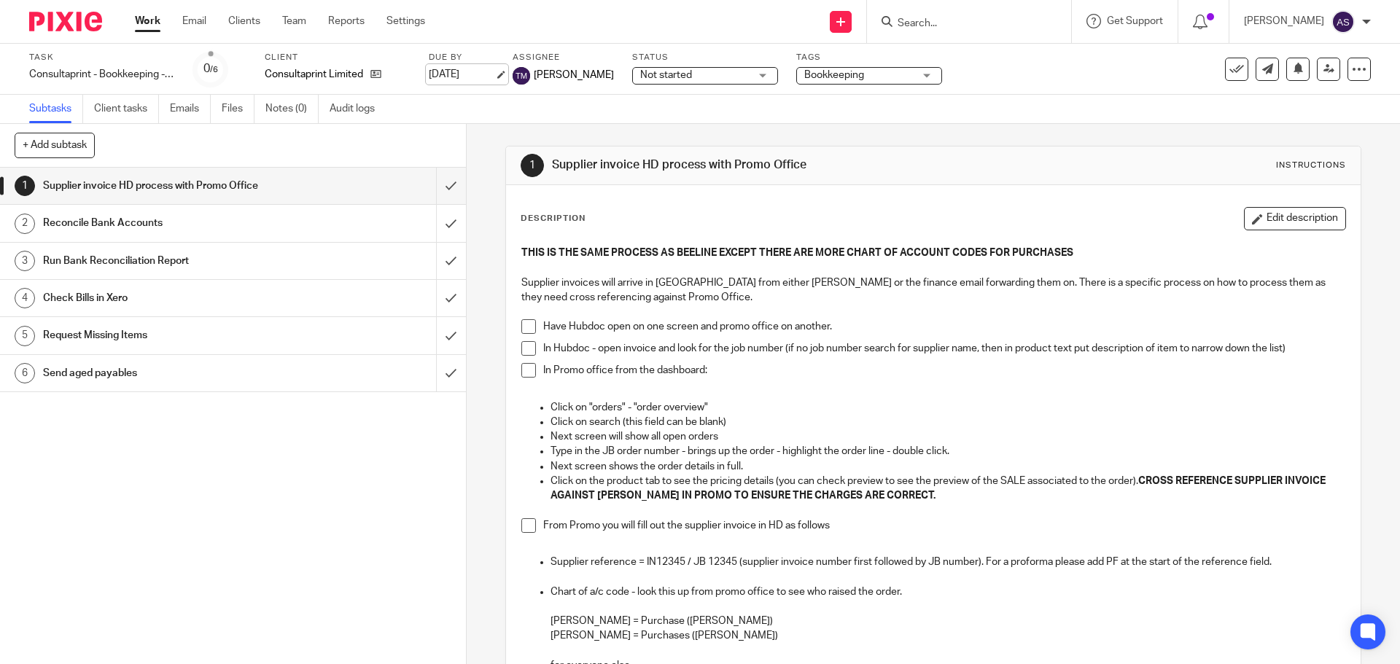
click at [467, 73] on link "28 Sep 2025" at bounding box center [462, 74] width 66 height 15
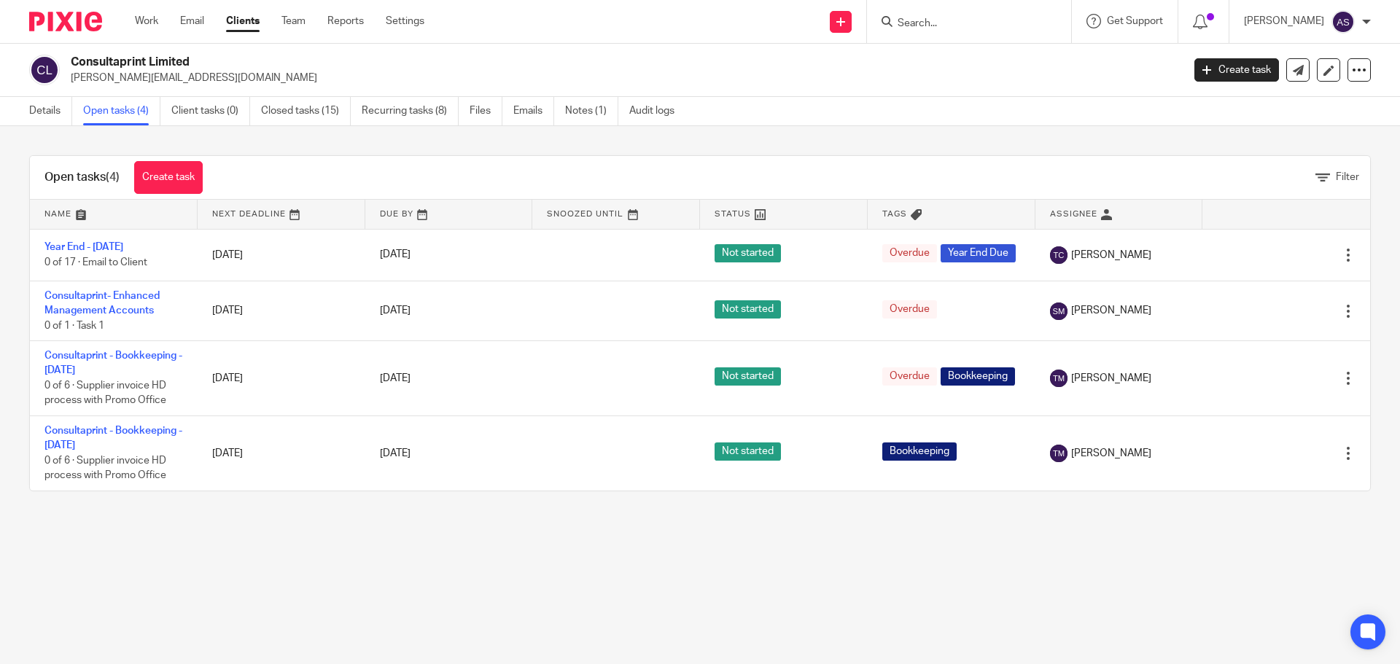
click at [377, 112] on link "Recurring tasks (8)" at bounding box center [410, 111] width 97 height 28
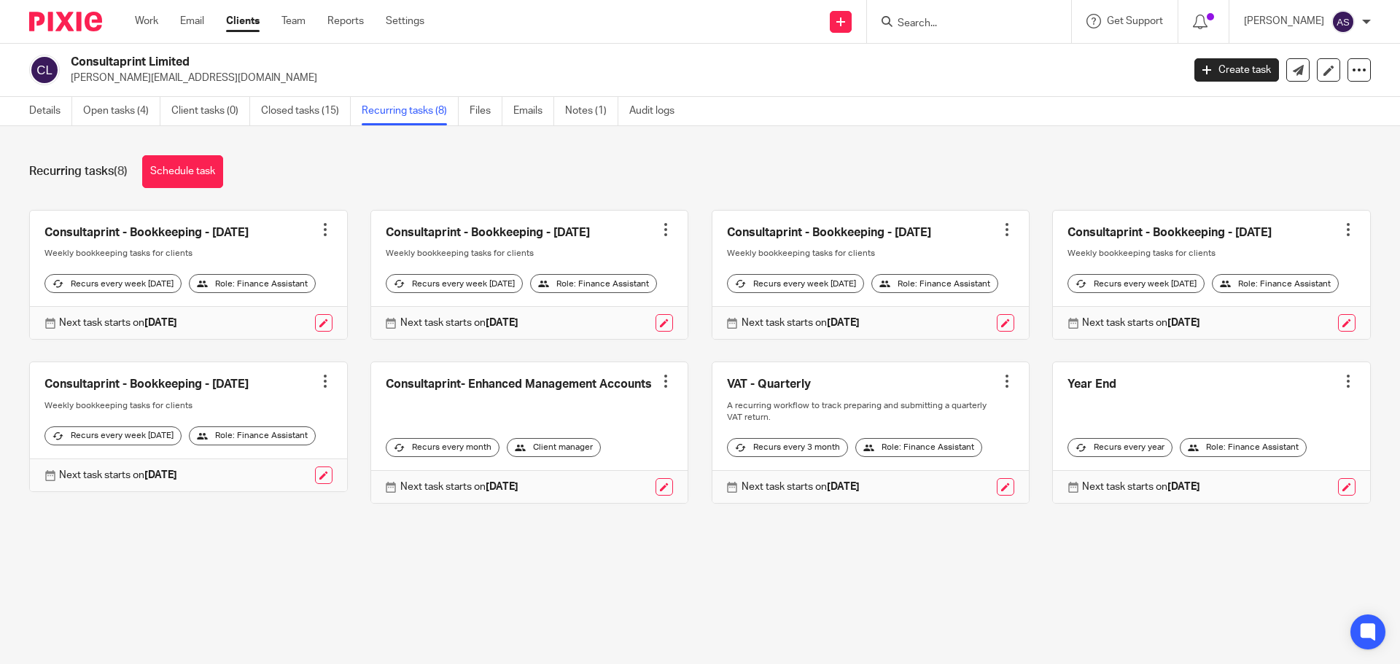
click at [418, 19] on link "Settings" at bounding box center [405, 21] width 39 height 15
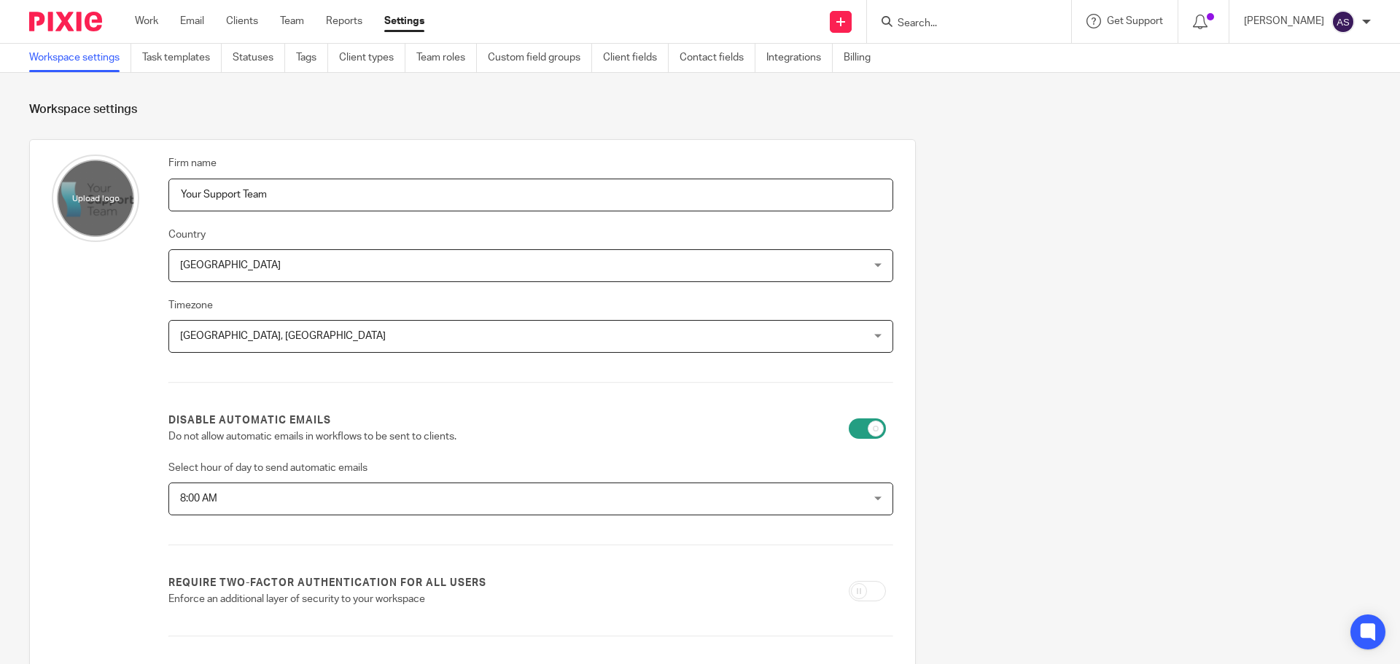
drag, startPoint x: 163, startPoint y: 54, endPoint x: 245, endPoint y: 143, distance: 120.8
click at [163, 54] on link "Task templates" at bounding box center [181, 58] width 79 height 28
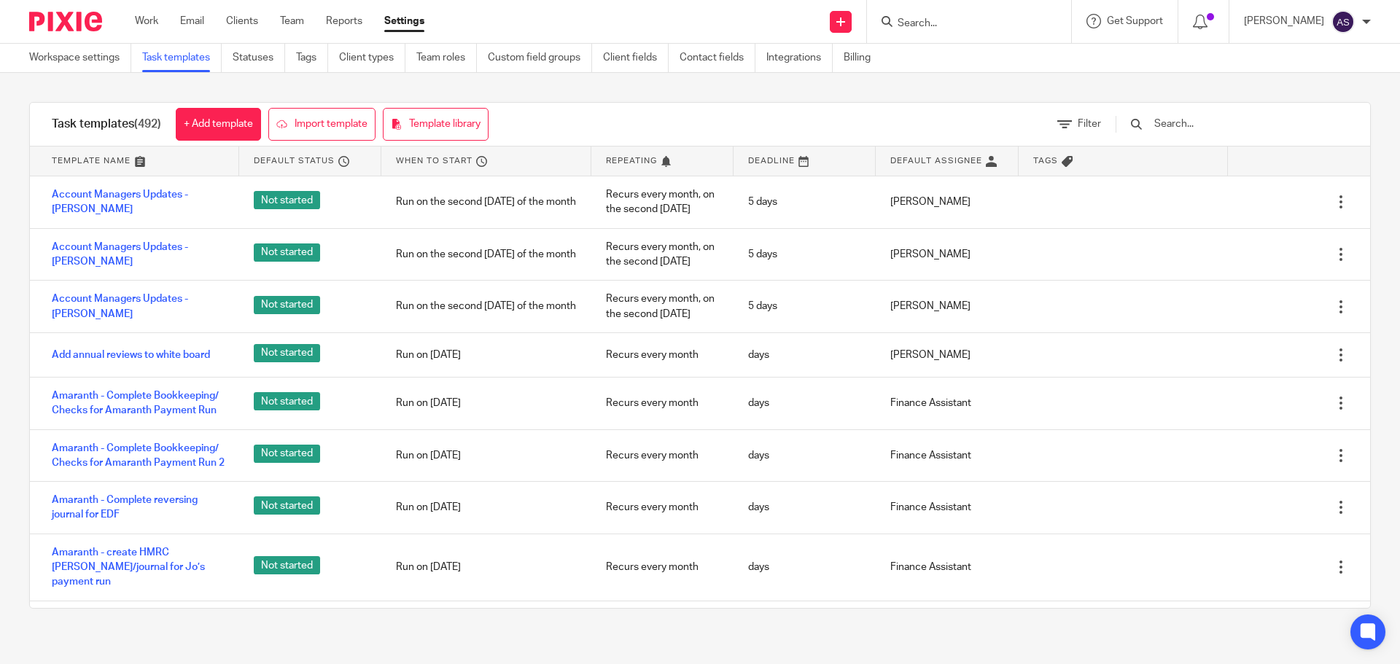
click at [1190, 130] on input "text" at bounding box center [1238, 124] width 170 height 16
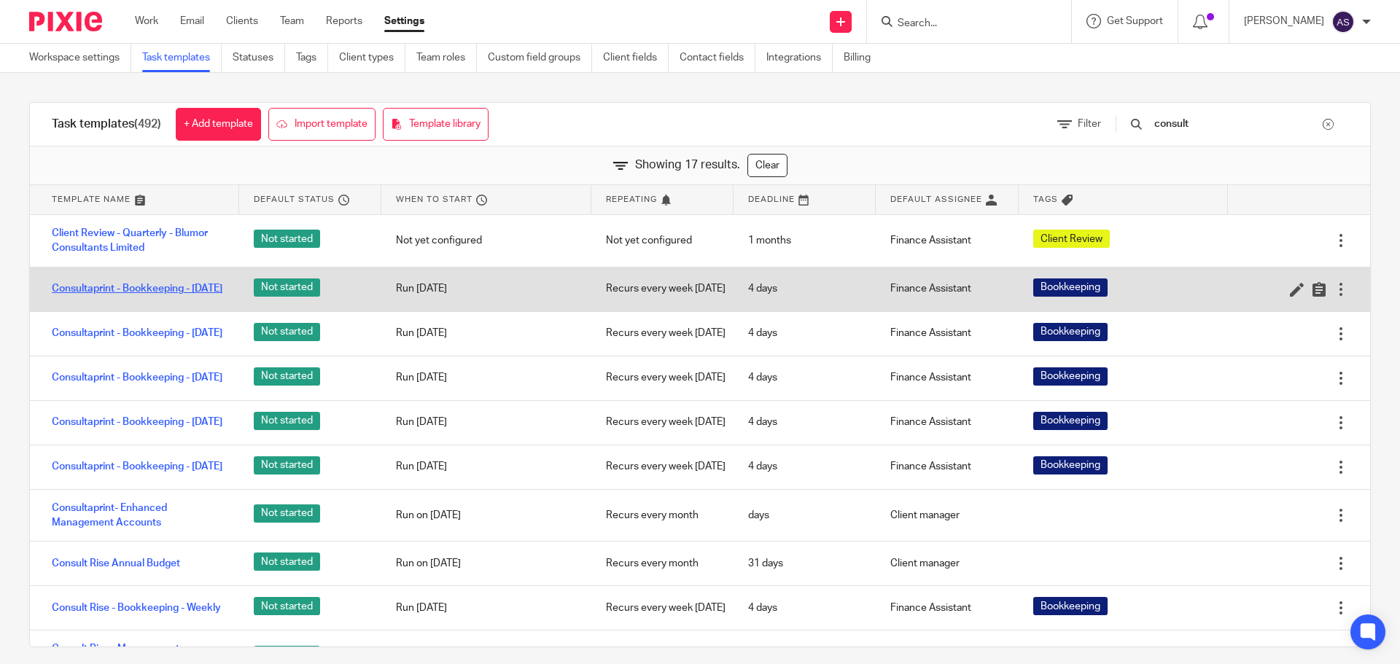
type input "consult"
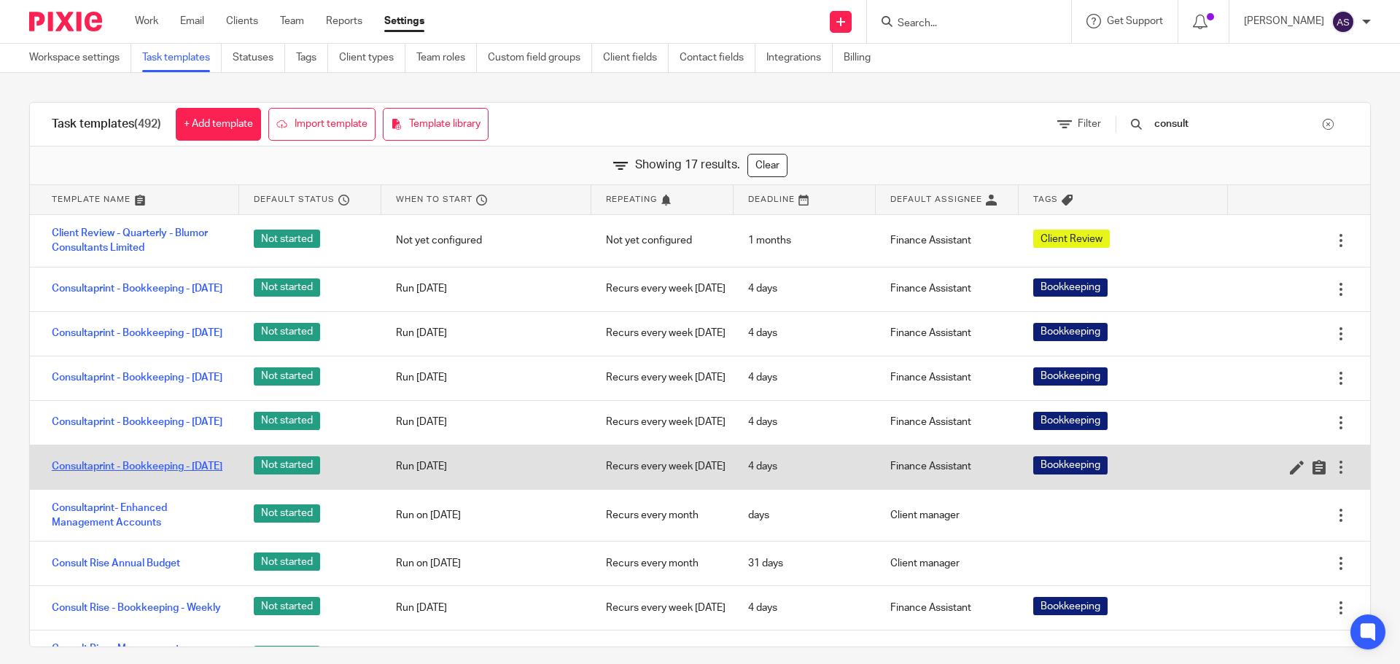
click at [144, 474] on link "Consultaprint - Bookkeeping - Wednesday" at bounding box center [137, 466] width 171 height 15
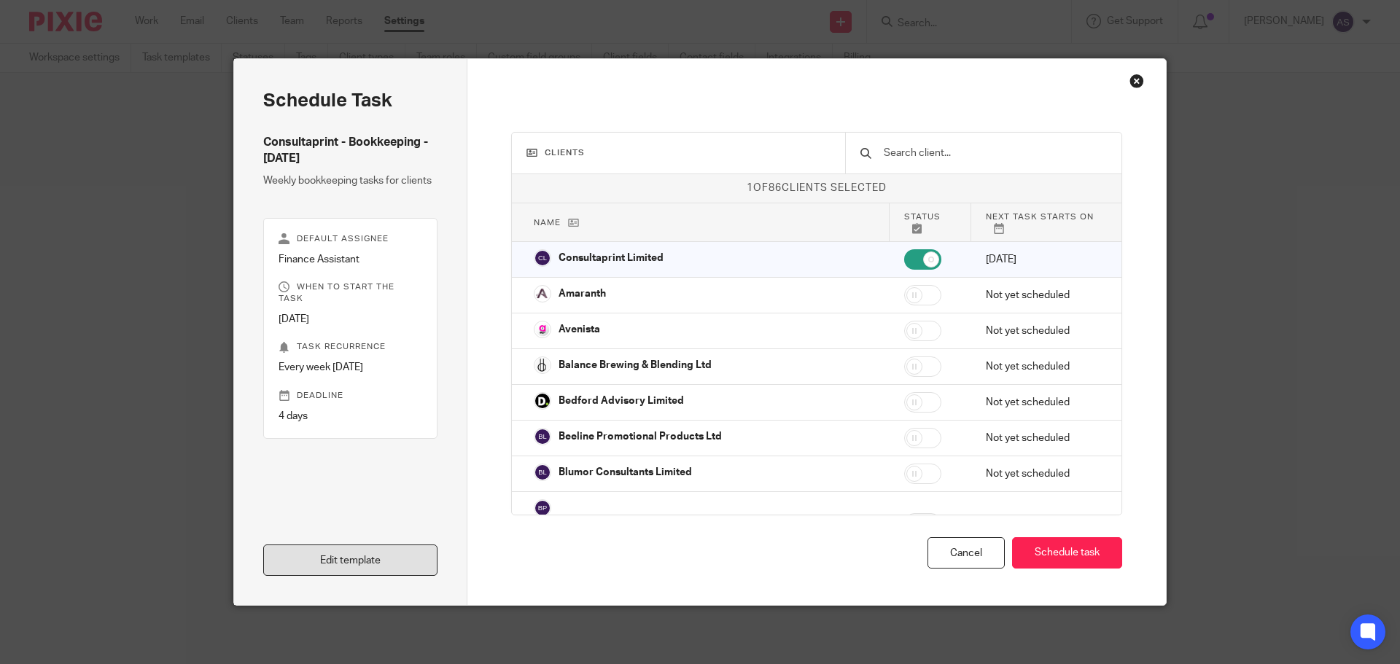
click at [409, 558] on link "Edit template" at bounding box center [350, 560] width 174 height 31
click at [360, 563] on link "Edit template" at bounding box center [350, 560] width 174 height 31
click at [405, 565] on link "Edit template" at bounding box center [350, 560] width 174 height 31
click at [376, 570] on link "Edit template" at bounding box center [350, 560] width 174 height 31
click at [356, 559] on link "Edit template" at bounding box center [350, 560] width 174 height 31
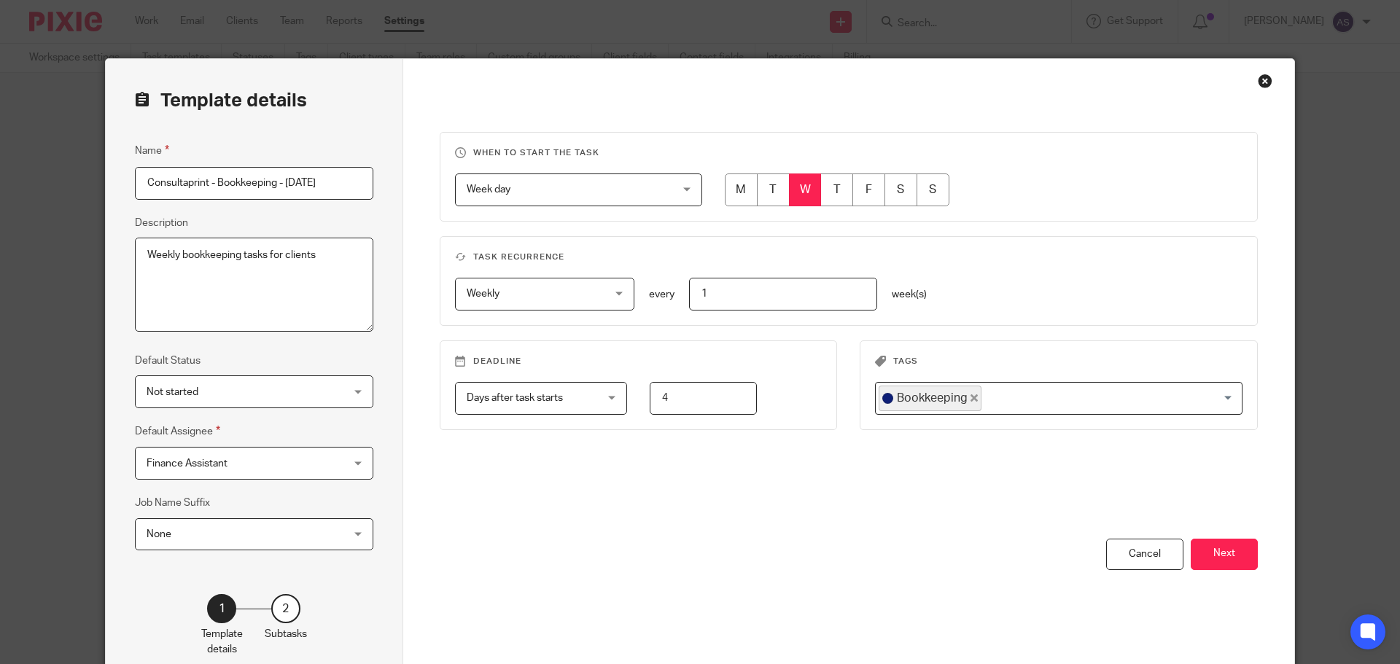
drag, startPoint x: 689, startPoint y: 397, endPoint x: 647, endPoint y: 397, distance: 42.3
click at [650, 397] on input "4" at bounding box center [703, 398] width 107 height 33
type input "0"
click at [1235, 556] on button "Next" at bounding box center [1224, 554] width 67 height 31
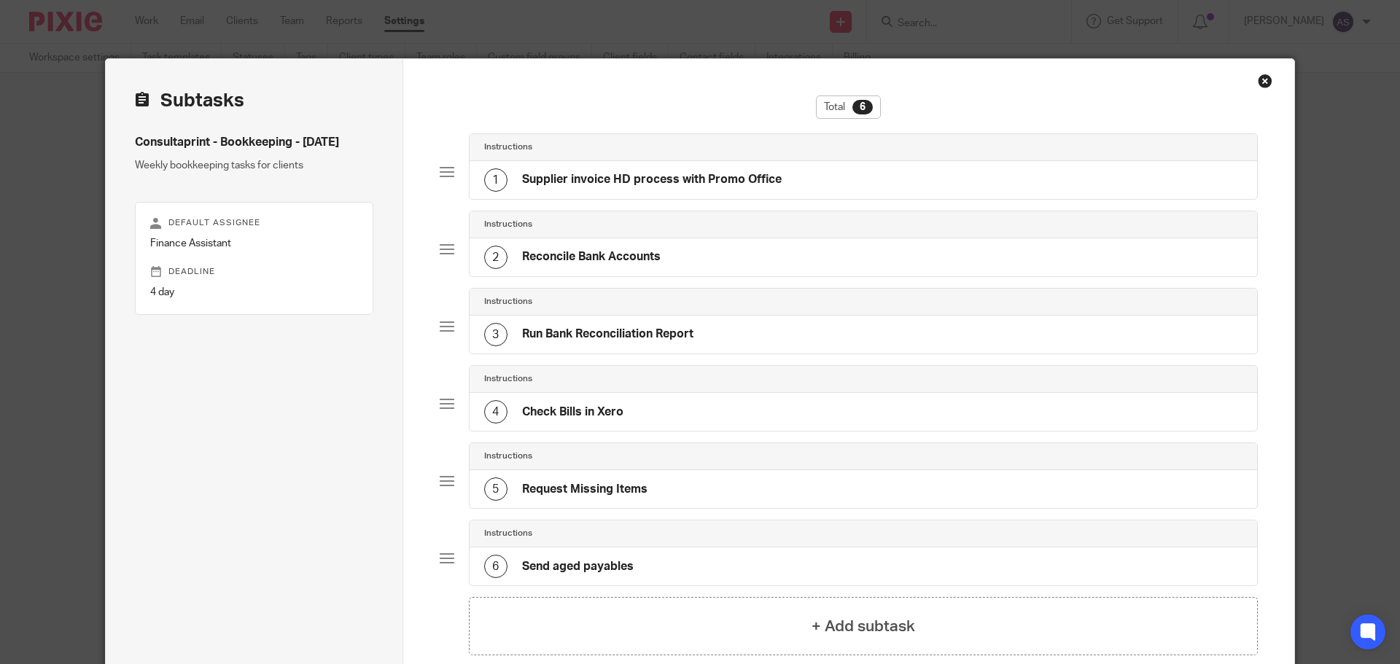
scroll to position [155, 0]
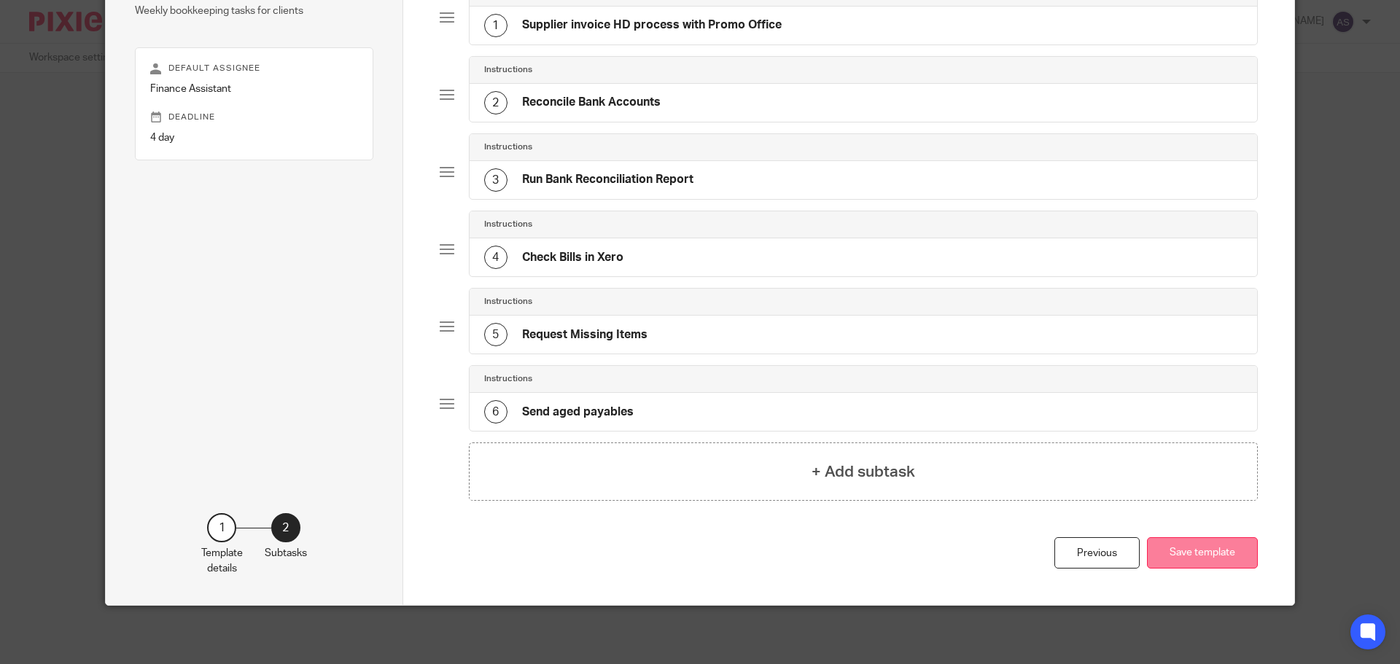
click at [1225, 557] on button "Save template" at bounding box center [1202, 552] width 111 height 31
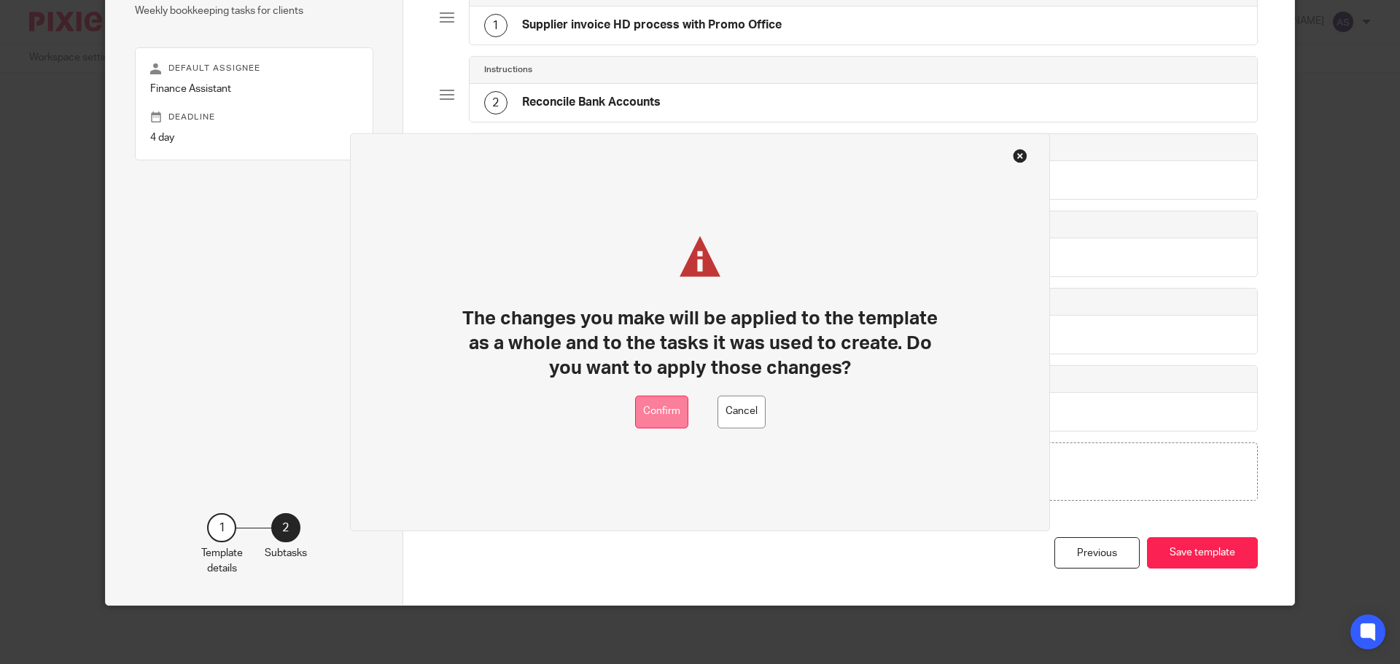
click at [652, 420] on button "Confirm" at bounding box center [661, 411] width 53 height 33
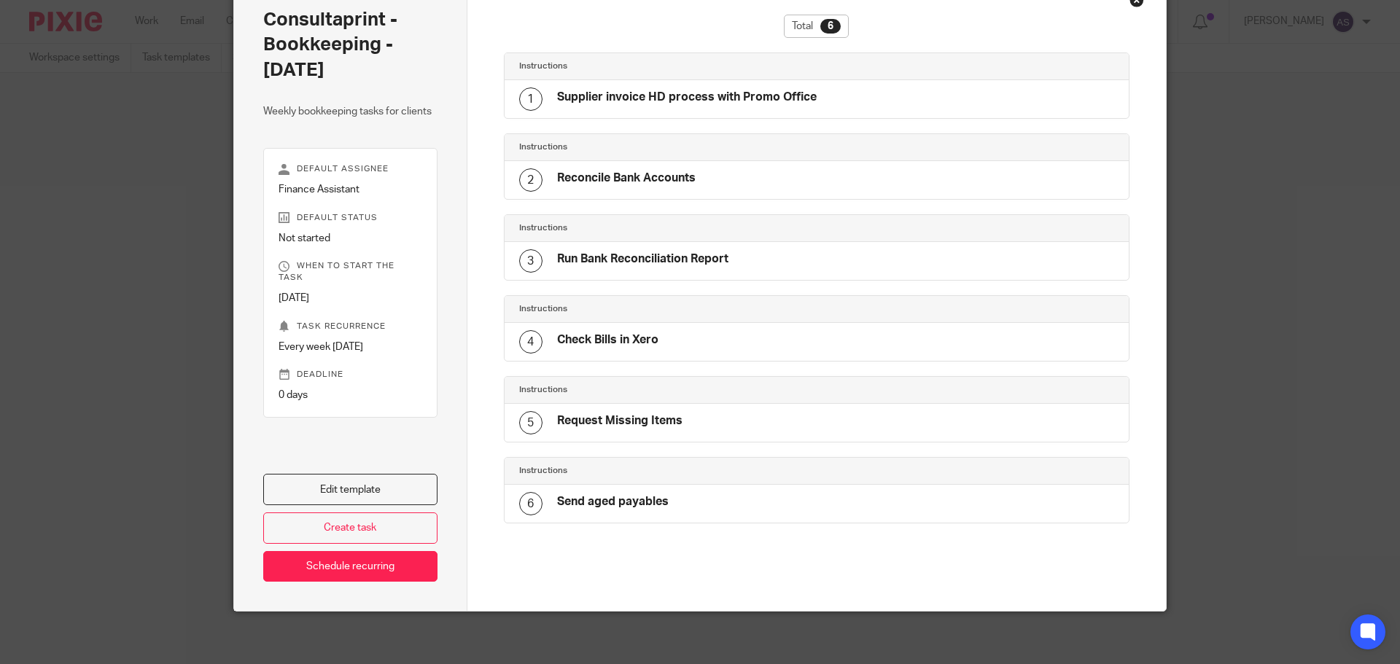
scroll to position [87, 0]
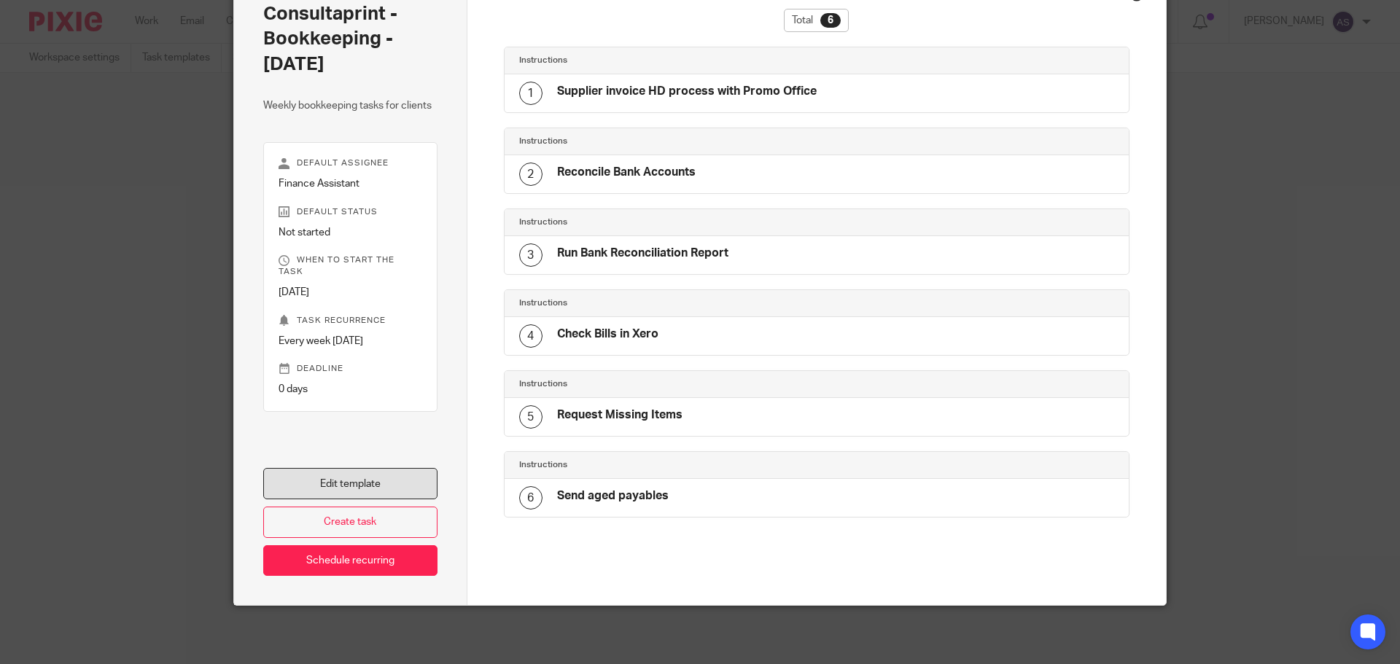
click at [338, 473] on link "Edit template" at bounding box center [350, 483] width 174 height 31
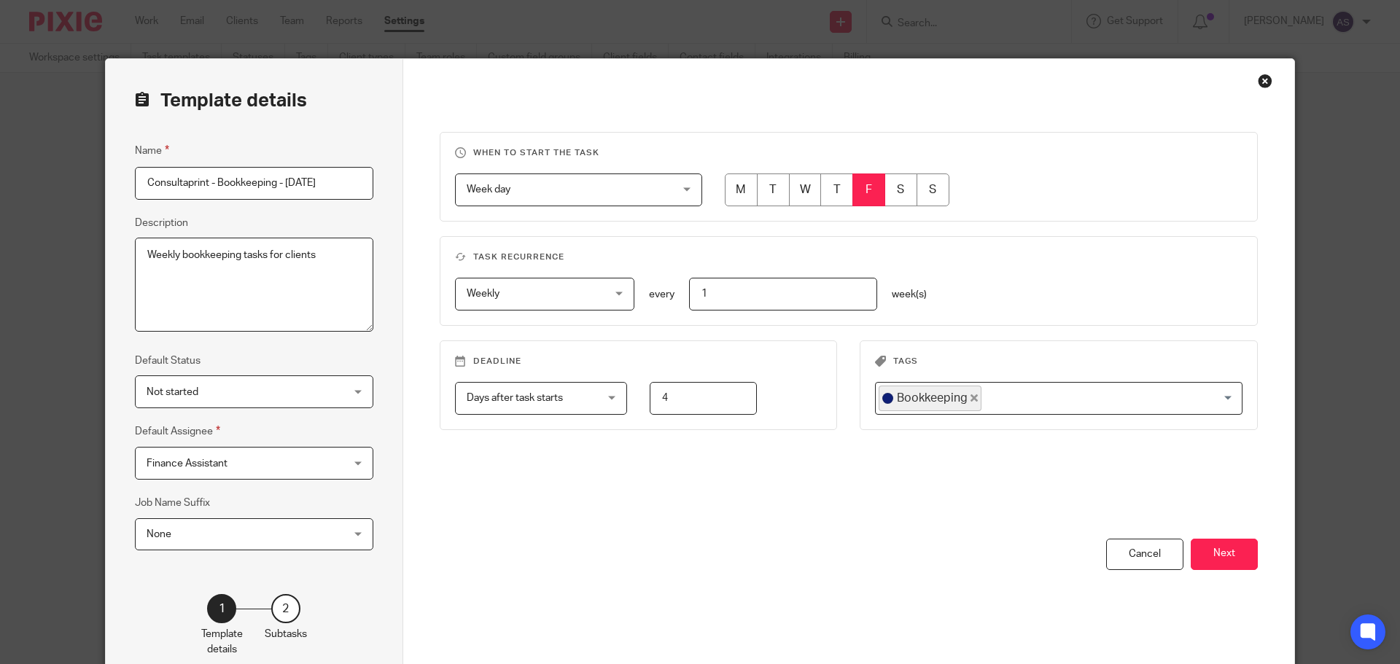
click at [865, 182] on input "radio" at bounding box center [868, 190] width 33 height 33
drag, startPoint x: 701, startPoint y: 395, endPoint x: 637, endPoint y: 397, distance: 64.2
click at [637, 397] on div "4" at bounding box center [692, 398] width 130 height 33
type input "0"
click at [1253, 558] on div "When to start the task Week day Week day Disable On date Week day Month day On …" at bounding box center [849, 372] width 892 height 627
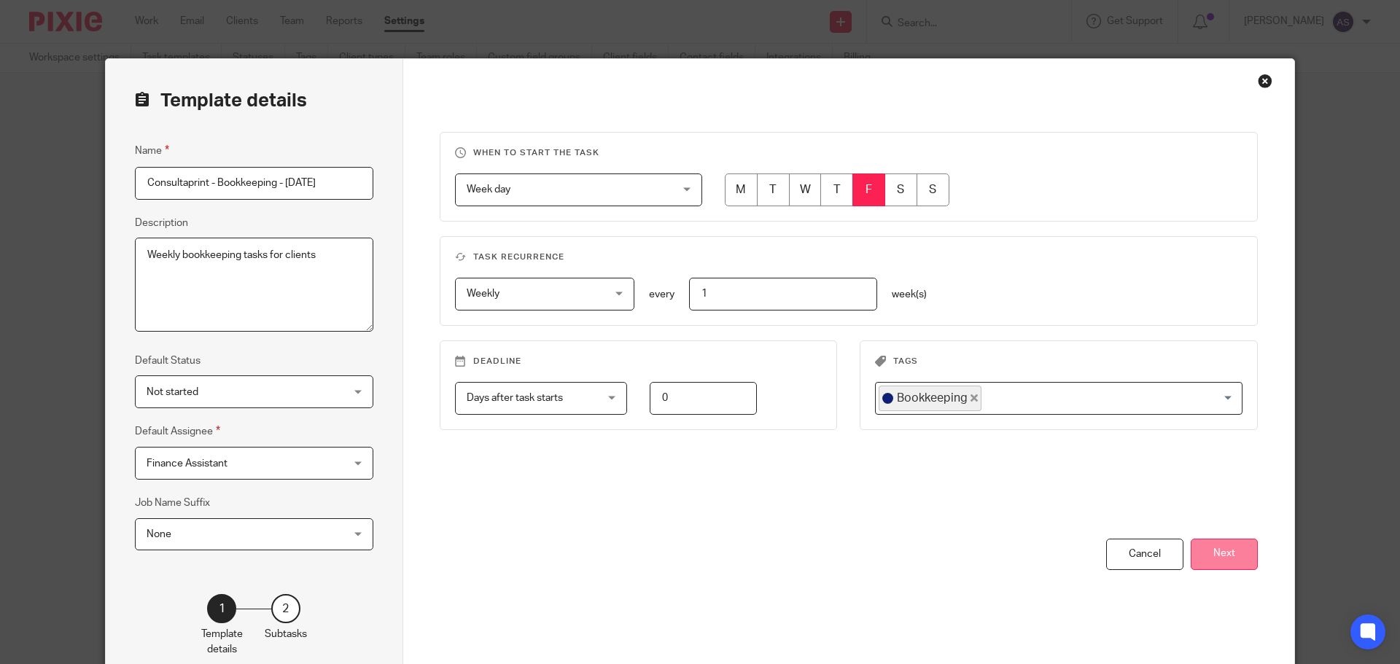
click at [1242, 557] on button "Next" at bounding box center [1224, 554] width 67 height 31
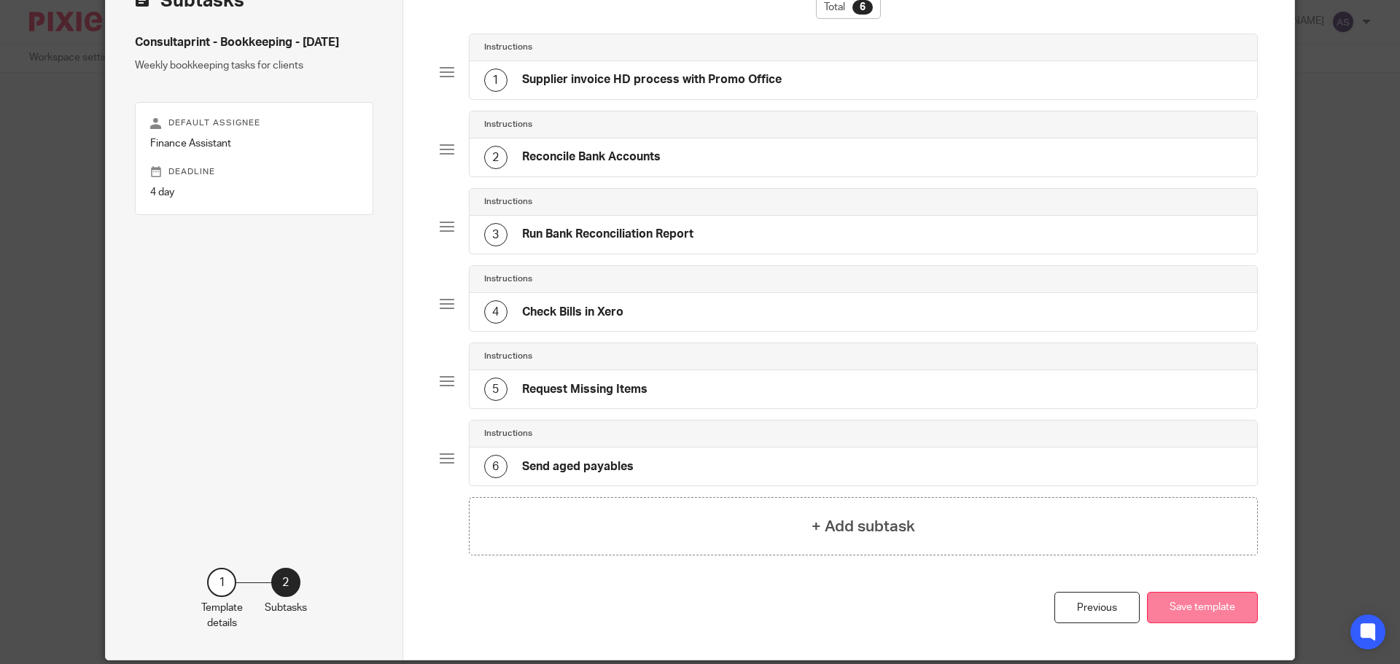
scroll to position [155, 0]
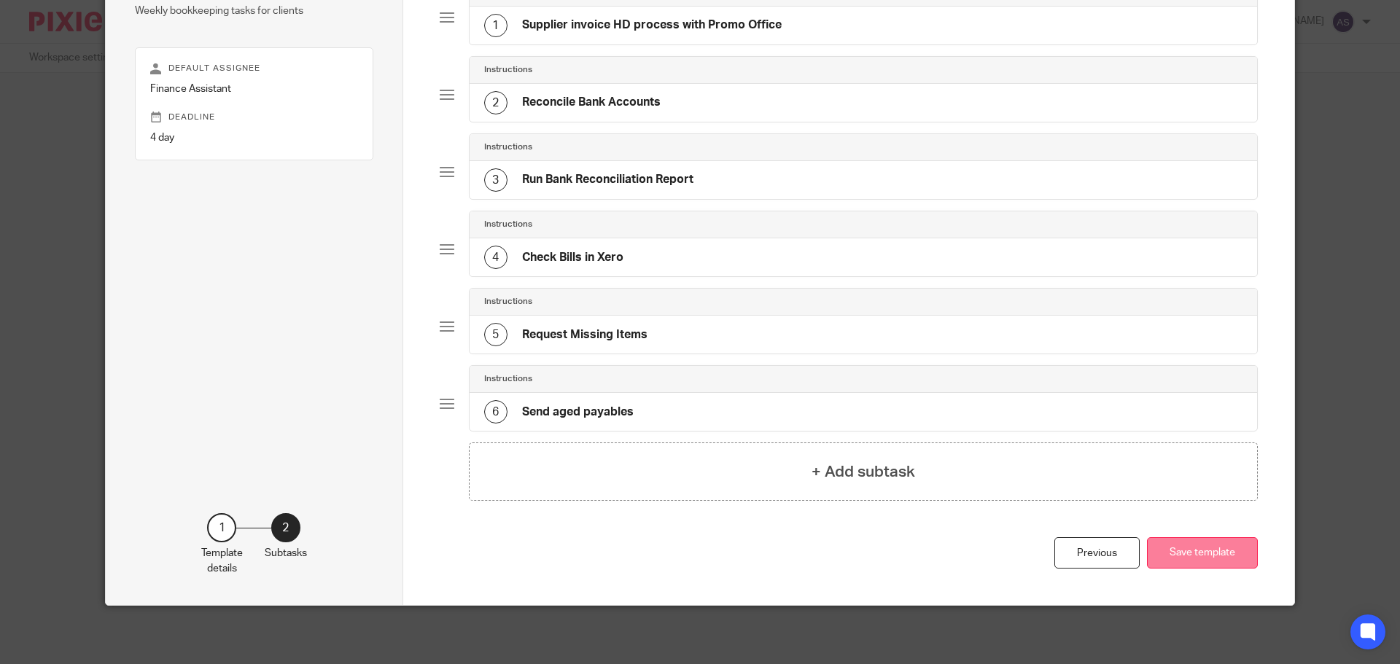
click at [1210, 556] on button "Save template" at bounding box center [1202, 552] width 111 height 31
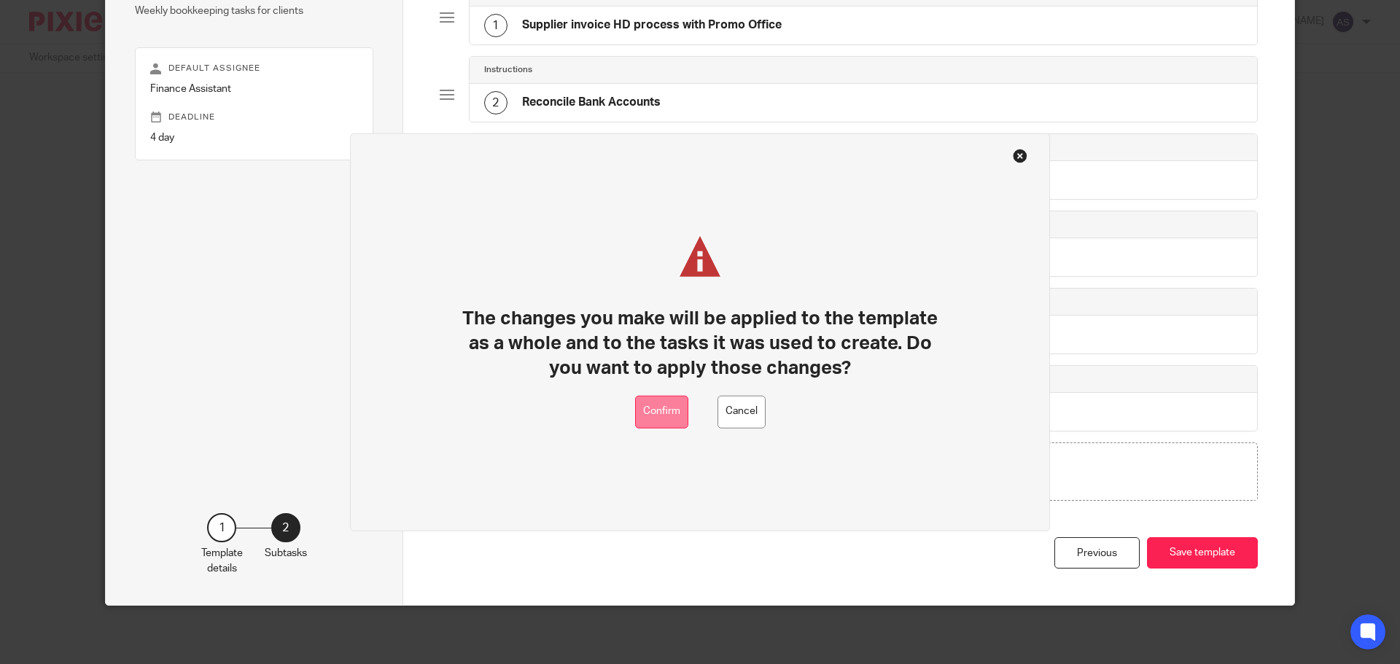
click at [645, 421] on button "Confirm" at bounding box center [661, 411] width 53 height 33
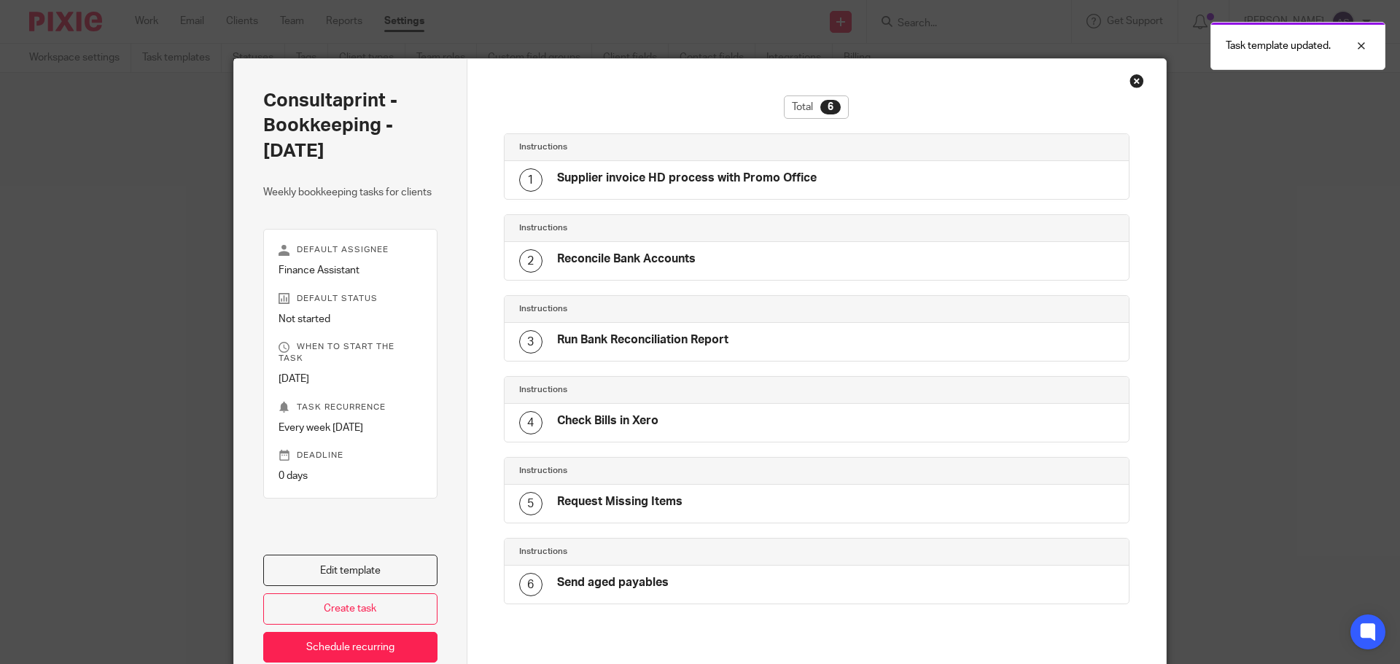
click at [1131, 80] on div "Close this dialog window" at bounding box center [1137, 81] width 15 height 15
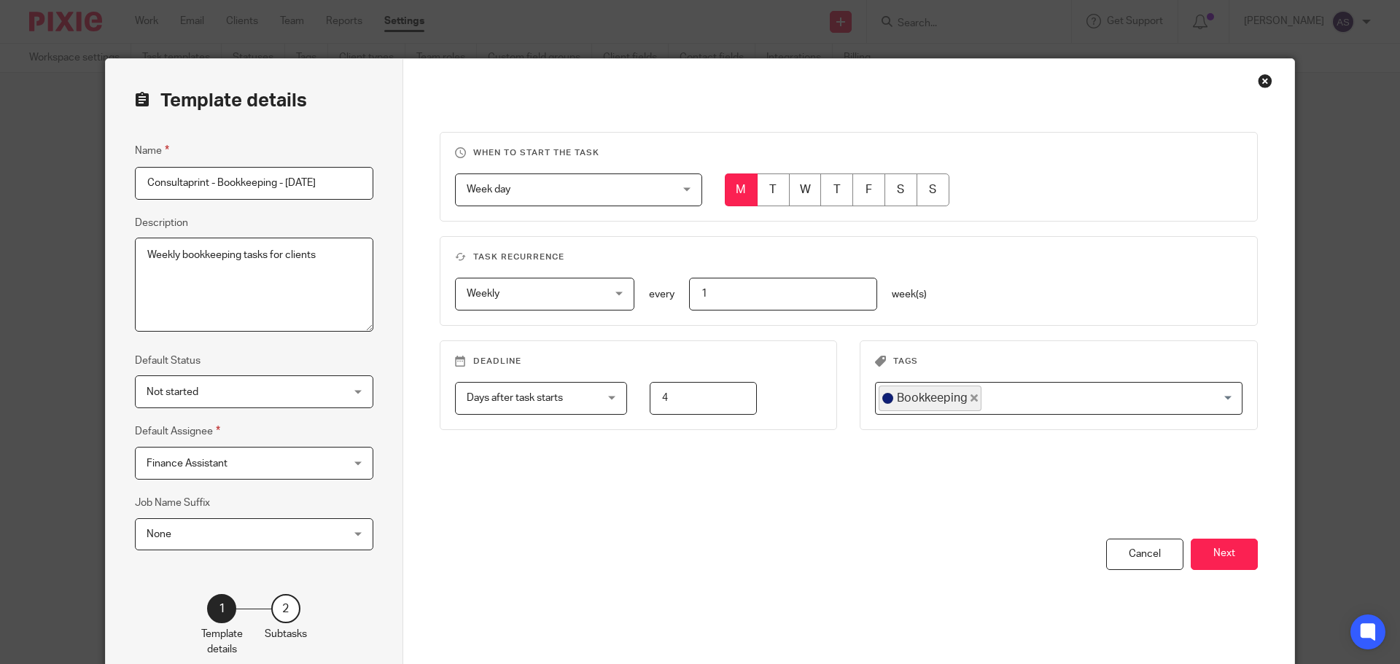
click at [740, 191] on input "radio" at bounding box center [741, 190] width 33 height 33
drag, startPoint x: 686, startPoint y: 399, endPoint x: 595, endPoint y: 408, distance: 91.6
click at [595, 408] on div "Days after task starts Days after task starts Days after task starts Weeks afte…" at bounding box center [627, 398] width 390 height 33
type input "0"
click at [1223, 553] on button "Next" at bounding box center [1224, 554] width 67 height 31
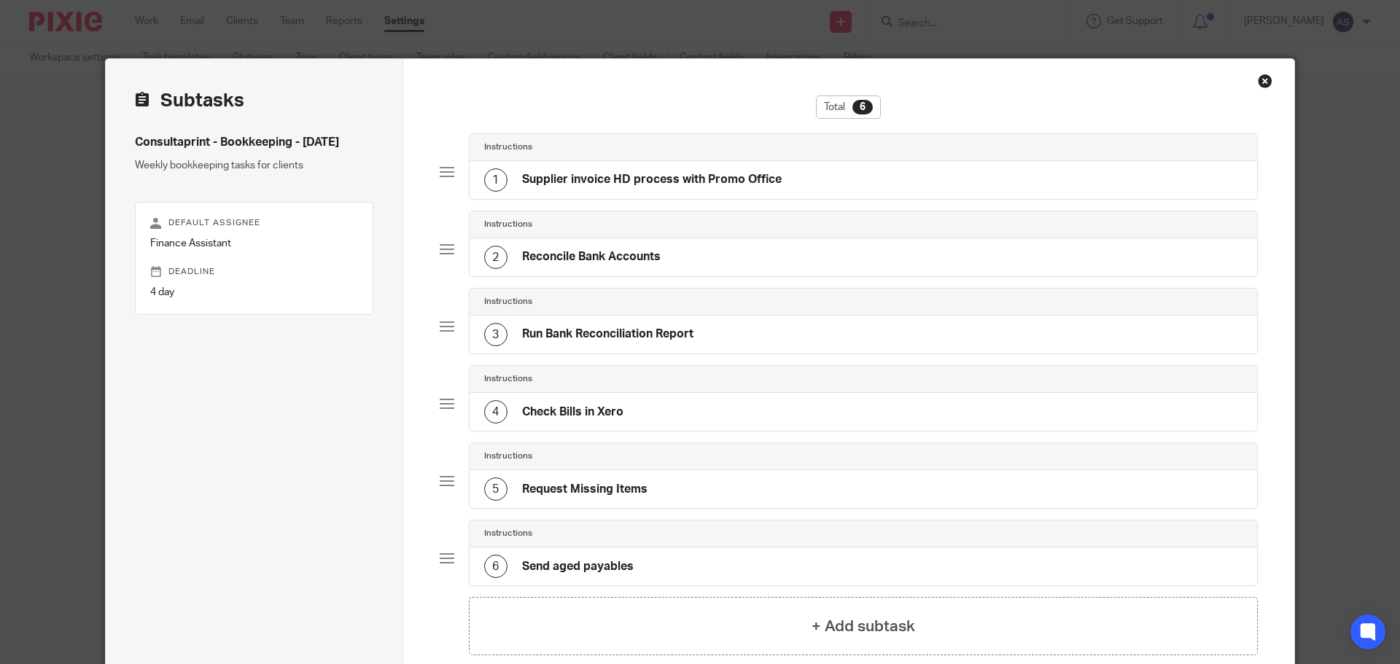
scroll to position [155, 0]
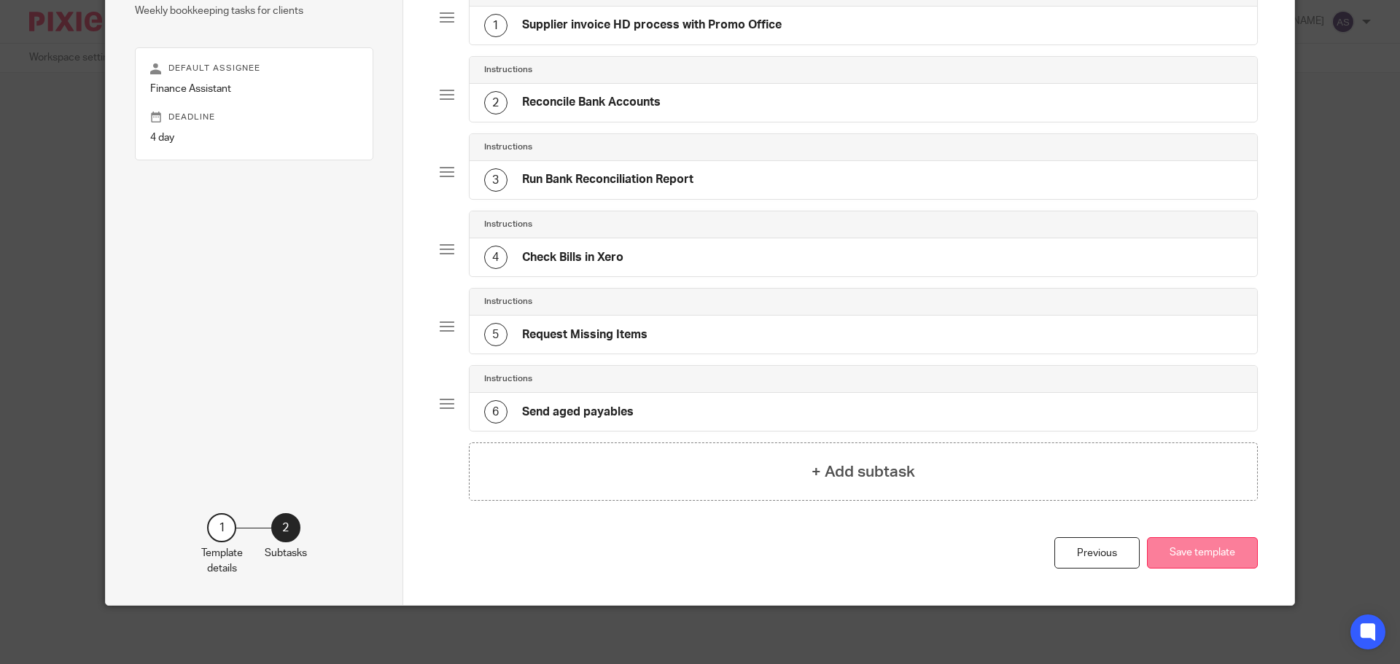
click at [1171, 551] on button "Save template" at bounding box center [1202, 552] width 111 height 31
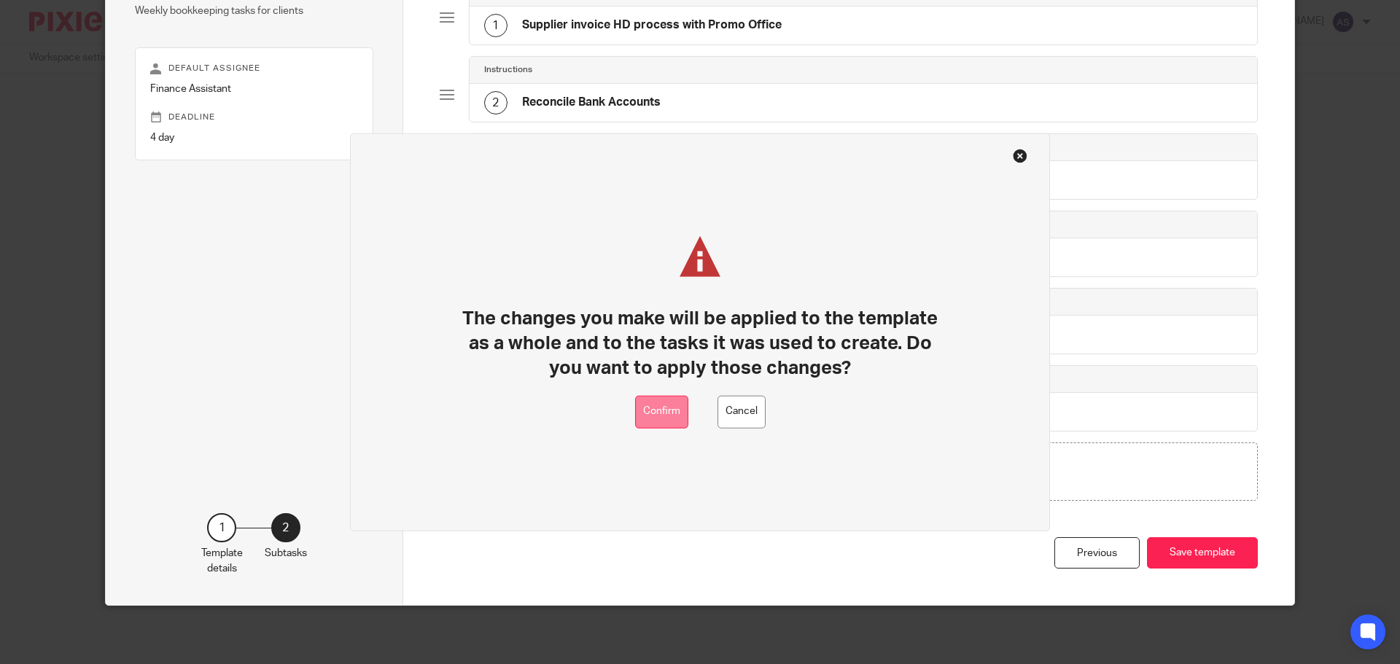
click at [663, 413] on button "Confirm" at bounding box center [661, 411] width 53 height 33
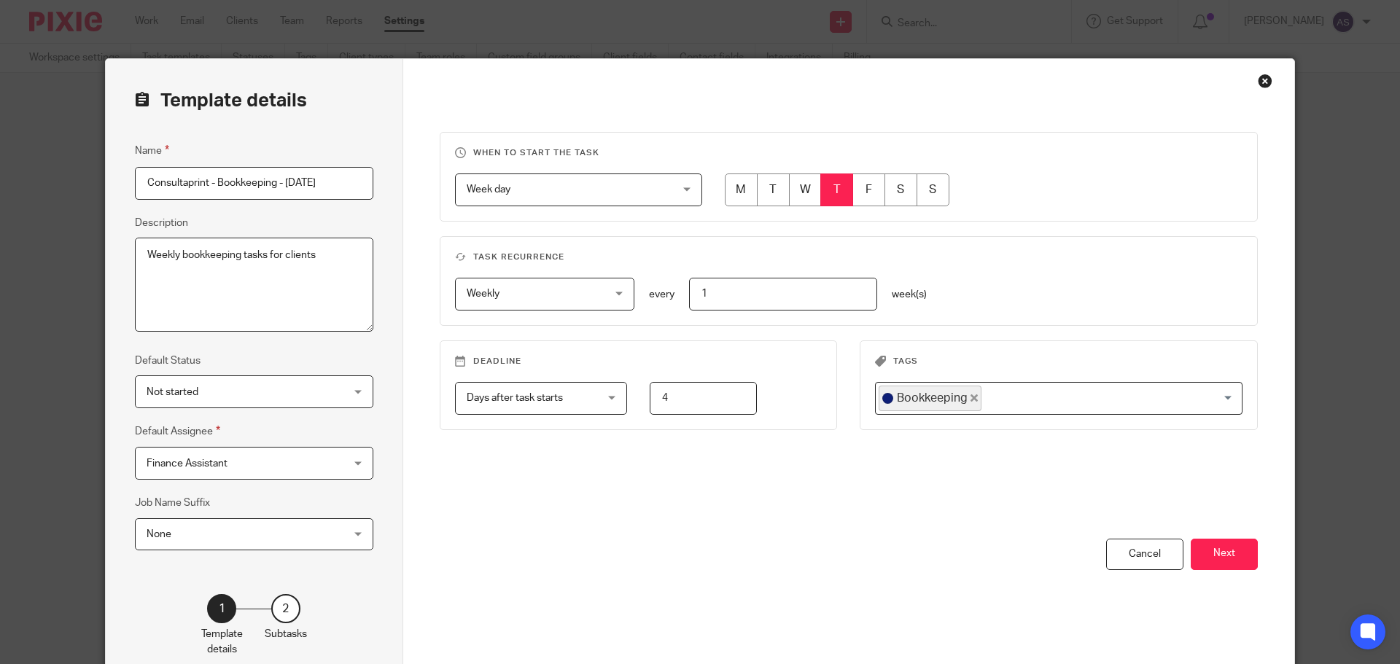
click at [834, 185] on input "radio" at bounding box center [836, 190] width 33 height 33
drag, startPoint x: 661, startPoint y: 418, endPoint x: 617, endPoint y: 410, distance: 45.2
click at [613, 411] on fieldset "Deadline Days after task starts Days after task starts Days after task starts W…" at bounding box center [639, 386] width 398 height 90
click at [711, 462] on div "When to start the task Week day Week day Disable On date Week day Month day On …" at bounding box center [849, 335] width 819 height 407
click at [683, 401] on input "4" at bounding box center [703, 398] width 107 height 33
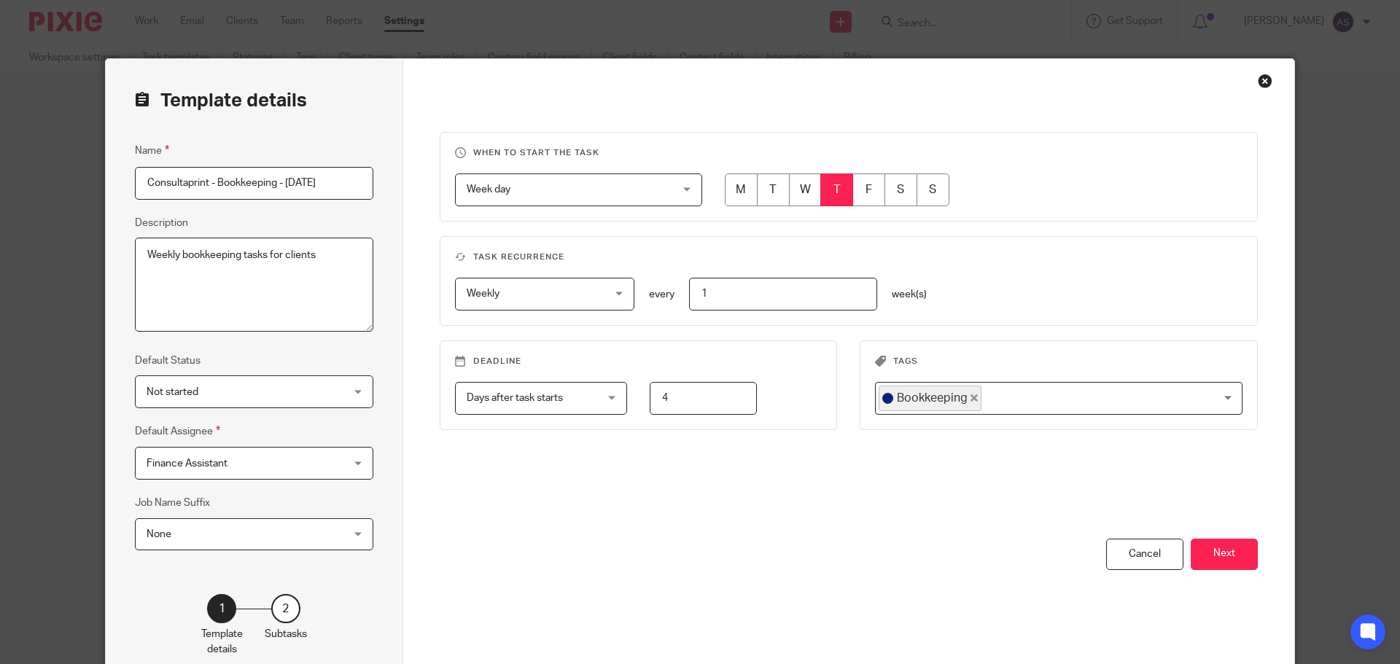
click at [672, 400] on input "4" at bounding box center [703, 398] width 107 height 33
click at [749, 294] on input "1" at bounding box center [783, 294] width 188 height 33
click at [693, 393] on input "4" at bounding box center [703, 398] width 107 height 33
type input "0"
click at [1218, 548] on button "Next" at bounding box center [1224, 554] width 67 height 31
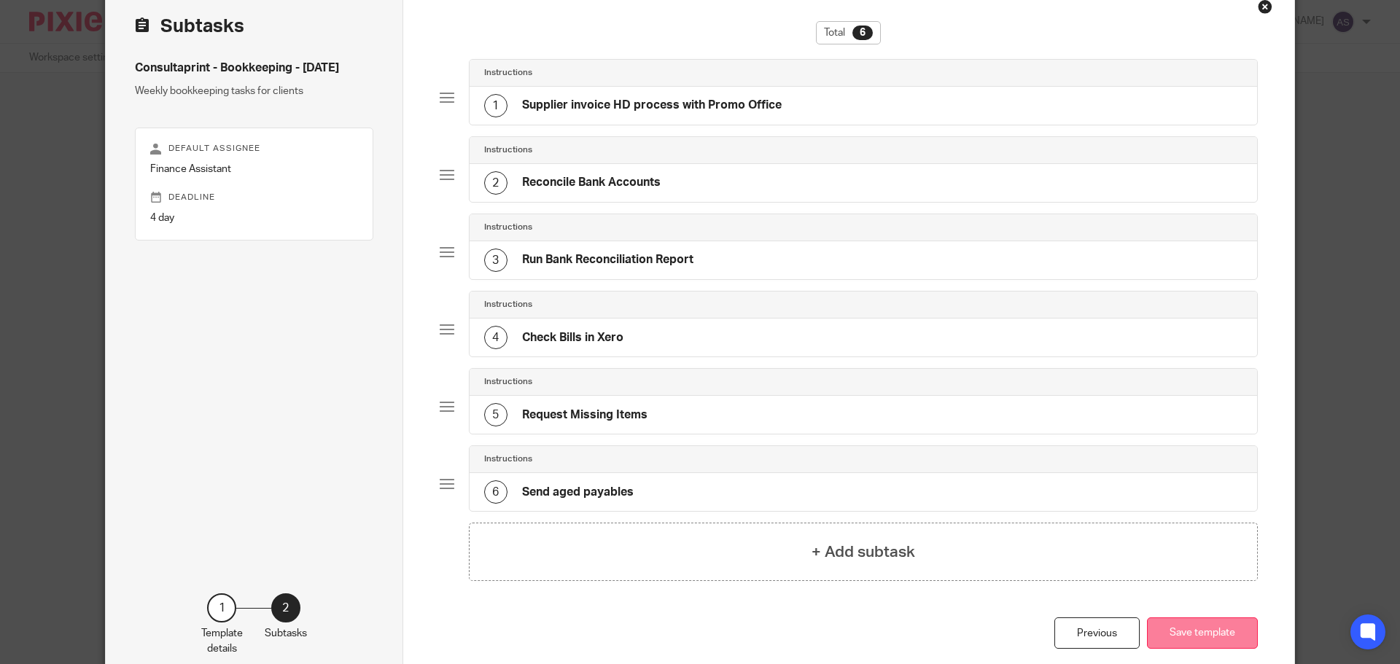
scroll to position [155, 0]
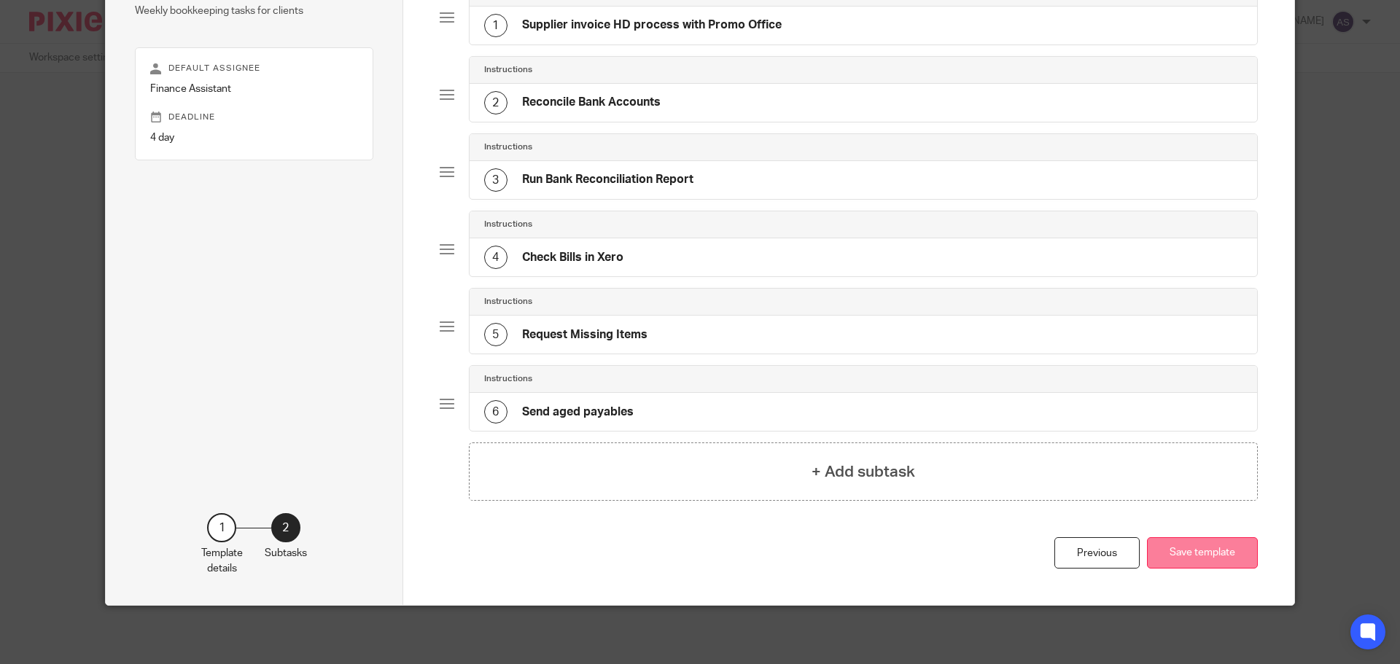
click at [1180, 561] on button "Save template" at bounding box center [1202, 552] width 111 height 31
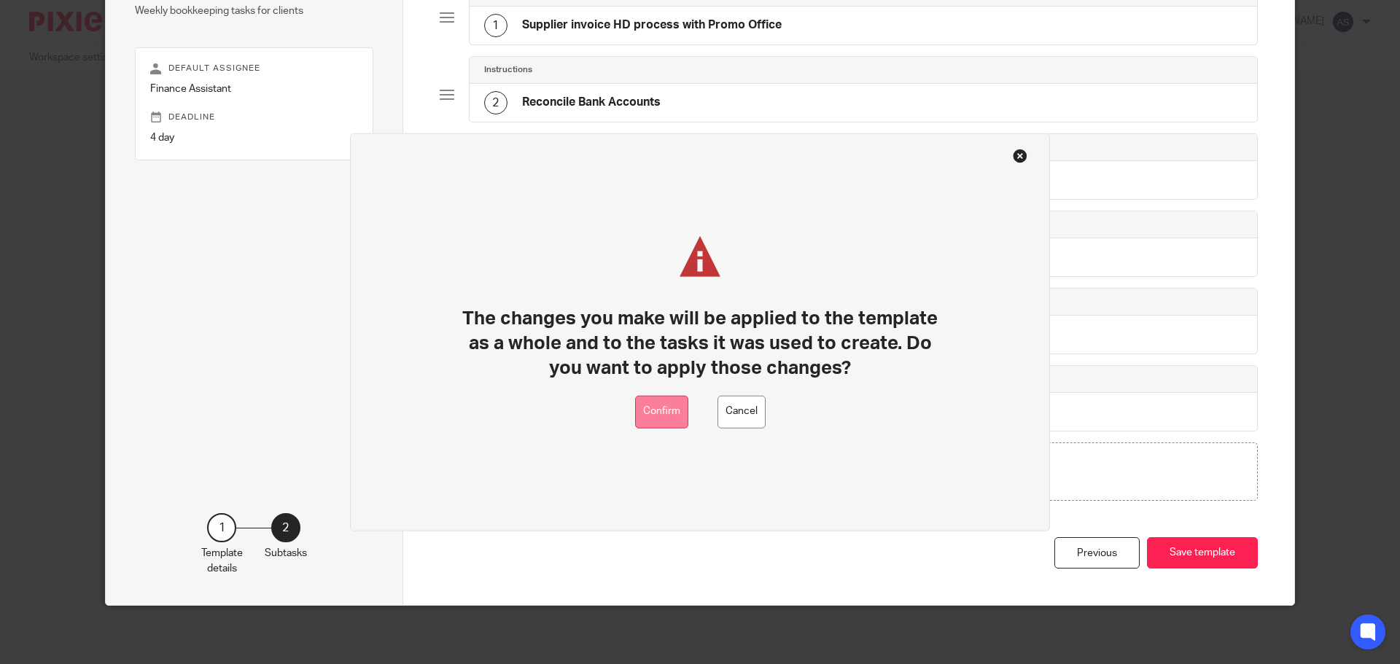
click at [673, 411] on button "Confirm" at bounding box center [661, 411] width 53 height 33
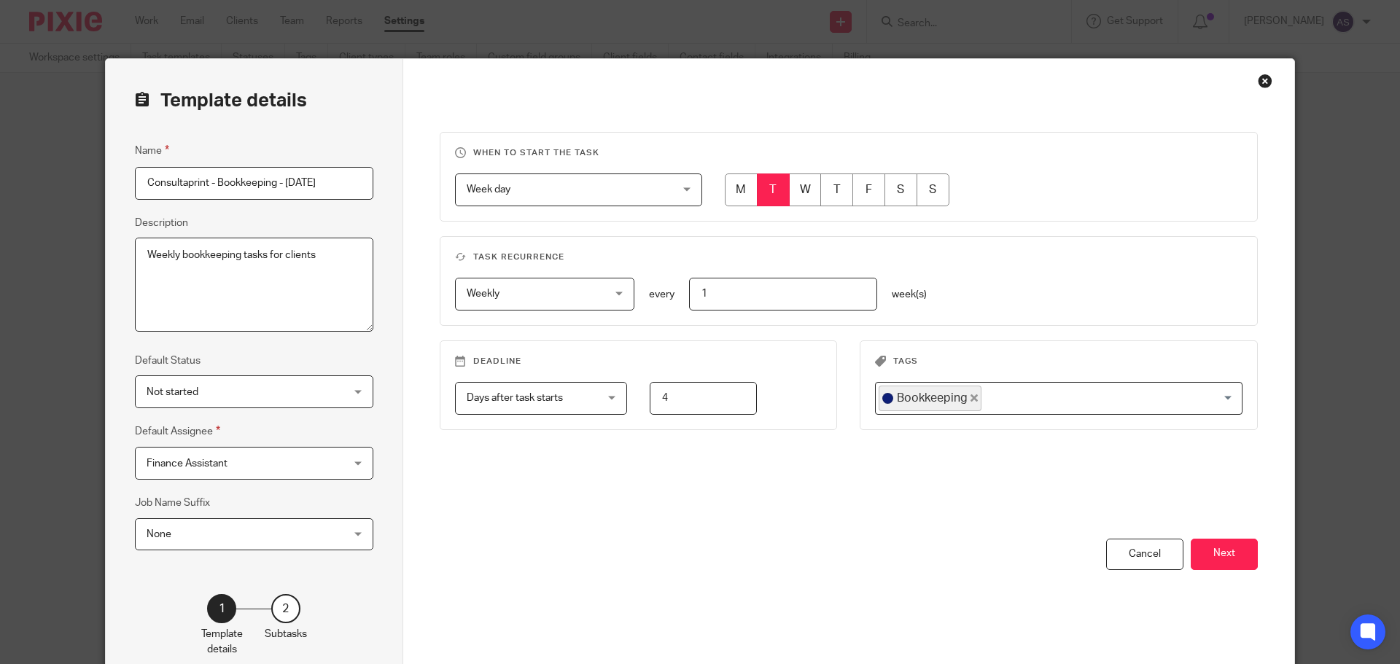
click at [767, 191] on input "radio" at bounding box center [773, 190] width 33 height 33
click at [671, 408] on input "4" at bounding box center [703, 398] width 107 height 33
type input "0"
click at [1231, 551] on button "Next" at bounding box center [1224, 554] width 67 height 31
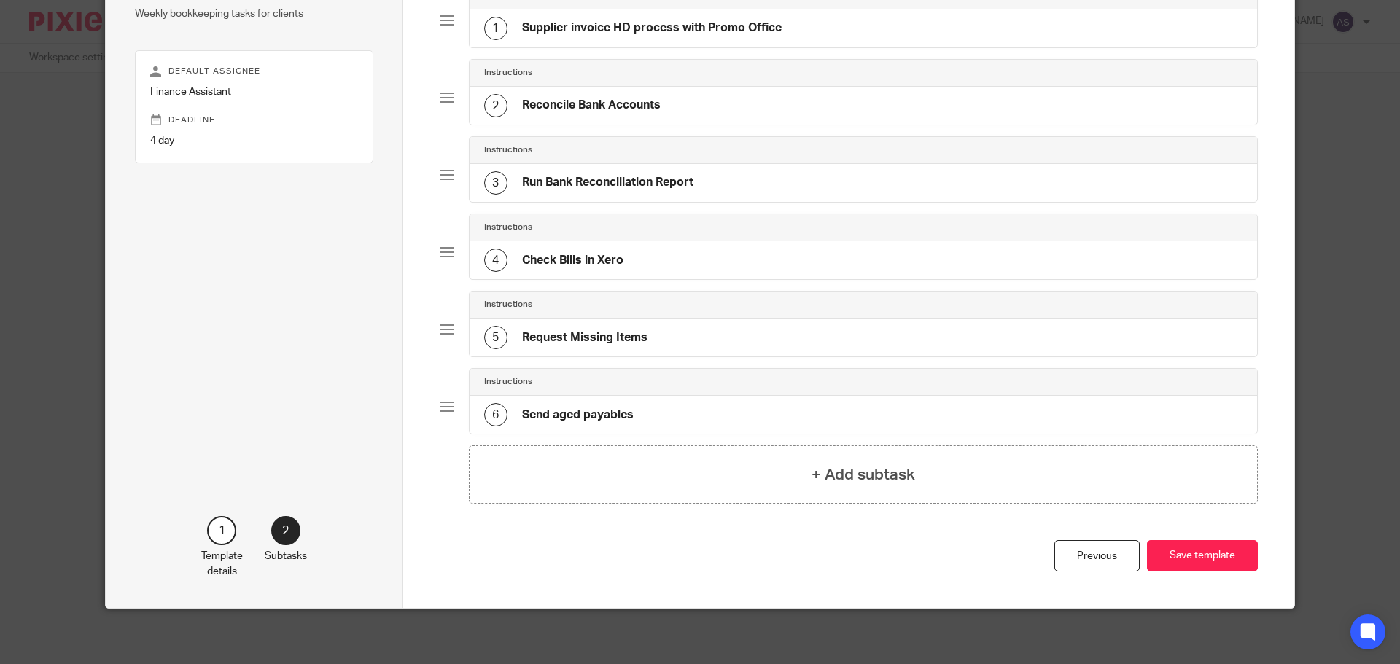
scroll to position [155, 0]
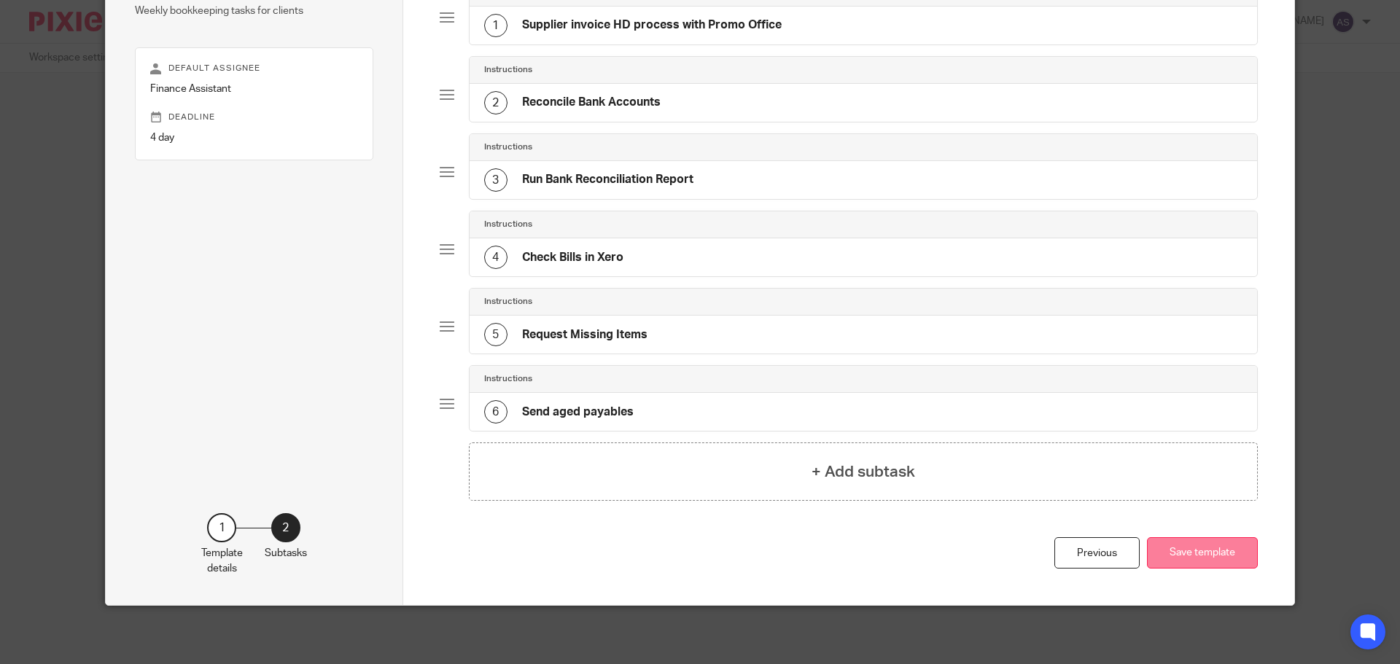
click at [1189, 553] on button "Save template" at bounding box center [1202, 552] width 111 height 31
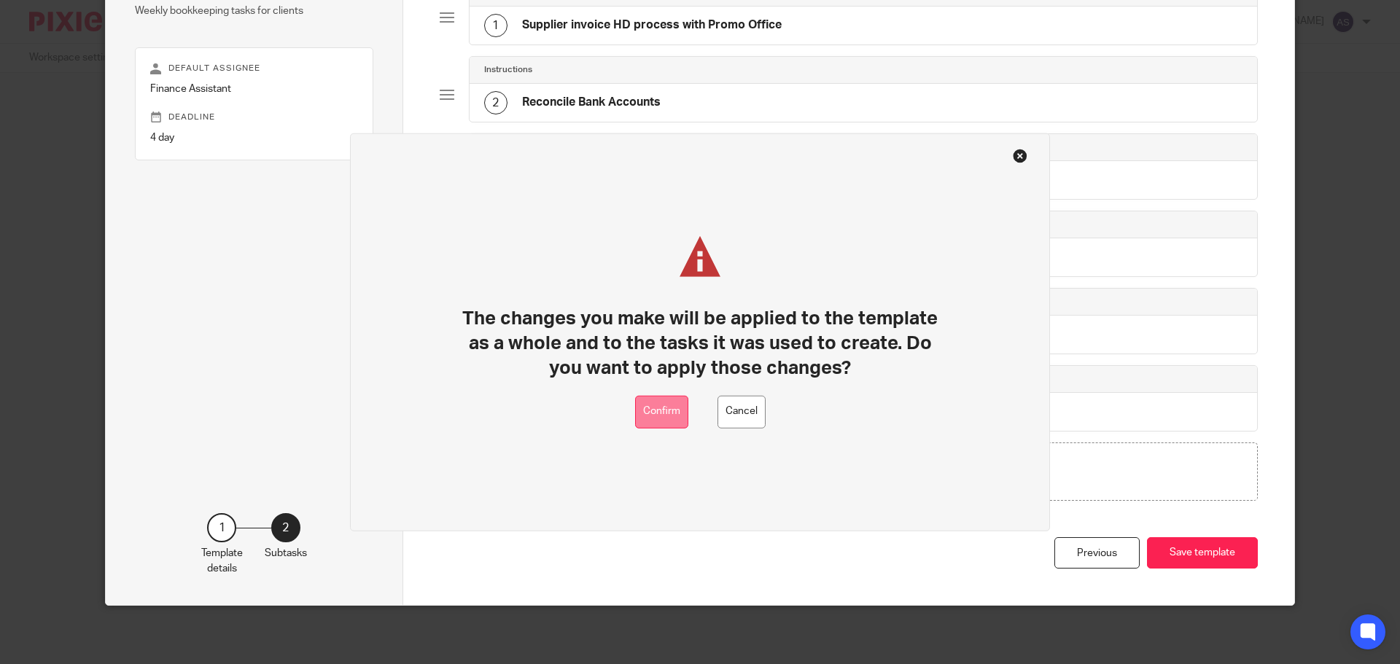
click at [653, 404] on button "Confirm" at bounding box center [661, 411] width 53 height 33
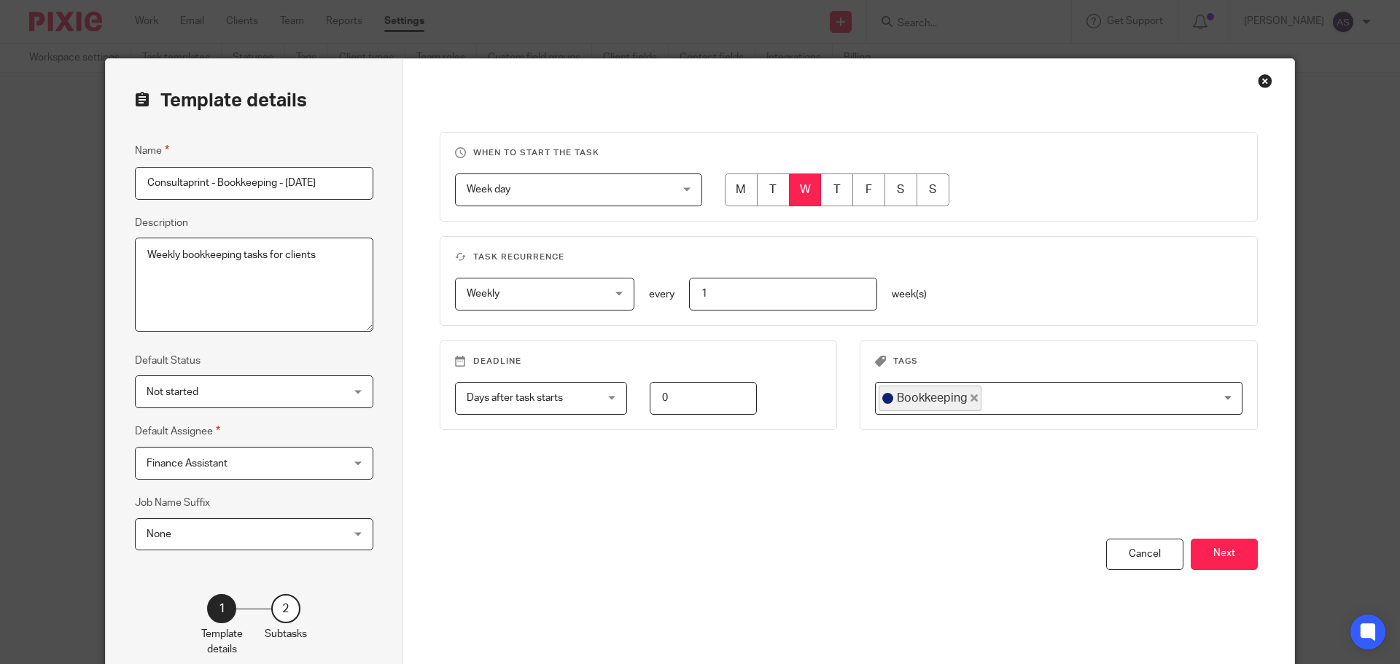
click at [796, 184] on input "radio" at bounding box center [805, 190] width 33 height 33
click at [1227, 559] on button "Next" at bounding box center [1224, 554] width 67 height 31
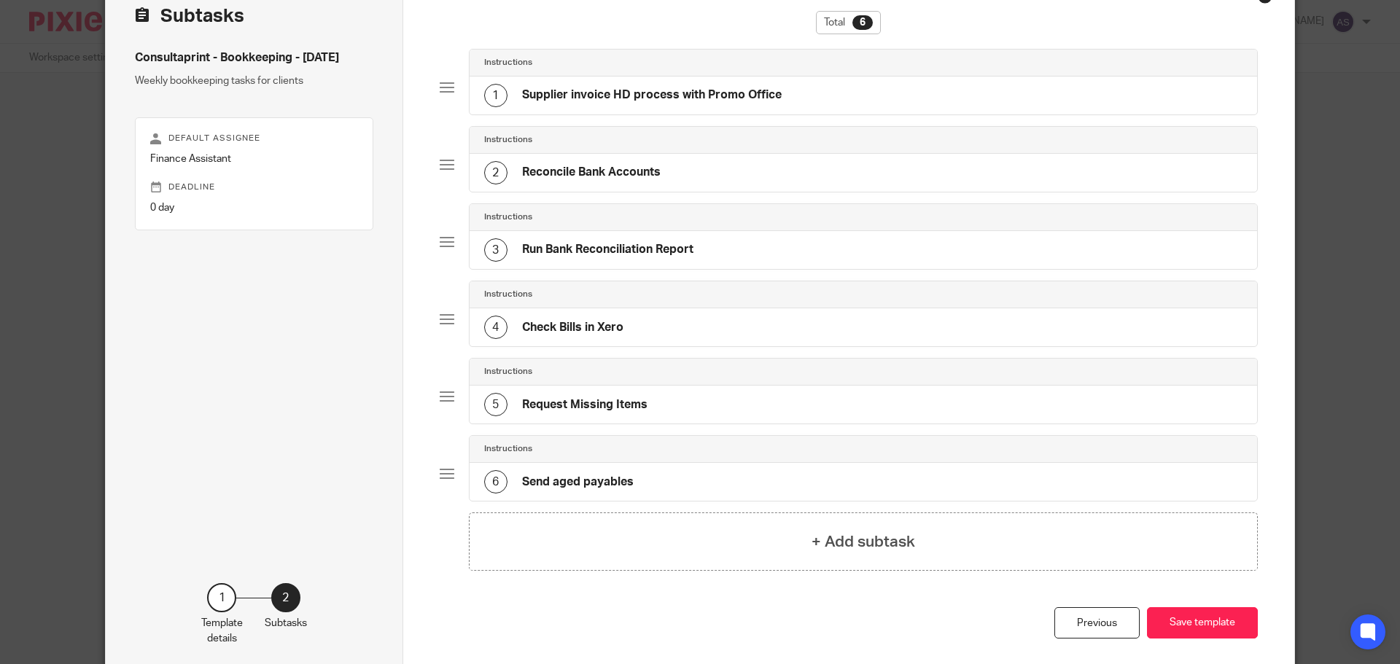
scroll to position [155, 0]
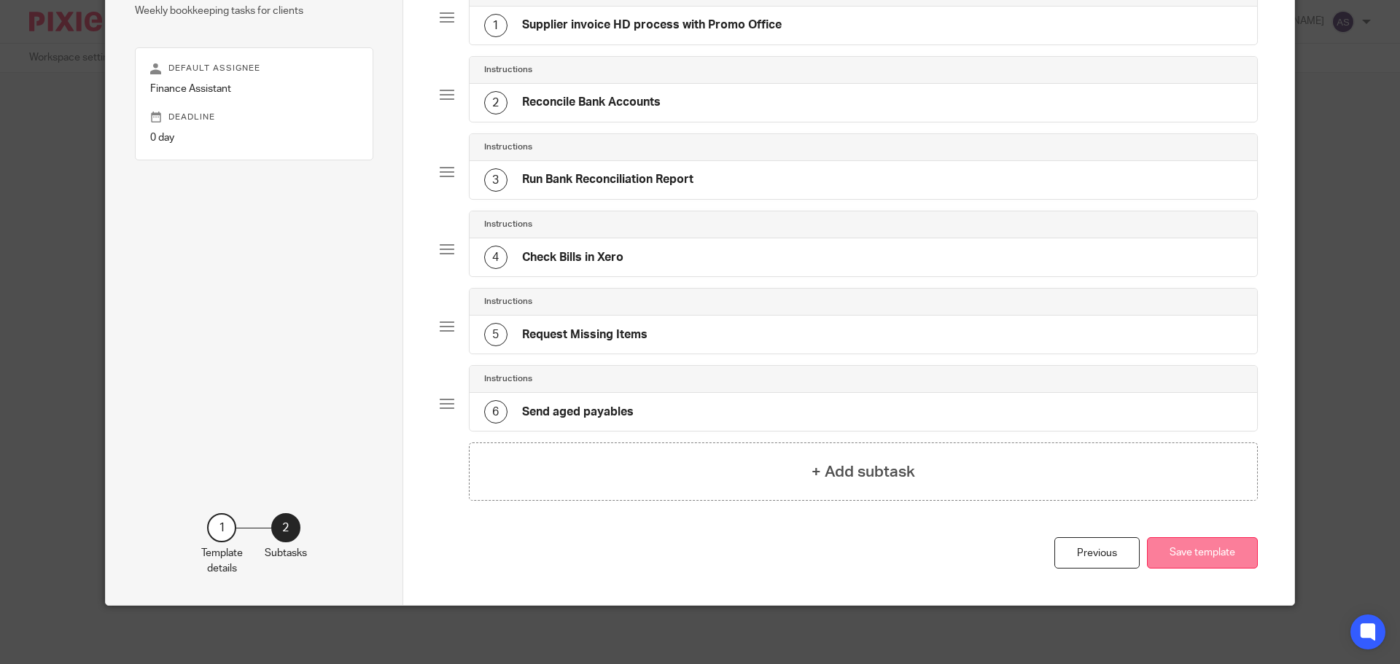
click at [1147, 540] on button "Save template" at bounding box center [1202, 552] width 111 height 31
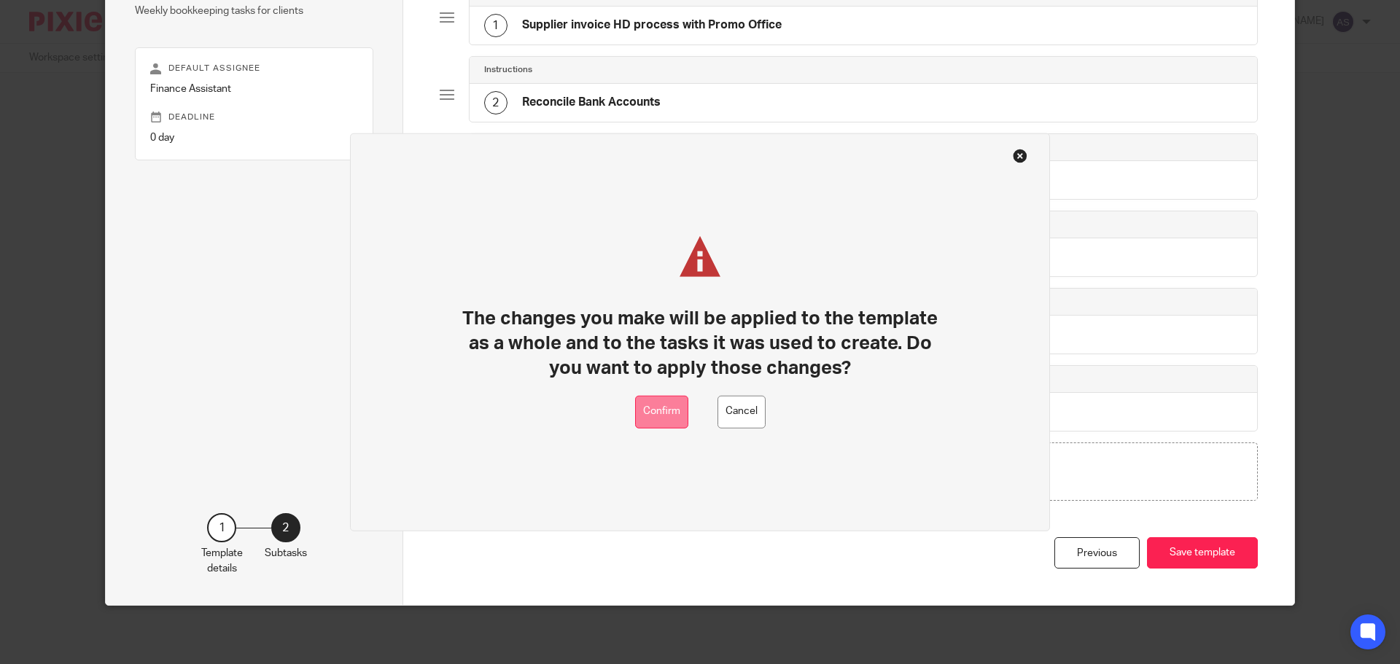
click at [656, 413] on button "Confirm" at bounding box center [661, 411] width 53 height 33
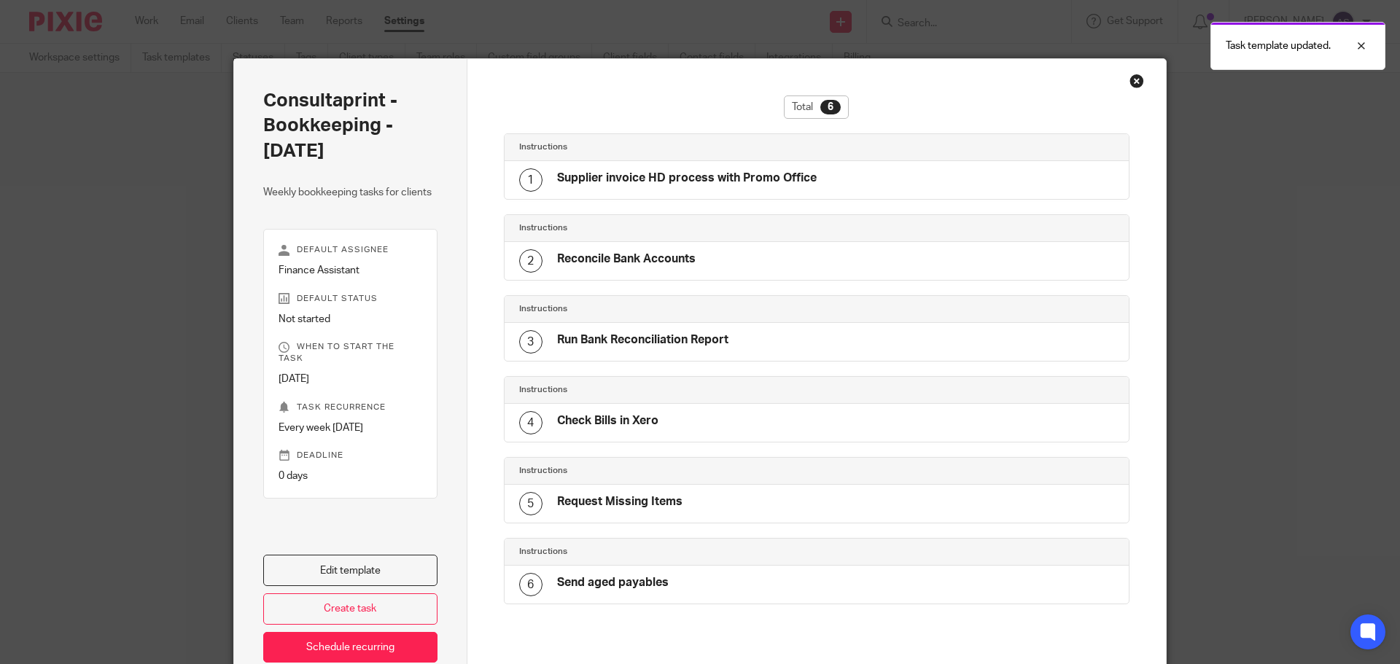
click at [1132, 82] on div "Close this dialog window" at bounding box center [1137, 81] width 15 height 15
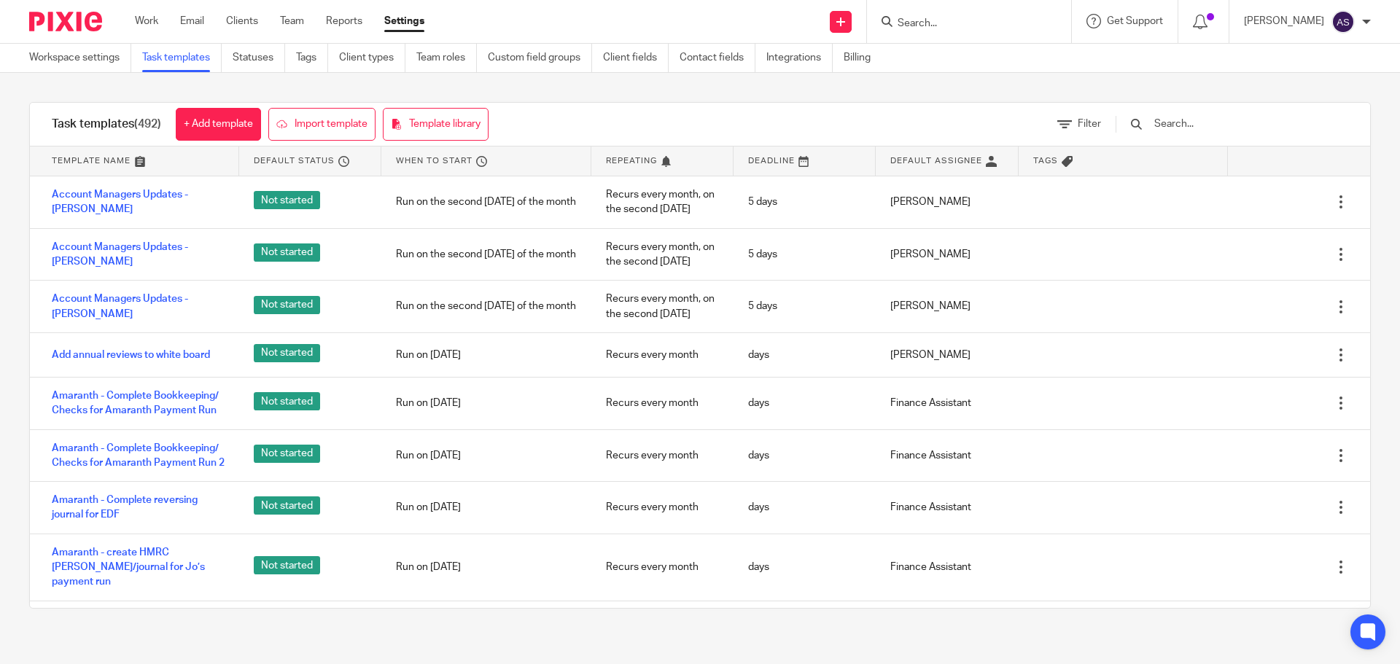
click at [966, 20] on input "Search" at bounding box center [961, 24] width 131 height 13
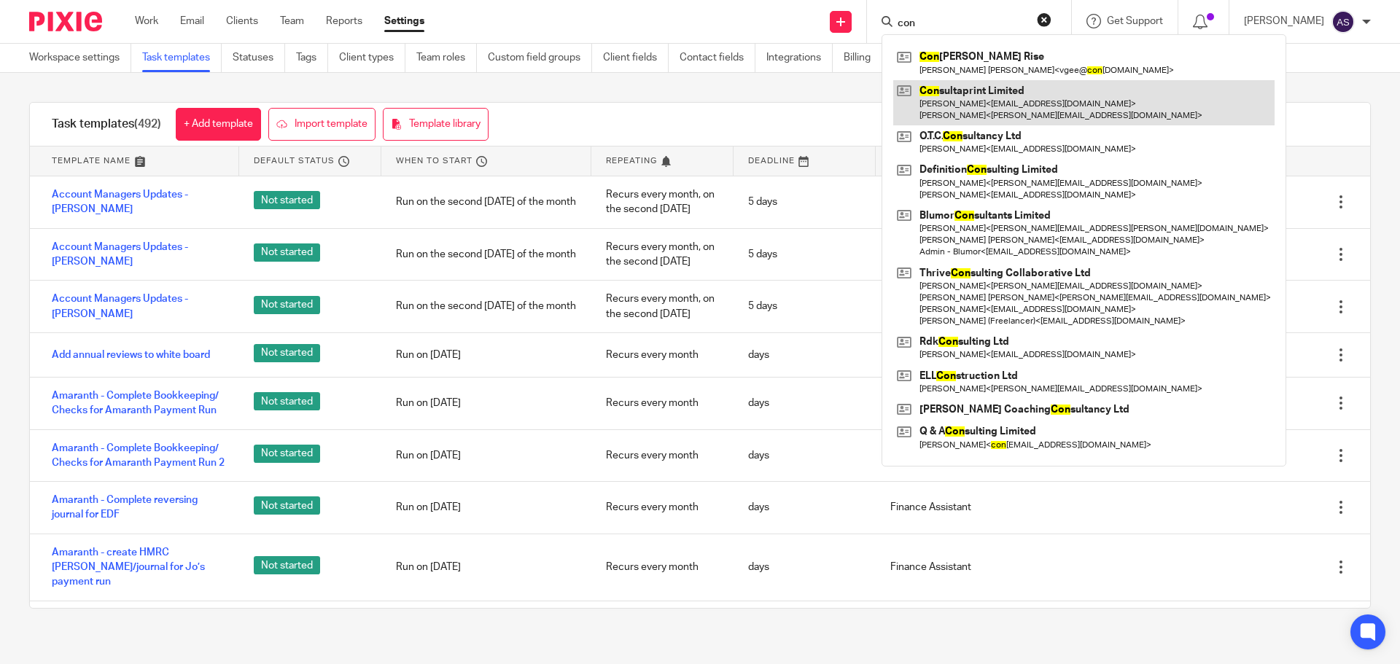
type input "con"
click at [998, 105] on link at bounding box center [1083, 102] width 381 height 45
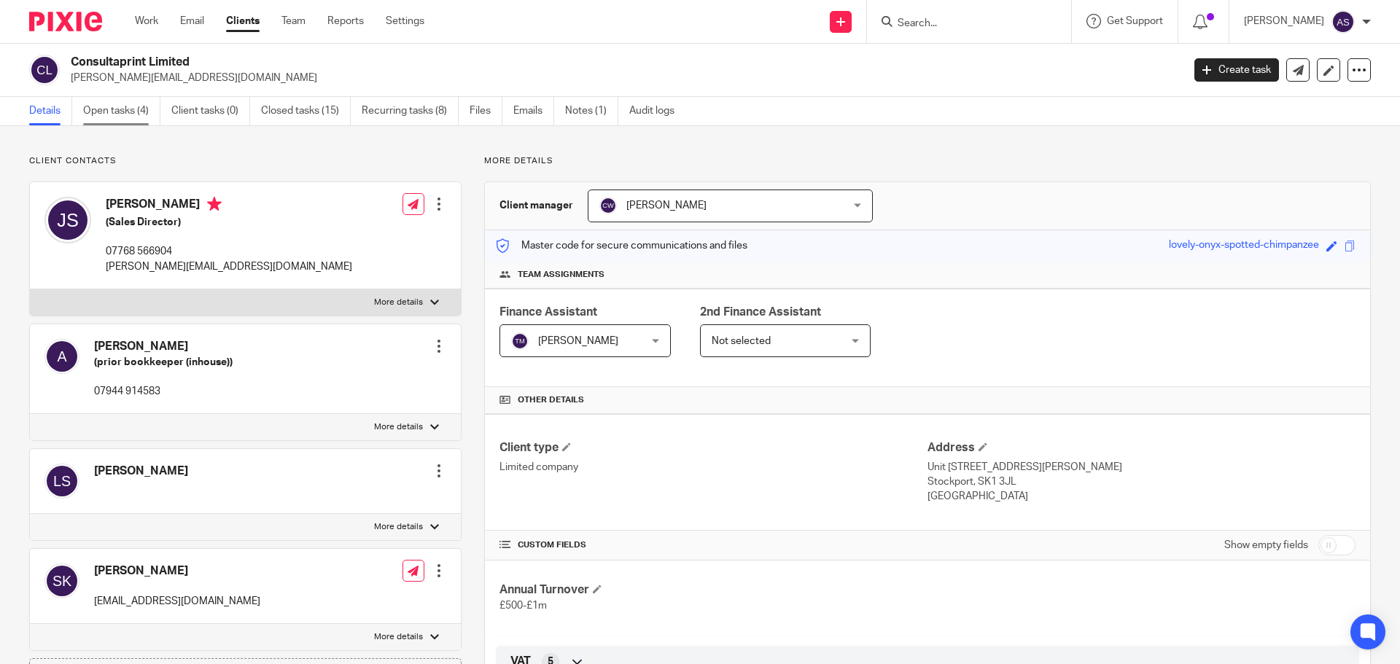
click at [129, 110] on link "Open tasks (4)" at bounding box center [121, 111] width 77 height 28
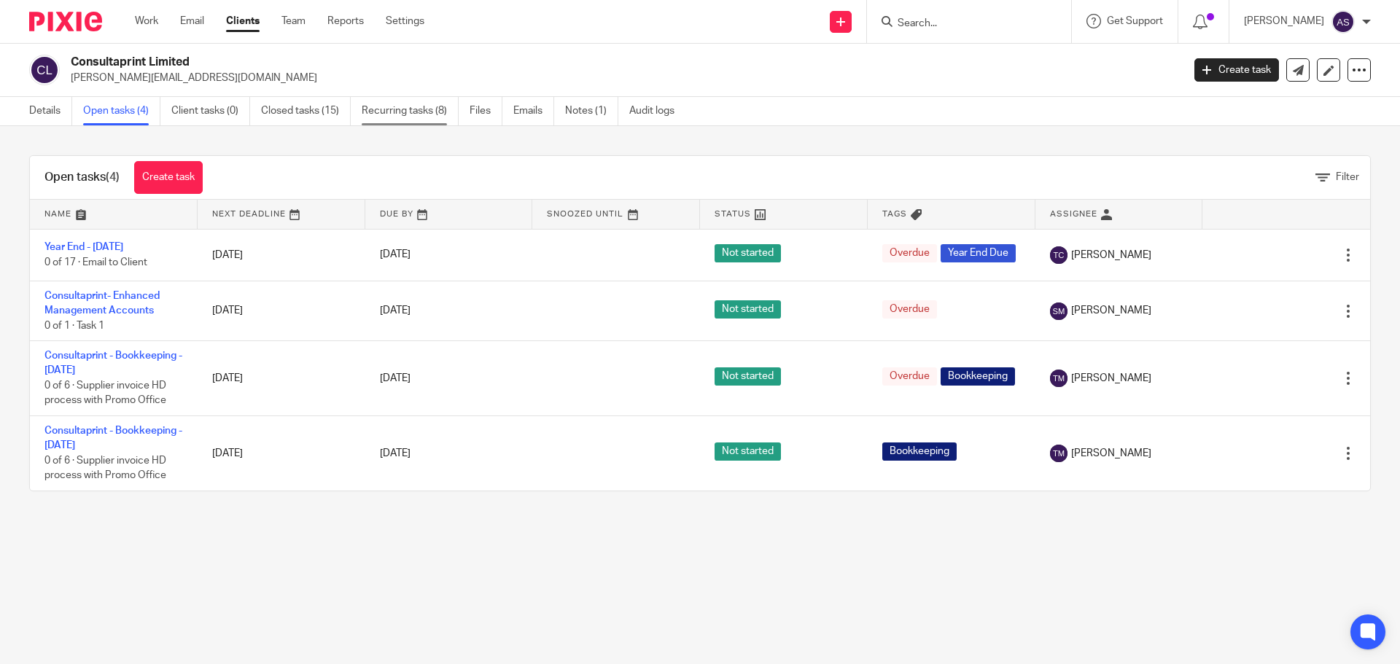
click at [427, 111] on link "Recurring tasks (8)" at bounding box center [410, 111] width 97 height 28
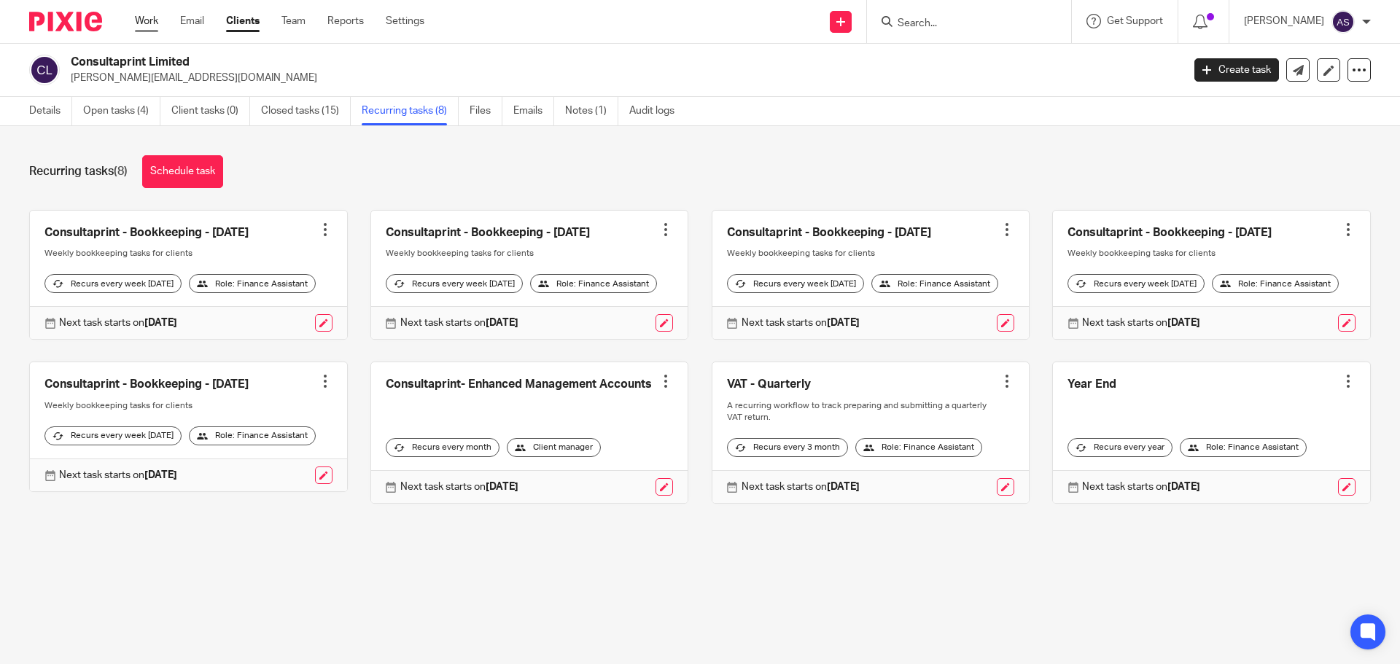
click at [155, 19] on link "Work" at bounding box center [146, 21] width 23 height 15
